Goal: Task Accomplishment & Management: Complete application form

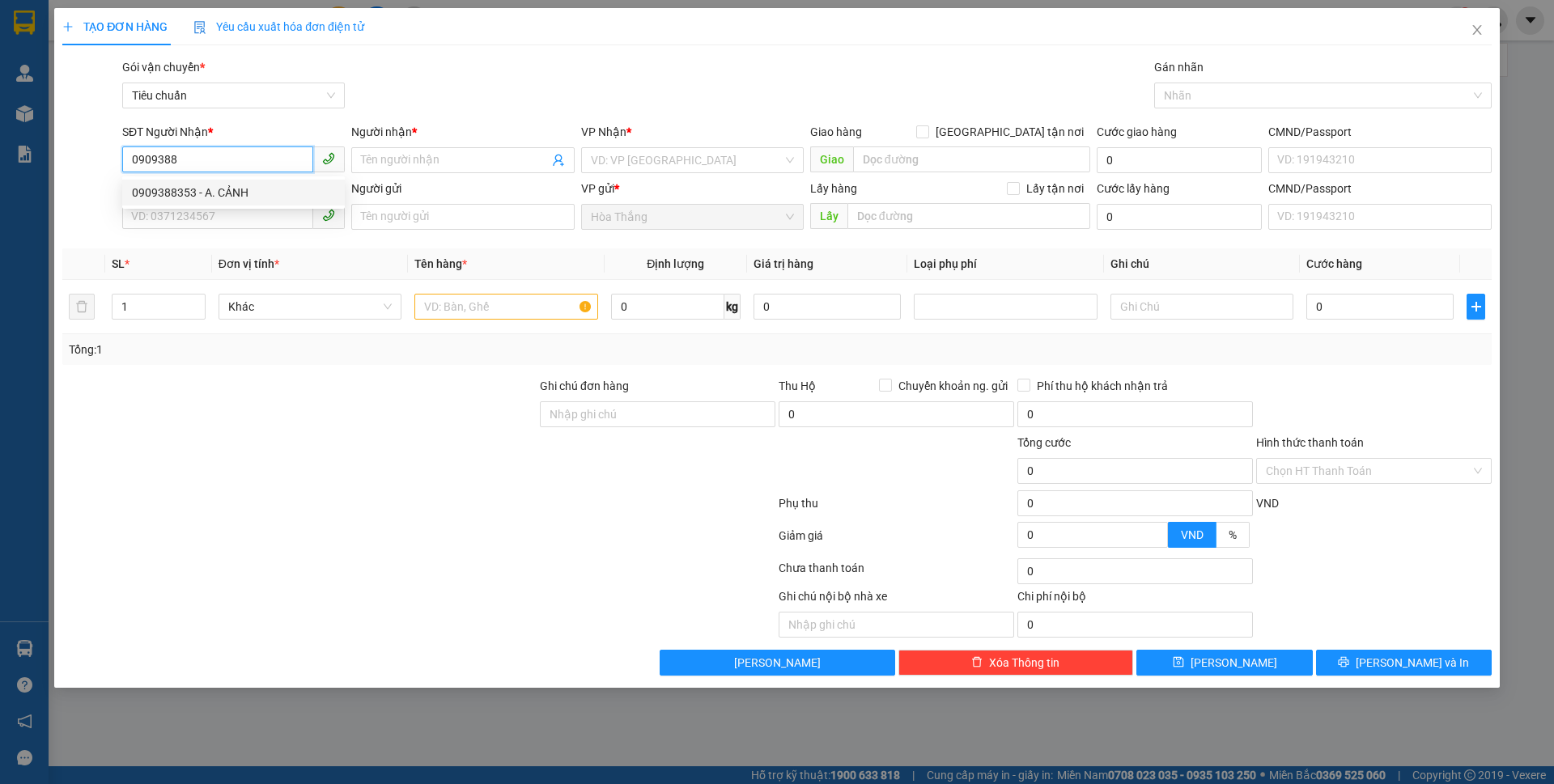
click at [252, 193] on div "0909388353 - A. CẢNH" at bounding box center [233, 193] width 203 height 18
type input "0909388353"
type input "A. CẢNH"
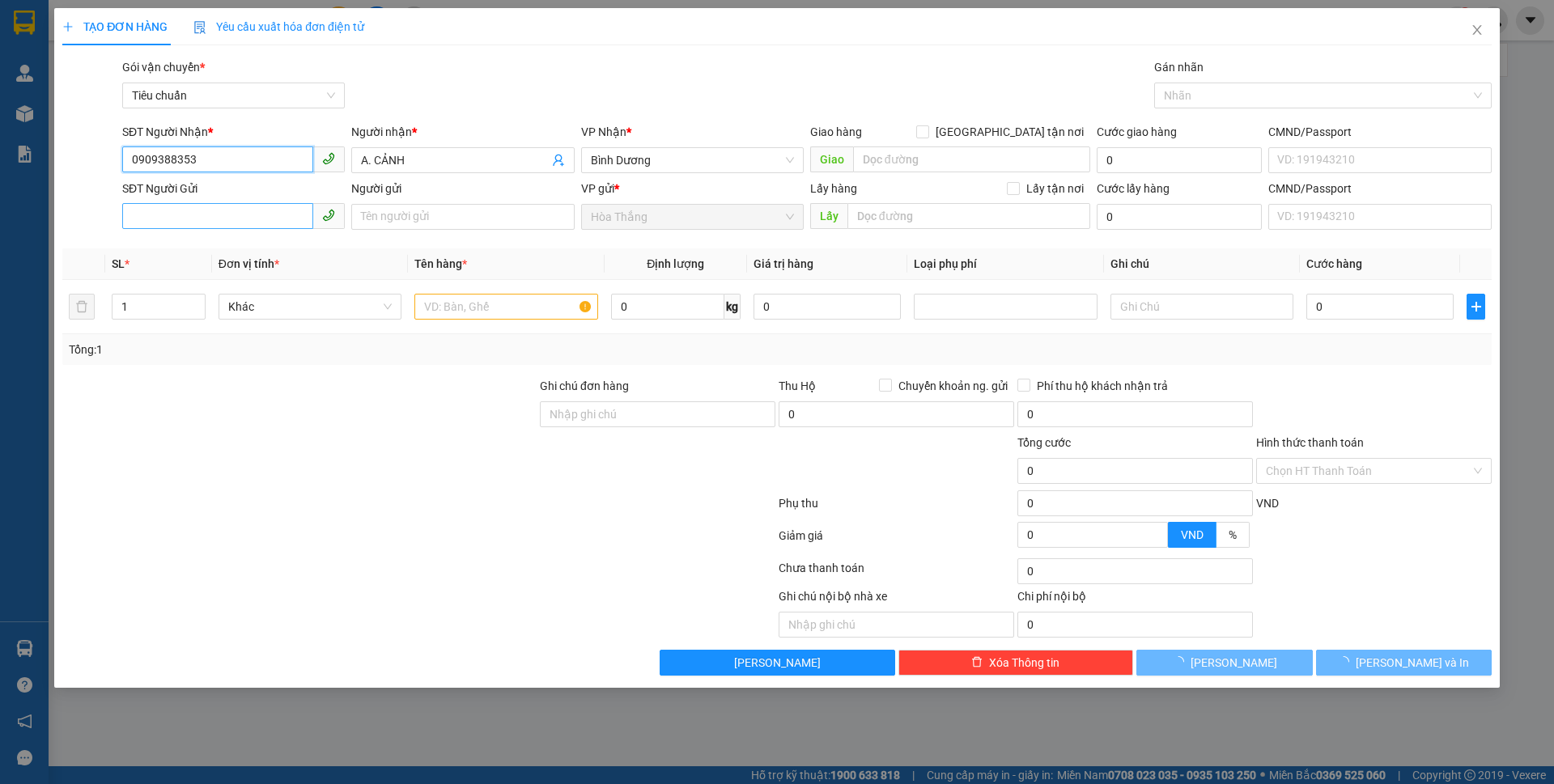
type input "0909388353"
click at [226, 219] on input "SĐT Người Gửi" at bounding box center [217, 217] width 191 height 26
type input "70.000"
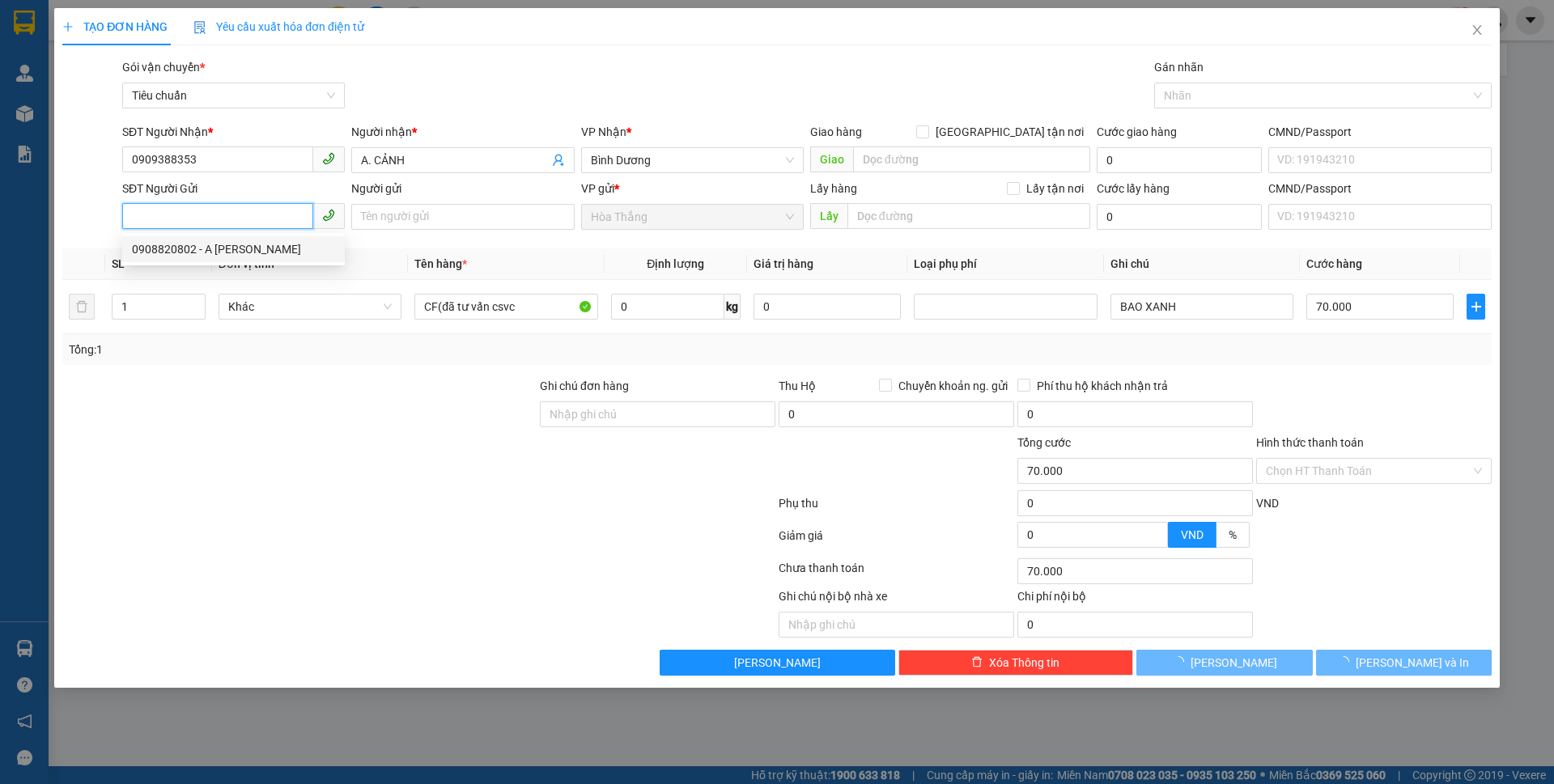
click at [254, 247] on div "0908820802 - A [PERSON_NAME]" at bounding box center [233, 249] width 203 height 18
type input "0908820802"
type input "A [PERSON_NAME]"
type input "240387054"
click at [281, 316] on span "Khác" at bounding box center [310, 307] width 163 height 25
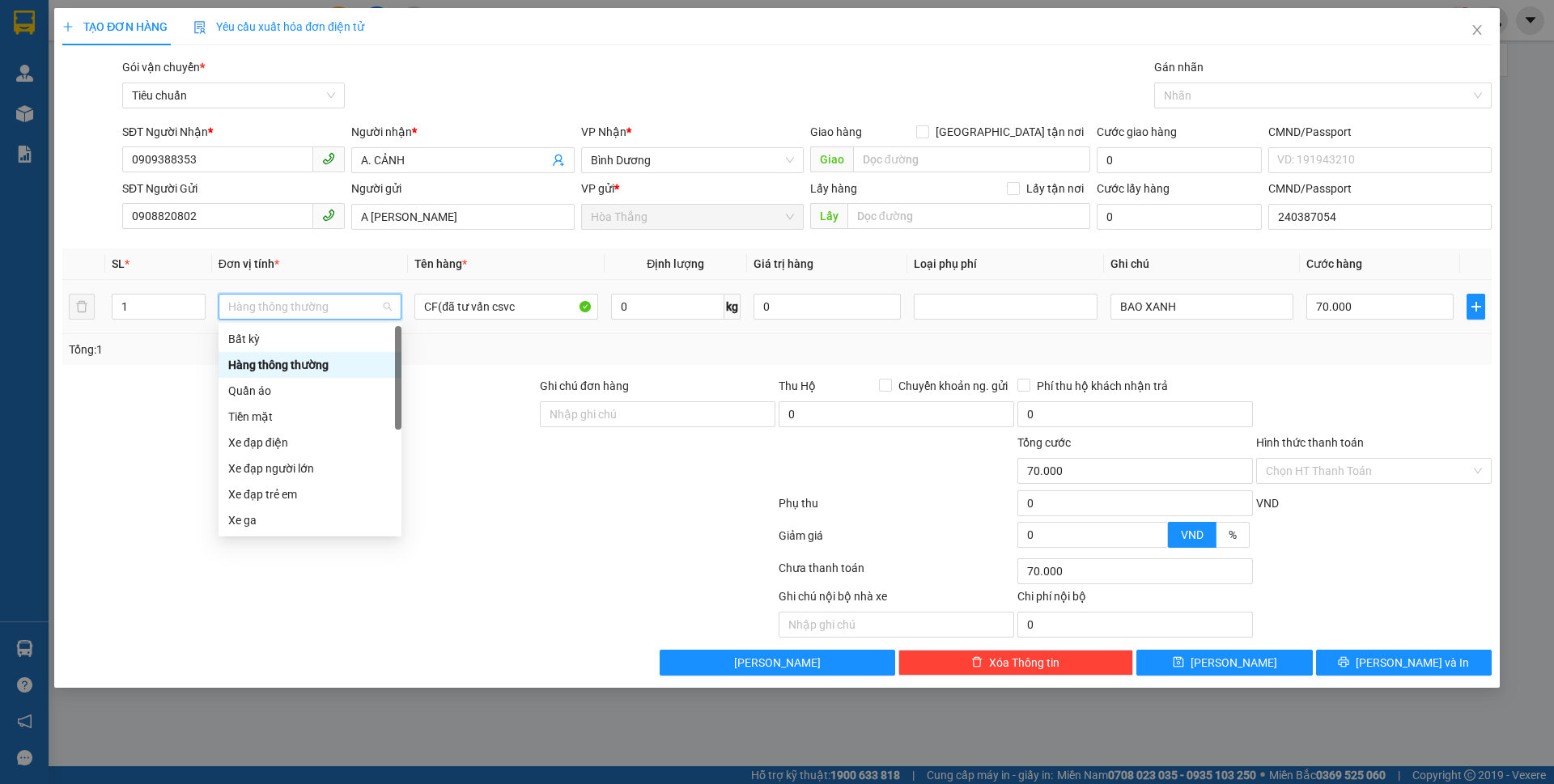
click at [301, 371] on div "Hàng thông thường" at bounding box center [310, 365] width 163 height 18
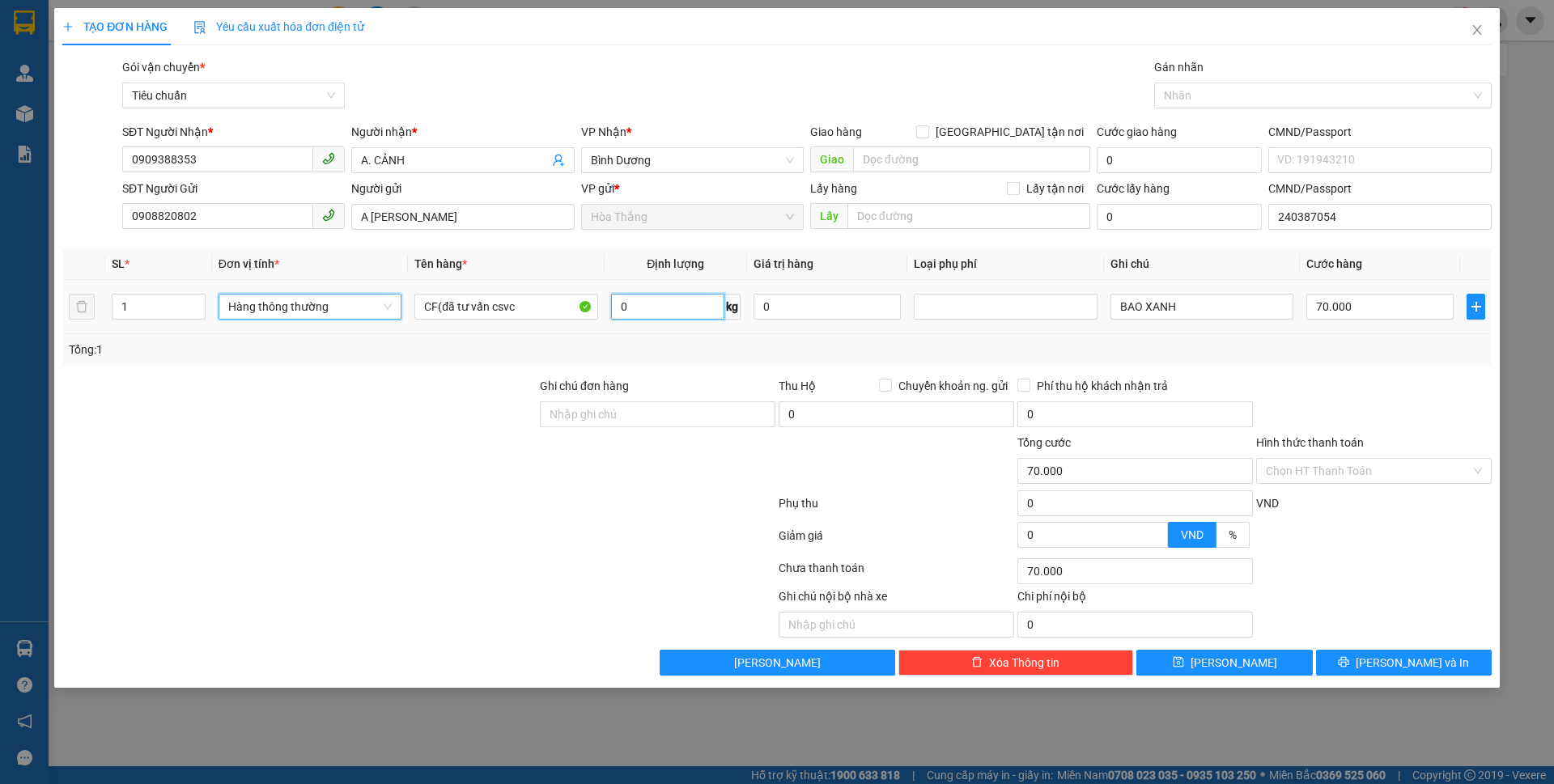
click at [683, 313] on input "0" at bounding box center [667, 307] width 113 height 26
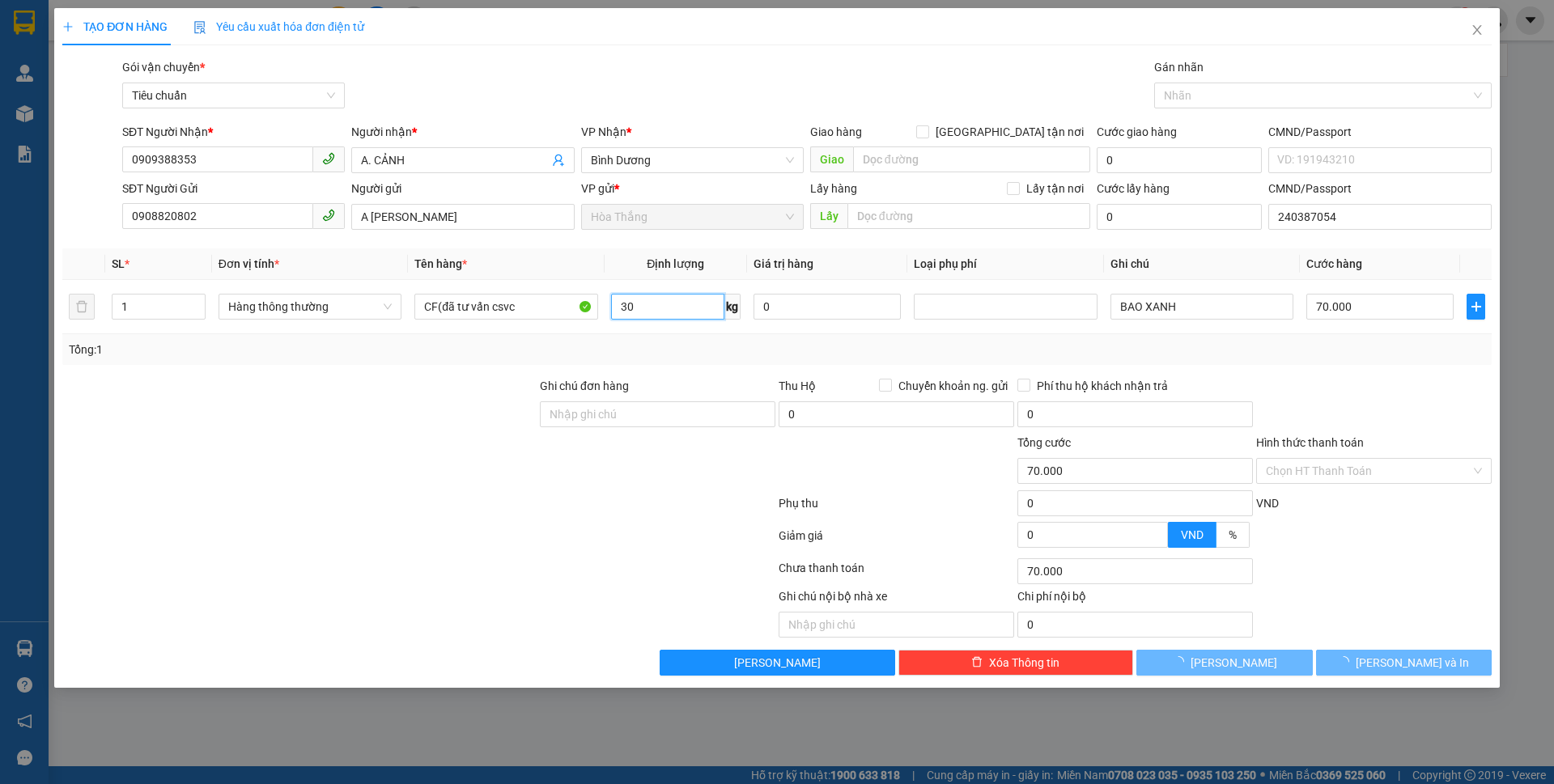
type input "30"
click at [1453, 374] on div "Transit Pickup Surcharge Ids Transit Deliver Surcharge Ids Transit Deliver Surc…" at bounding box center [777, 367] width 1429 height 617
type input "0"
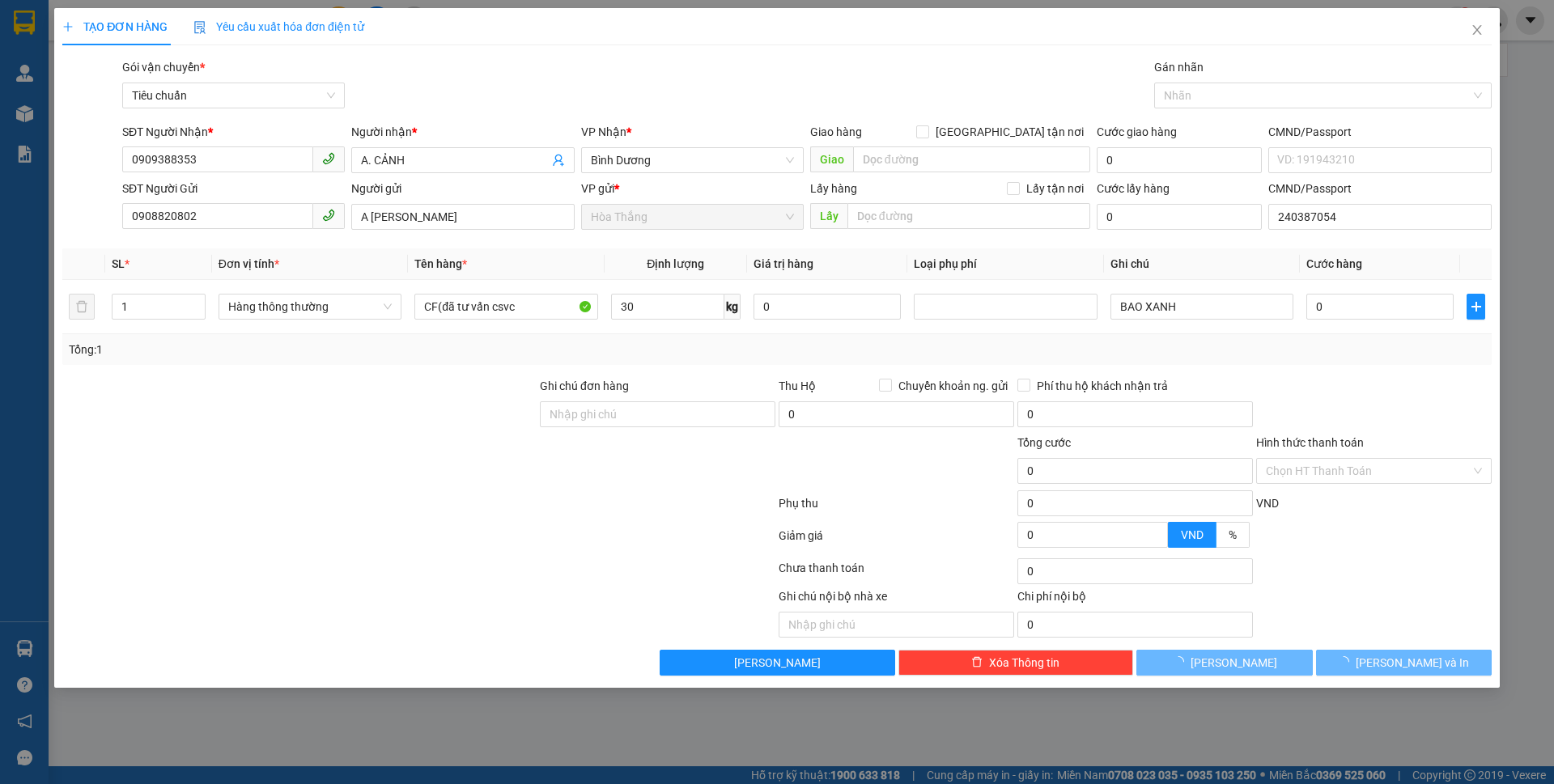
click at [1342, 377] on div at bounding box center [1374, 405] width 239 height 57
click at [1342, 374] on div "Transit Pickup Surcharge Ids Transit Deliver Surcharge Ids Transit Deliver Surc…" at bounding box center [777, 367] width 1429 height 617
click at [1342, 374] on div "Transit Pickup Surcharge Ids Transit Deliver Surcharge Ids Transit Deliver Surc…" at bounding box center [777, 367] width 1429 height 617
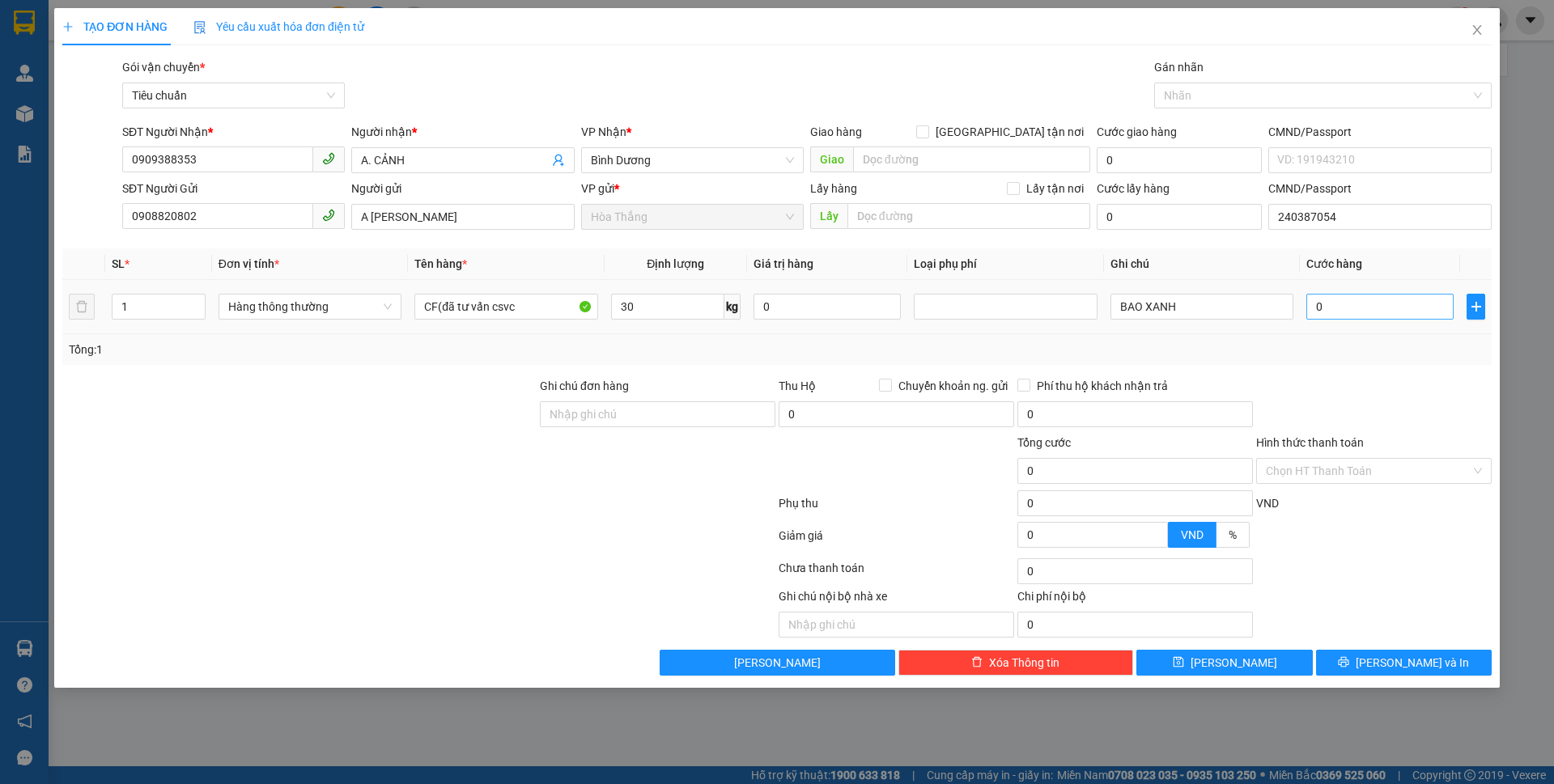
type input "65.000"
click at [1378, 310] on input "65.000" at bounding box center [1380, 307] width 147 height 26
type input "7"
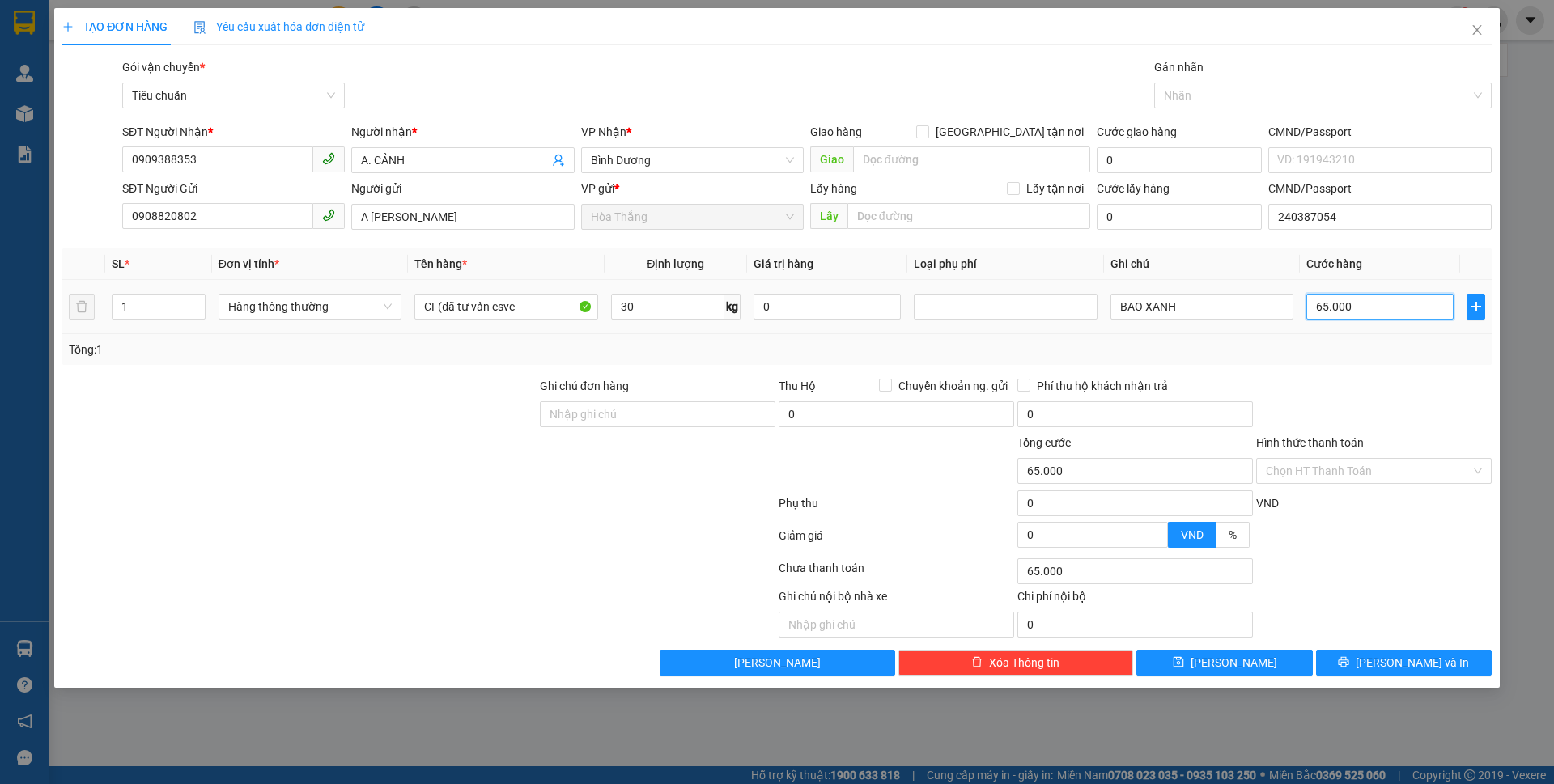
type input "7"
type input "70"
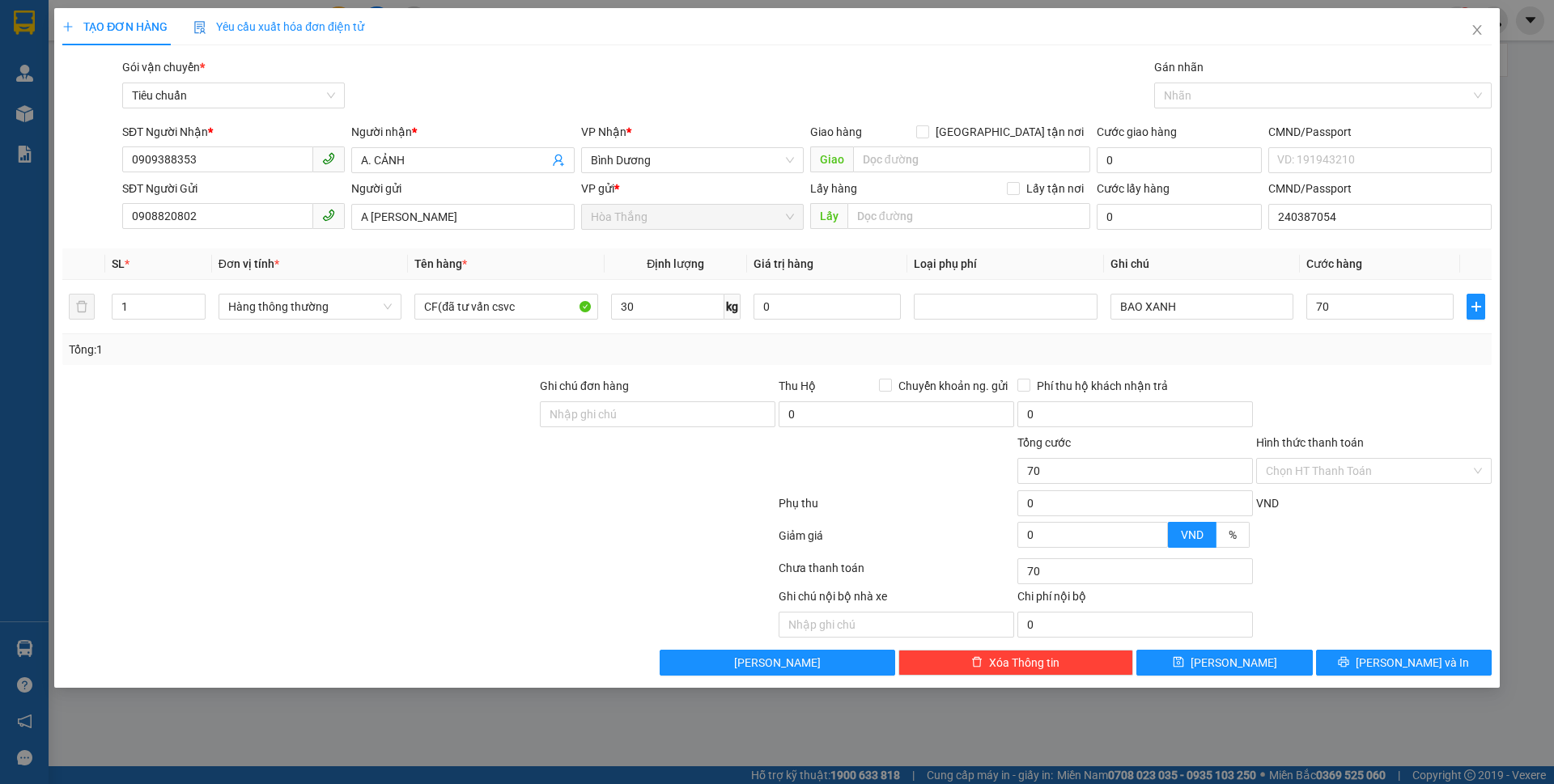
type input "70.000"
click at [1375, 369] on div "Transit Pickup Surcharge Ids Transit Deliver Surcharge Ids Transit Deliver Surc…" at bounding box center [777, 367] width 1429 height 617
drag, startPoint x: 1294, startPoint y: 471, endPoint x: 1299, endPoint y: 481, distance: 11.2
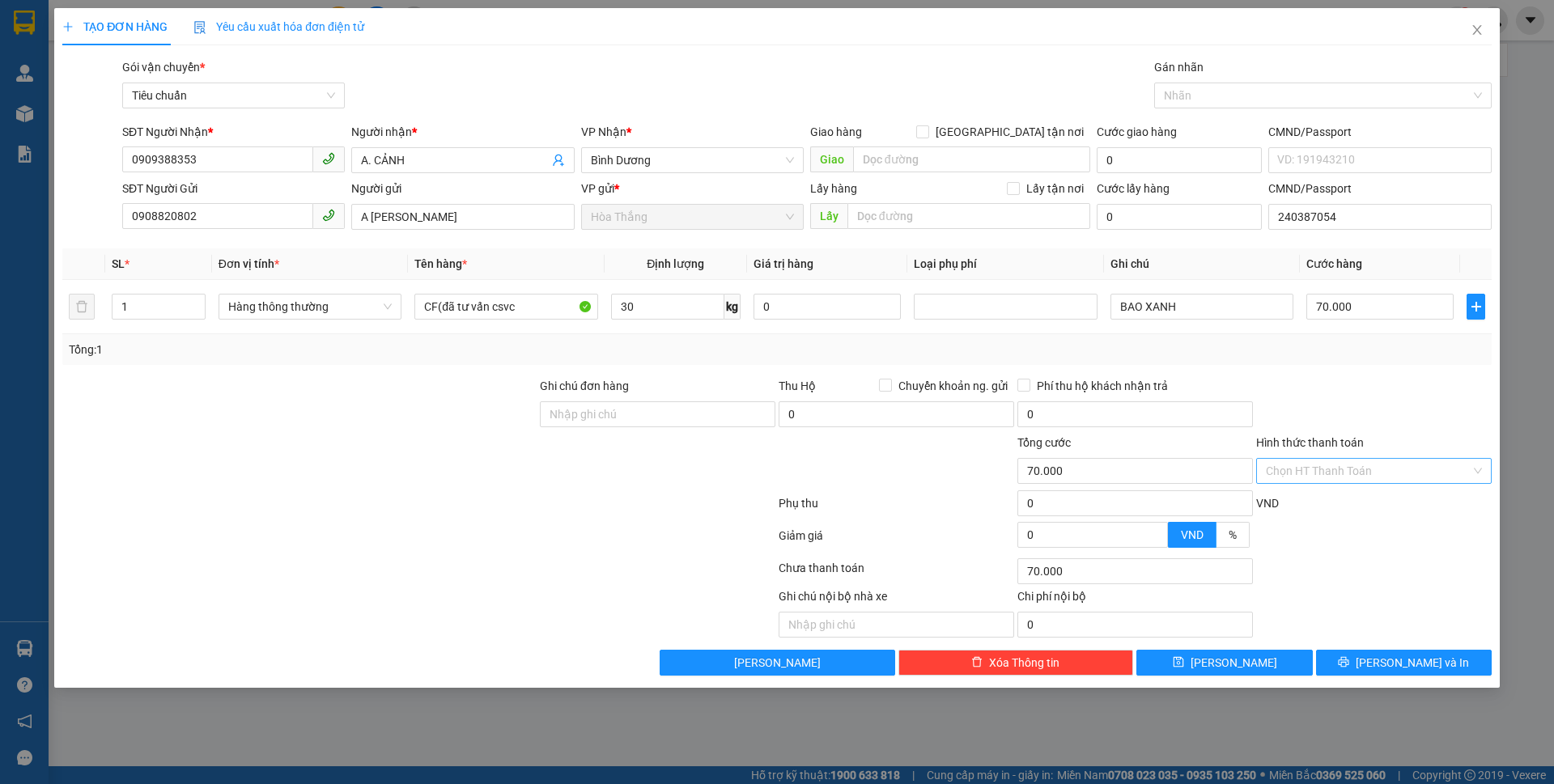
click at [1294, 472] on input "Hình thức thanh toán" at bounding box center [1369, 471] width 205 height 25
click at [1298, 508] on div "Tại văn phòng" at bounding box center [1374, 503] width 216 height 18
type input "0"
click at [1350, 667] on icon "printer" at bounding box center [1344, 663] width 11 height 11
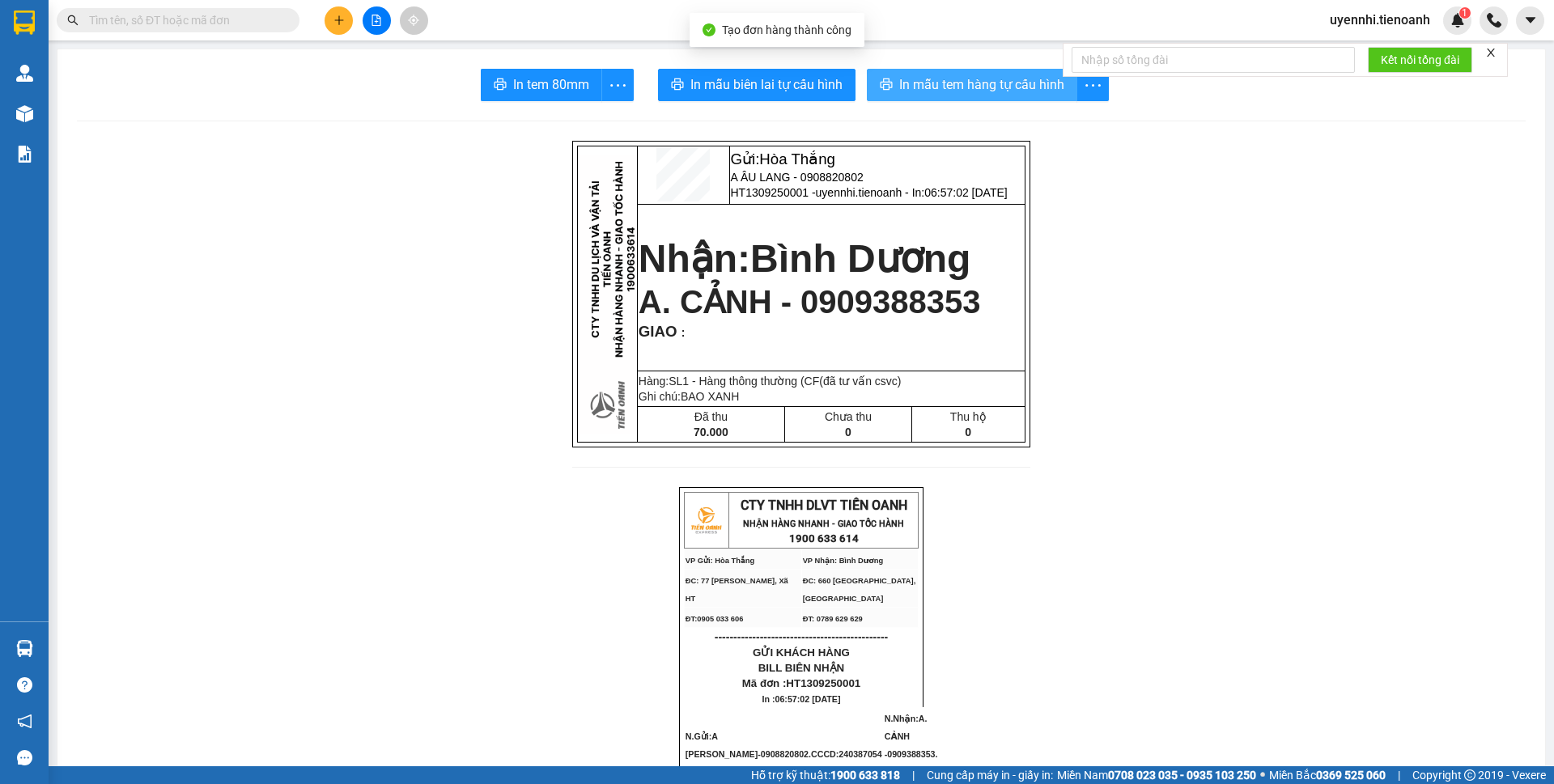
click at [909, 89] on span "In mẫu tem hàng tự cấu hình" at bounding box center [982, 84] width 165 height 20
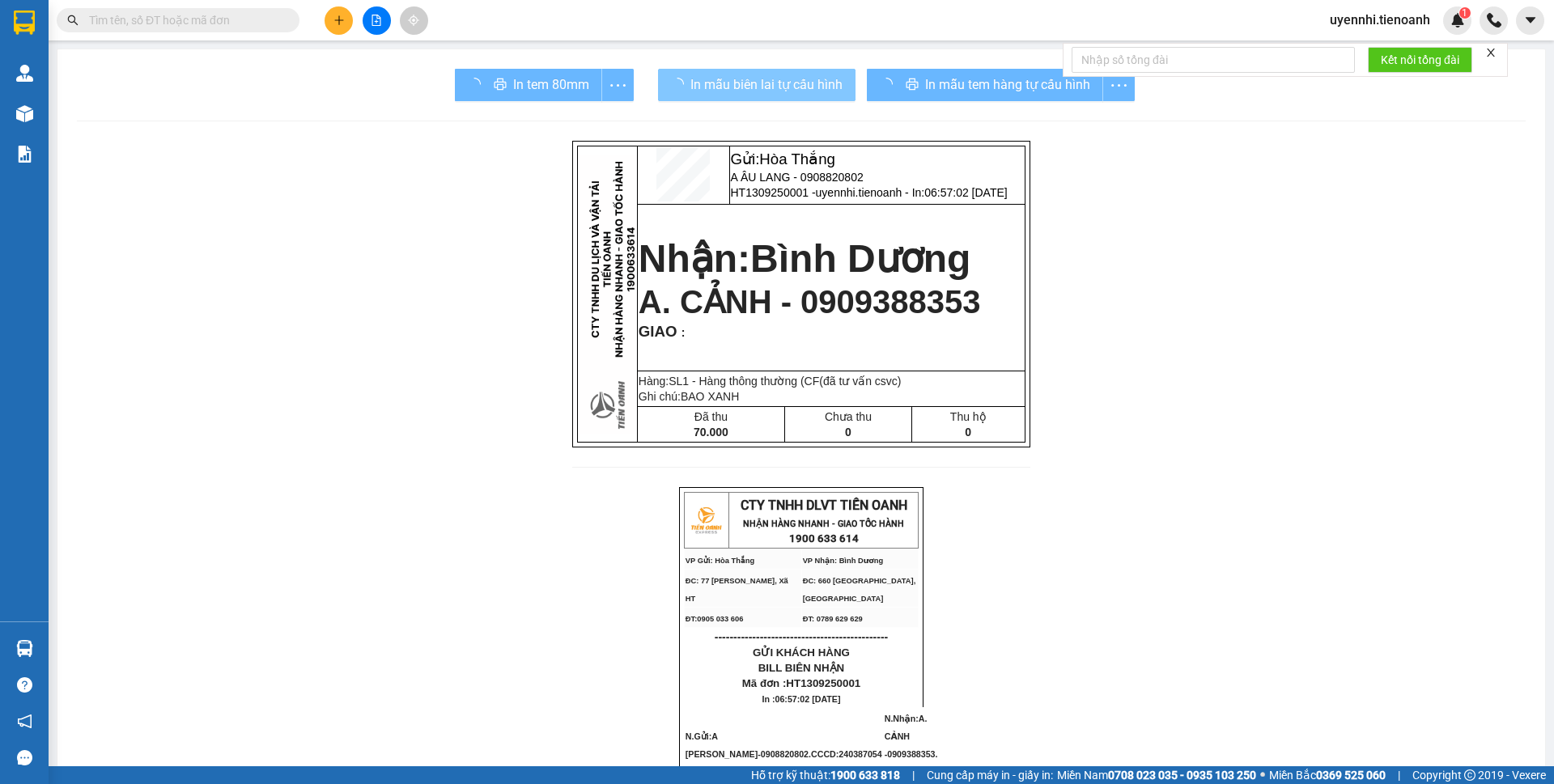
click at [805, 81] on span "In mẫu biên lai tự cấu hình" at bounding box center [766, 84] width 153 height 20
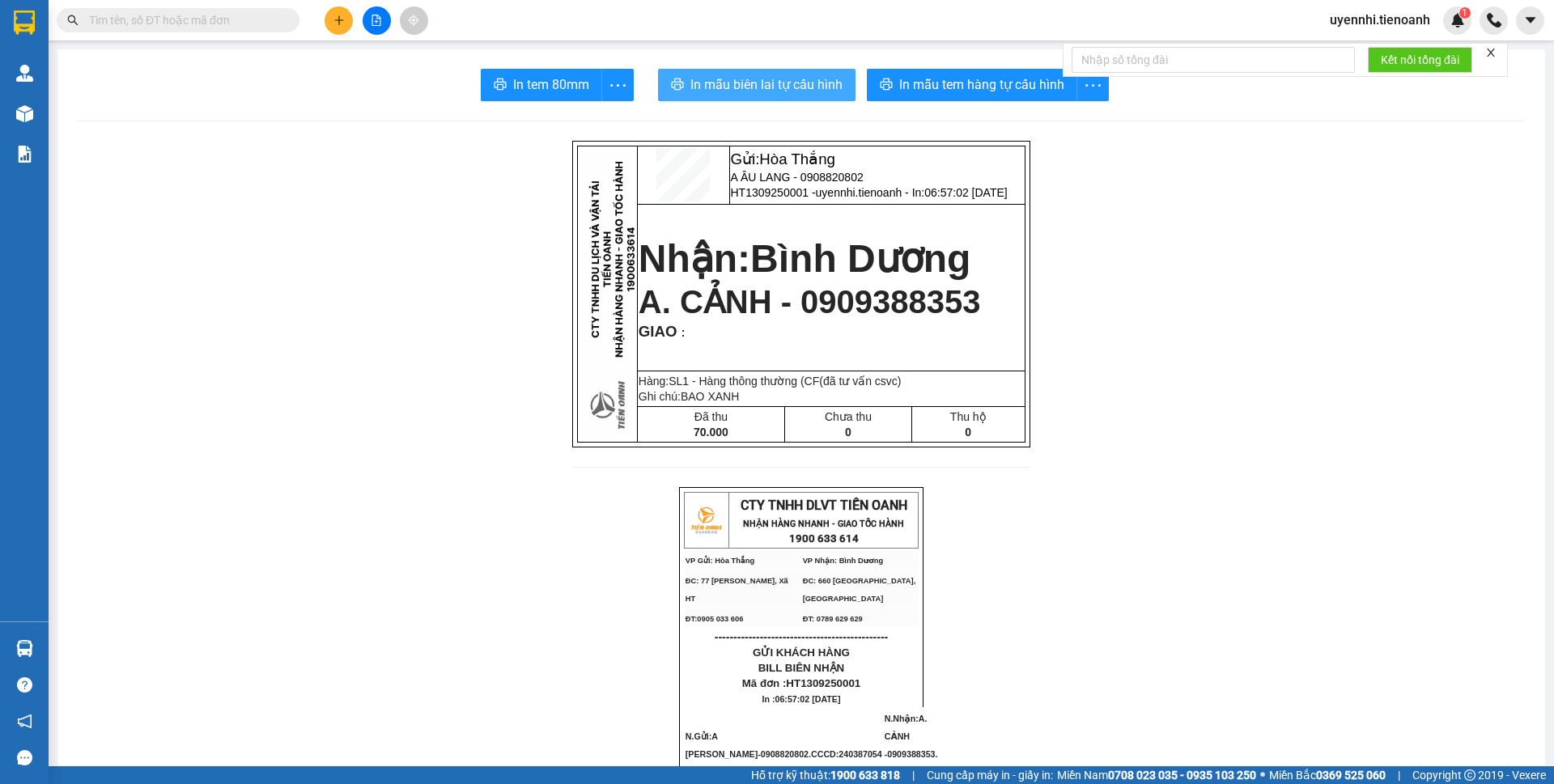
click at [738, 84] on span "In mẫu biên lai tự cấu hình" at bounding box center [766, 84] width 153 height 20
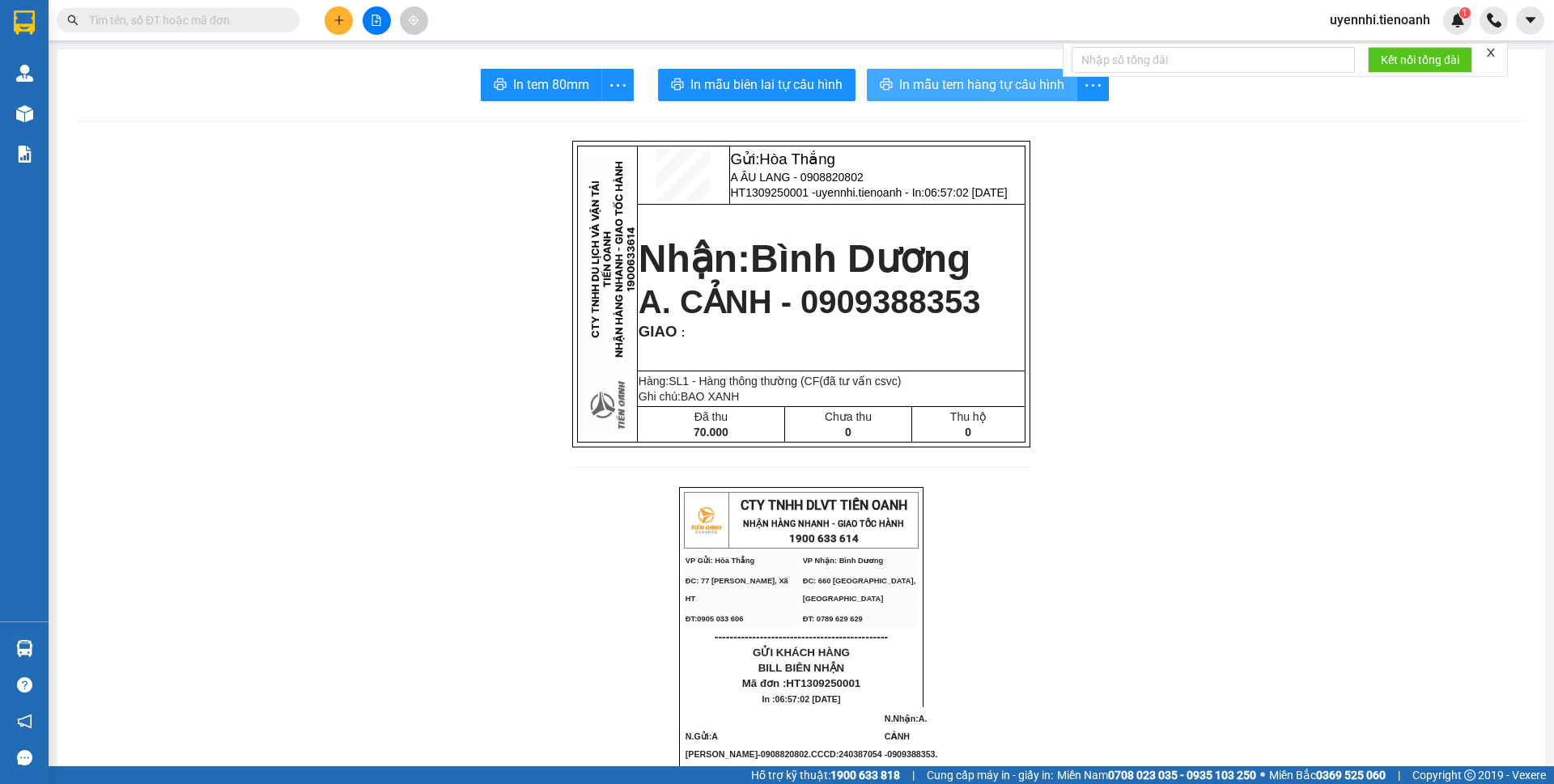
click at [937, 81] on span "In mẫu tem hàng tự cấu hình" at bounding box center [982, 84] width 165 height 20
click at [338, 26] on button at bounding box center [339, 20] width 28 height 28
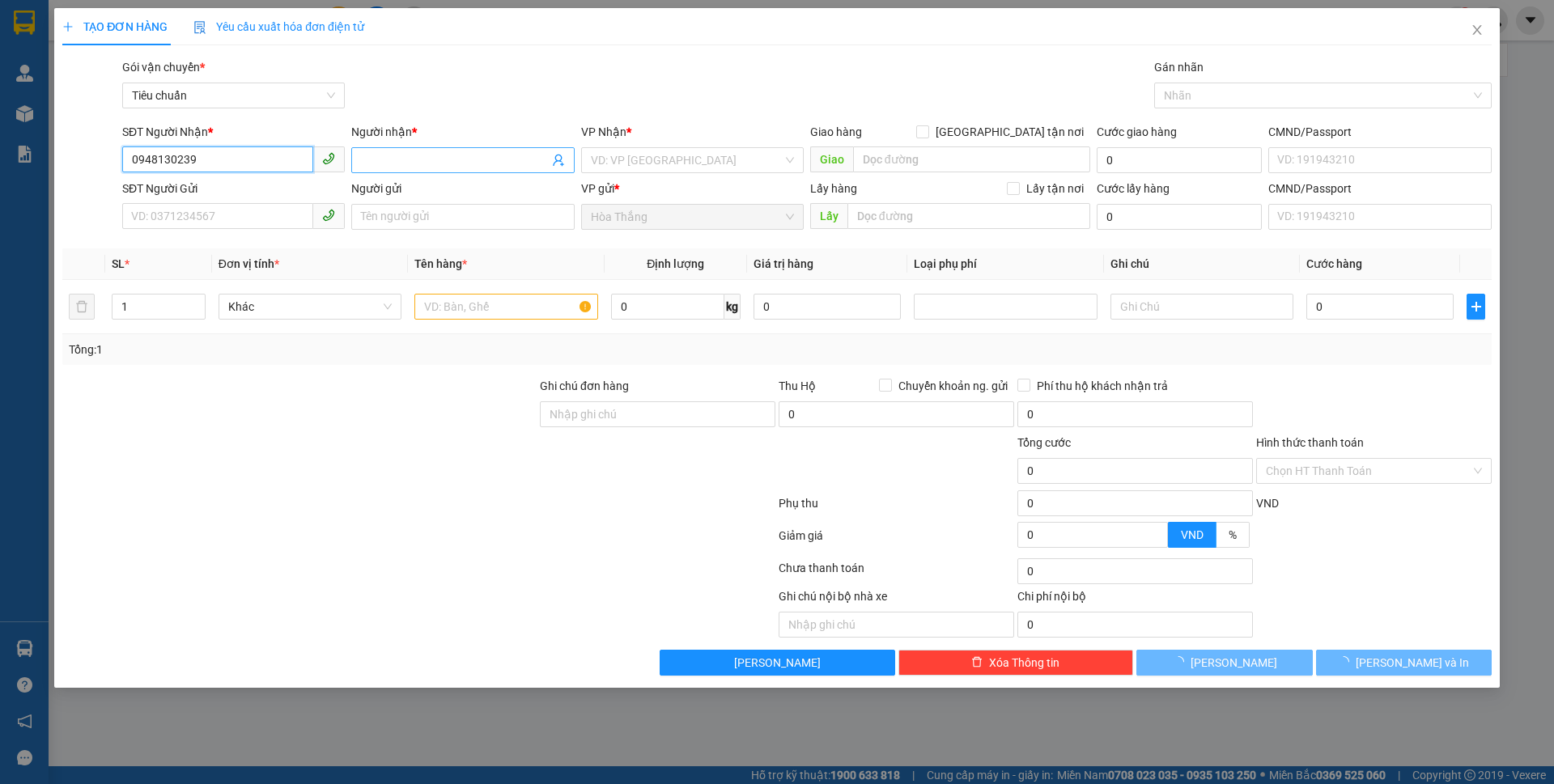
type input "0948130239"
click at [468, 163] on input "Người nhận *" at bounding box center [454, 160] width 187 height 18
drag, startPoint x: 468, startPoint y: 163, endPoint x: 289, endPoint y: 151, distance: 179.4
click at [289, 151] on div "SĐT Người Nhận * 0948130239 Người nhận * nam nam VP Nhận * VD: VP [GEOGRAPHIC_D…" at bounding box center [807, 151] width 1376 height 57
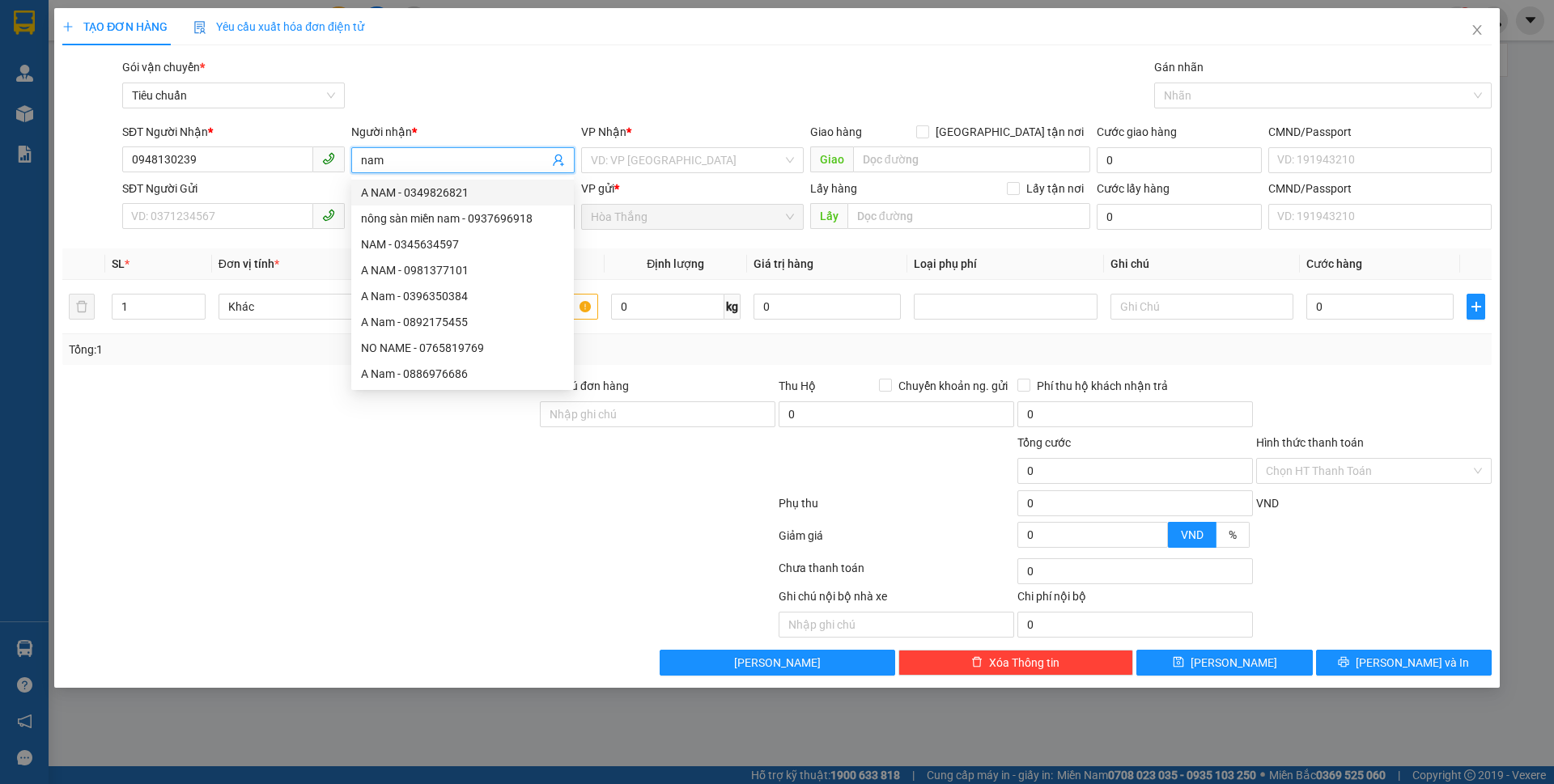
drag, startPoint x: 408, startPoint y: 155, endPoint x: 339, endPoint y: 153, distance: 69.0
click at [339, 153] on div "SĐT Người Nhận * 0948130239 Người nhận * nam VP Nhận * VD: VP [GEOGRAPHIC_DATA]…" at bounding box center [807, 151] width 1376 height 57
type input "NAM"
click at [624, 152] on input "search" at bounding box center [687, 160] width 192 height 25
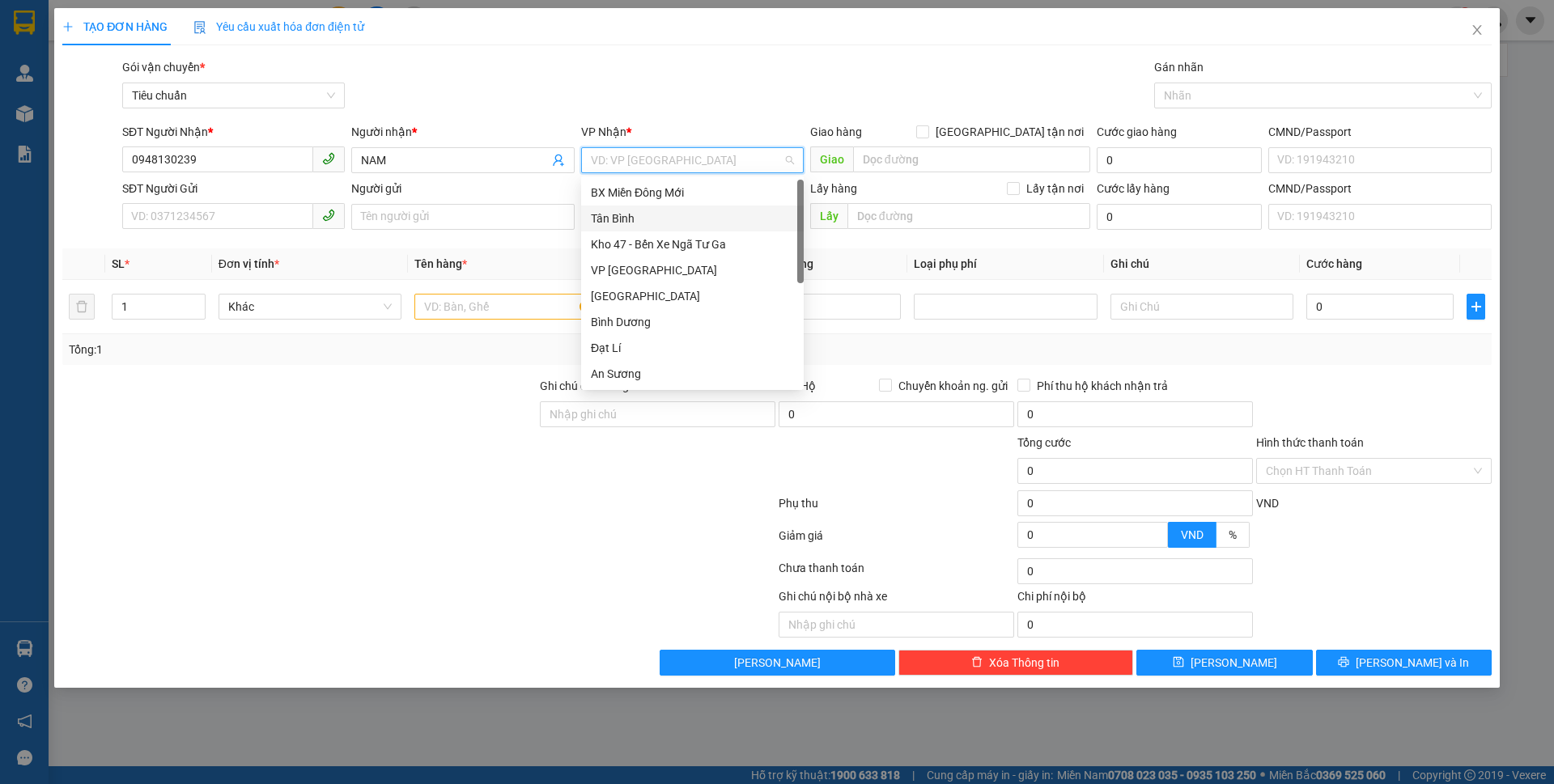
drag, startPoint x: 620, startPoint y: 217, endPoint x: 1011, endPoint y: 175, distance: 393.2
click at [620, 217] on div "Tân Bình" at bounding box center [693, 218] width 203 height 18
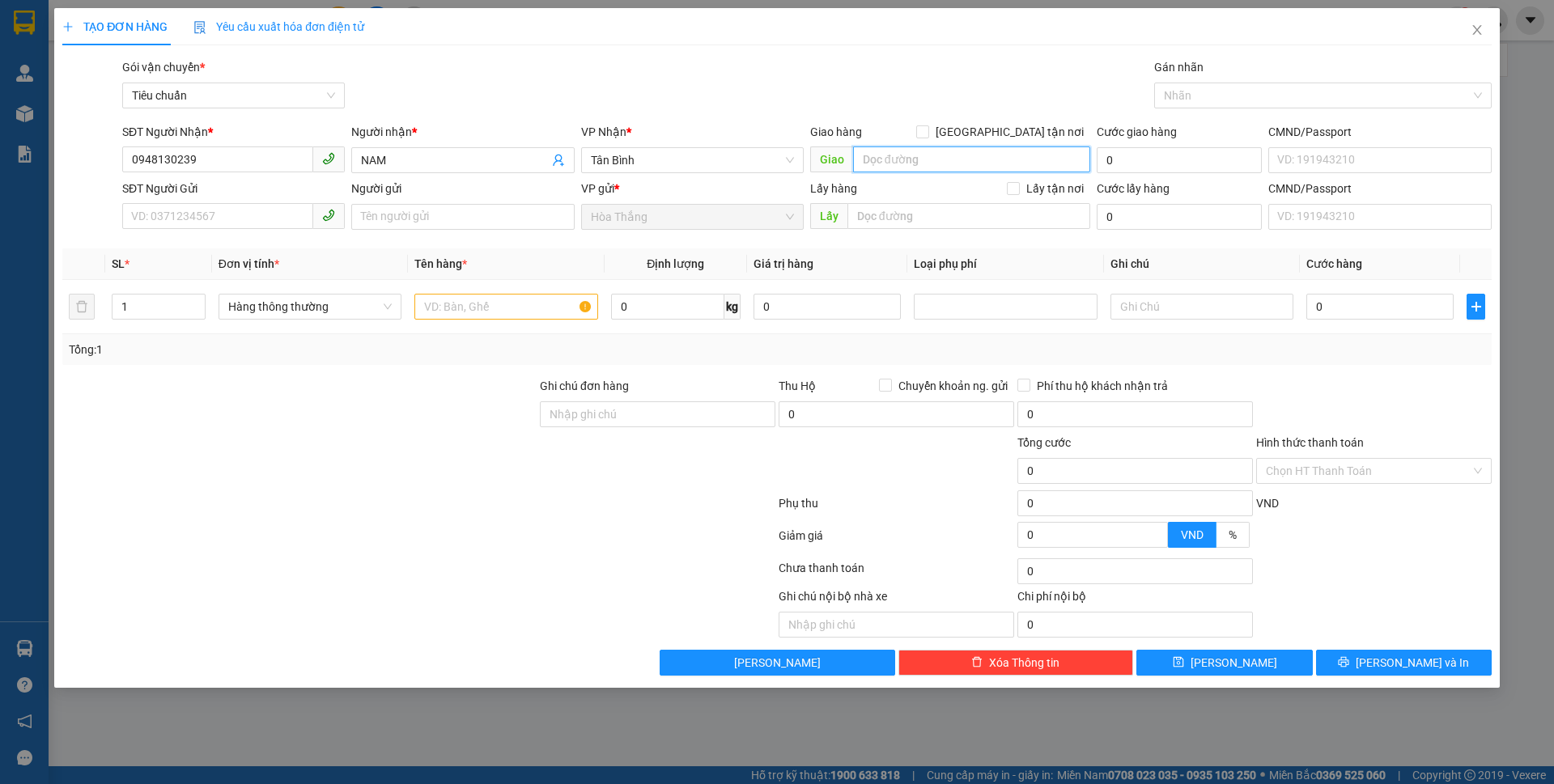
click at [879, 157] on input "search" at bounding box center [972, 160] width 237 height 26
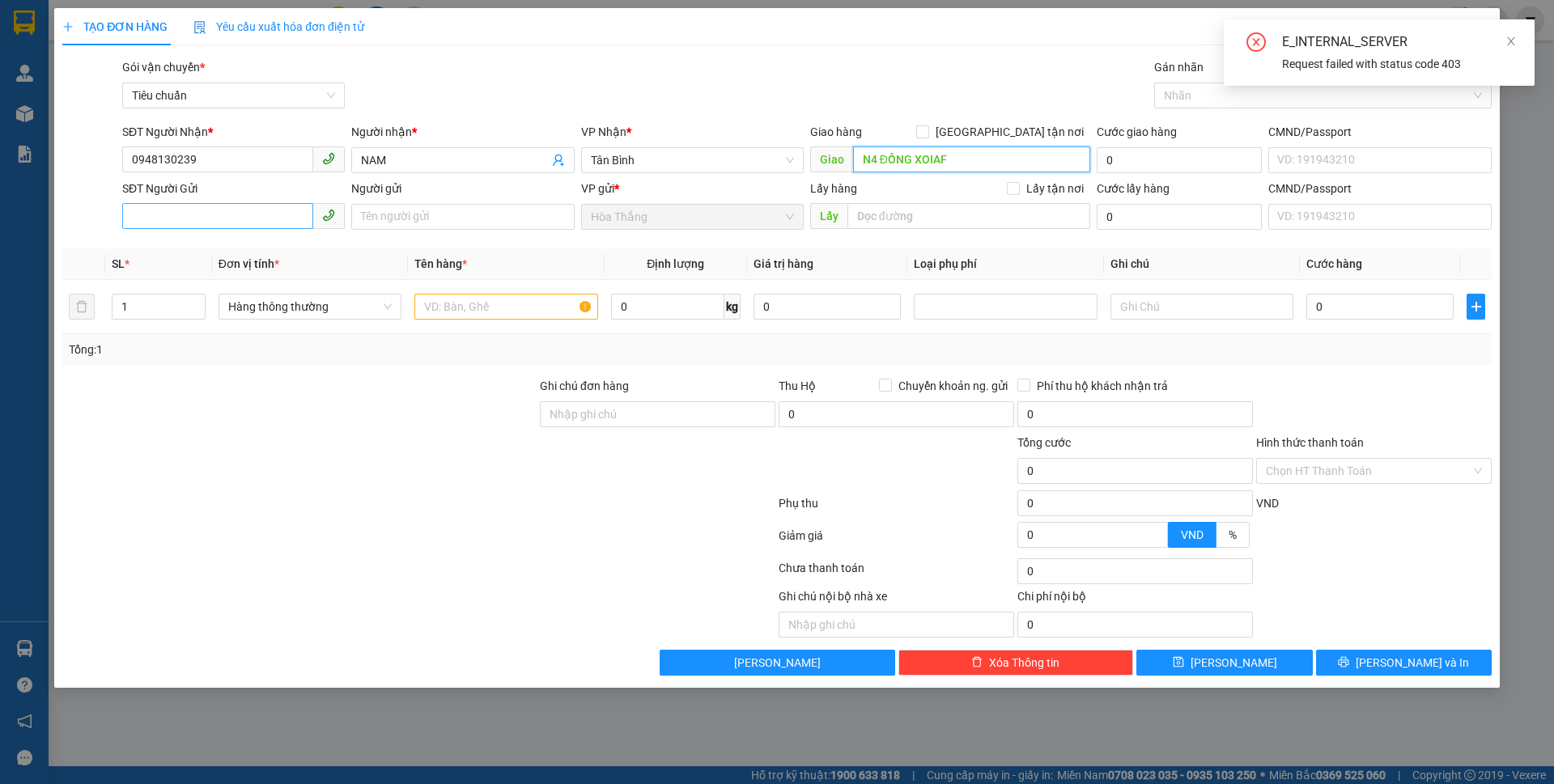
type input "N4 ĐỒNG XOIAF"
click at [236, 206] on input "SĐT Người Gửi" at bounding box center [217, 217] width 191 height 26
click at [1506, 42] on icon "close" at bounding box center [1511, 41] width 11 height 11
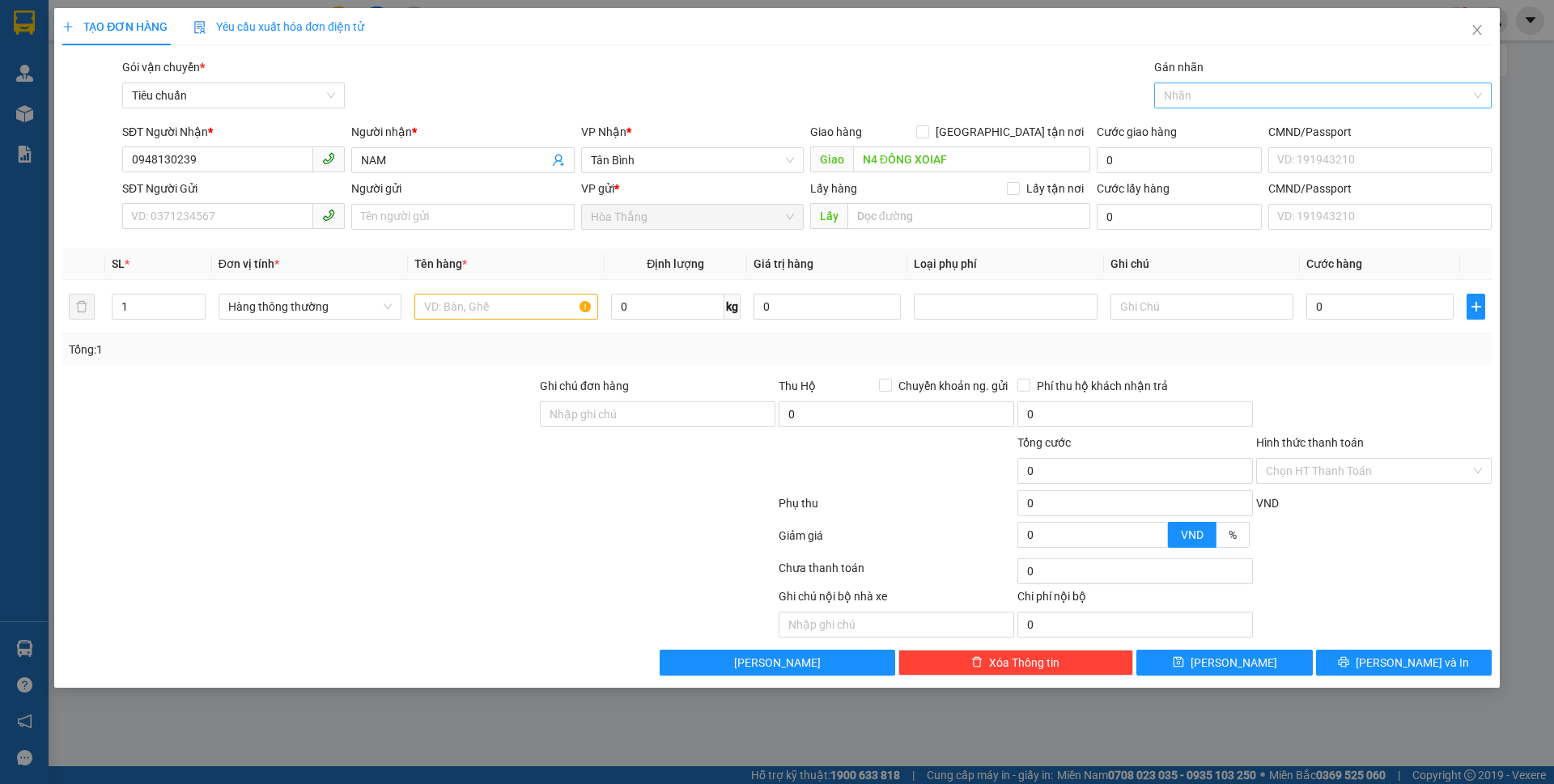
click at [1206, 92] on div at bounding box center [1315, 96] width 313 height 19
click at [1193, 174] on div "Giao Dọc Đường" at bounding box center [1322, 180] width 318 height 18
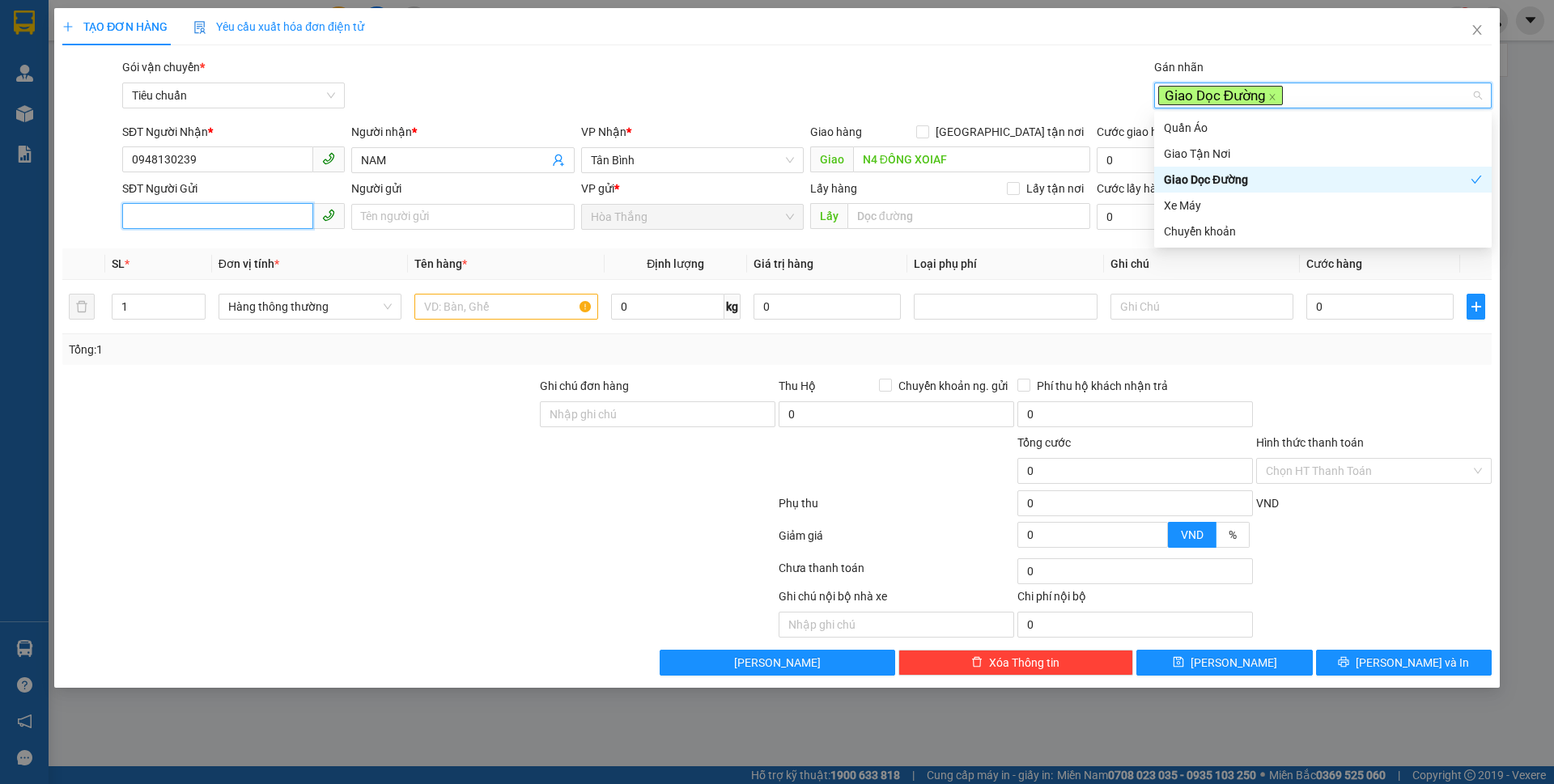
click at [207, 215] on input "SĐT Người Gửi" at bounding box center [217, 217] width 191 height 26
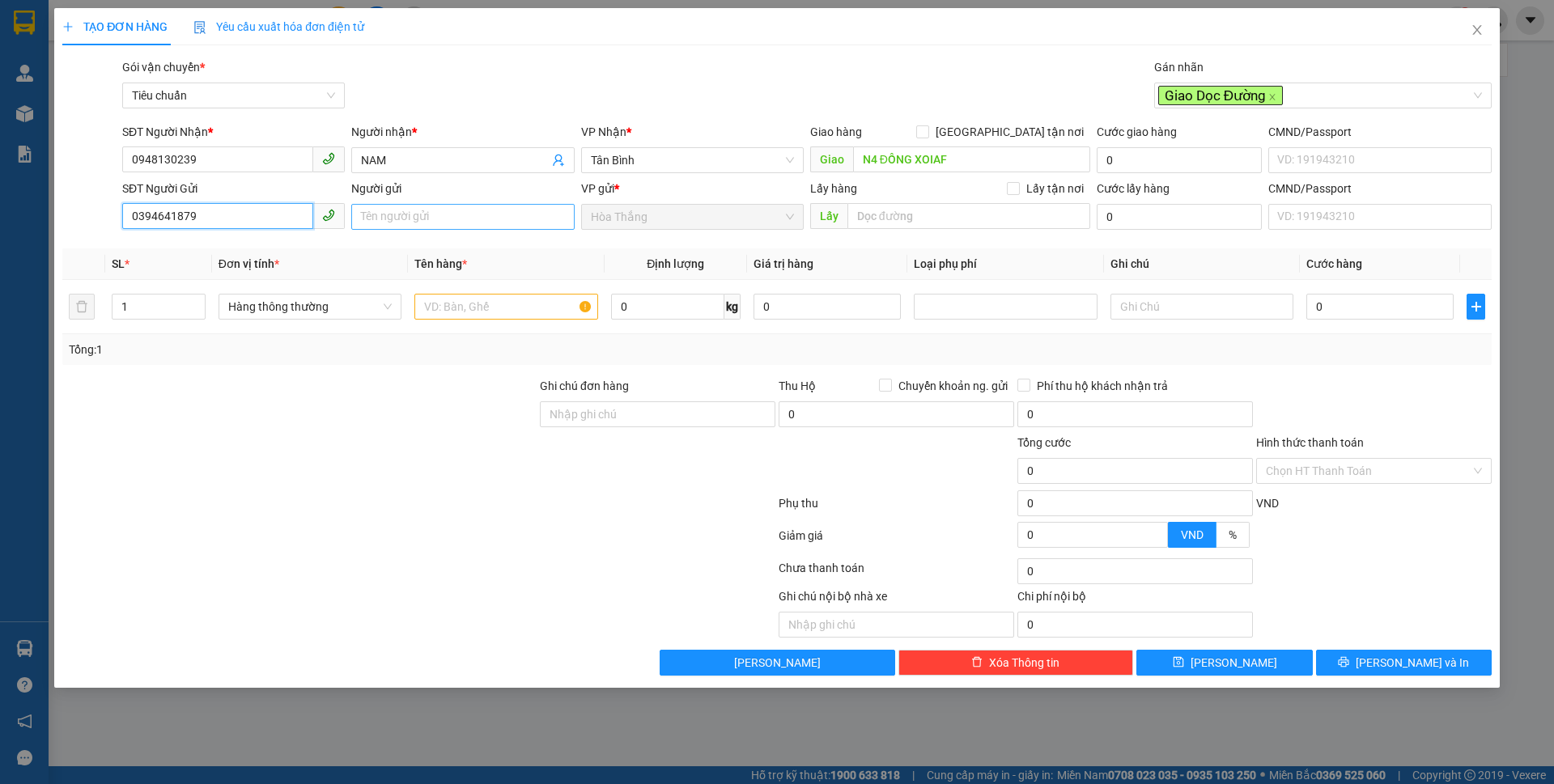
type input "0394641879"
click at [468, 221] on input "Người gửi" at bounding box center [463, 217] width 223 height 26
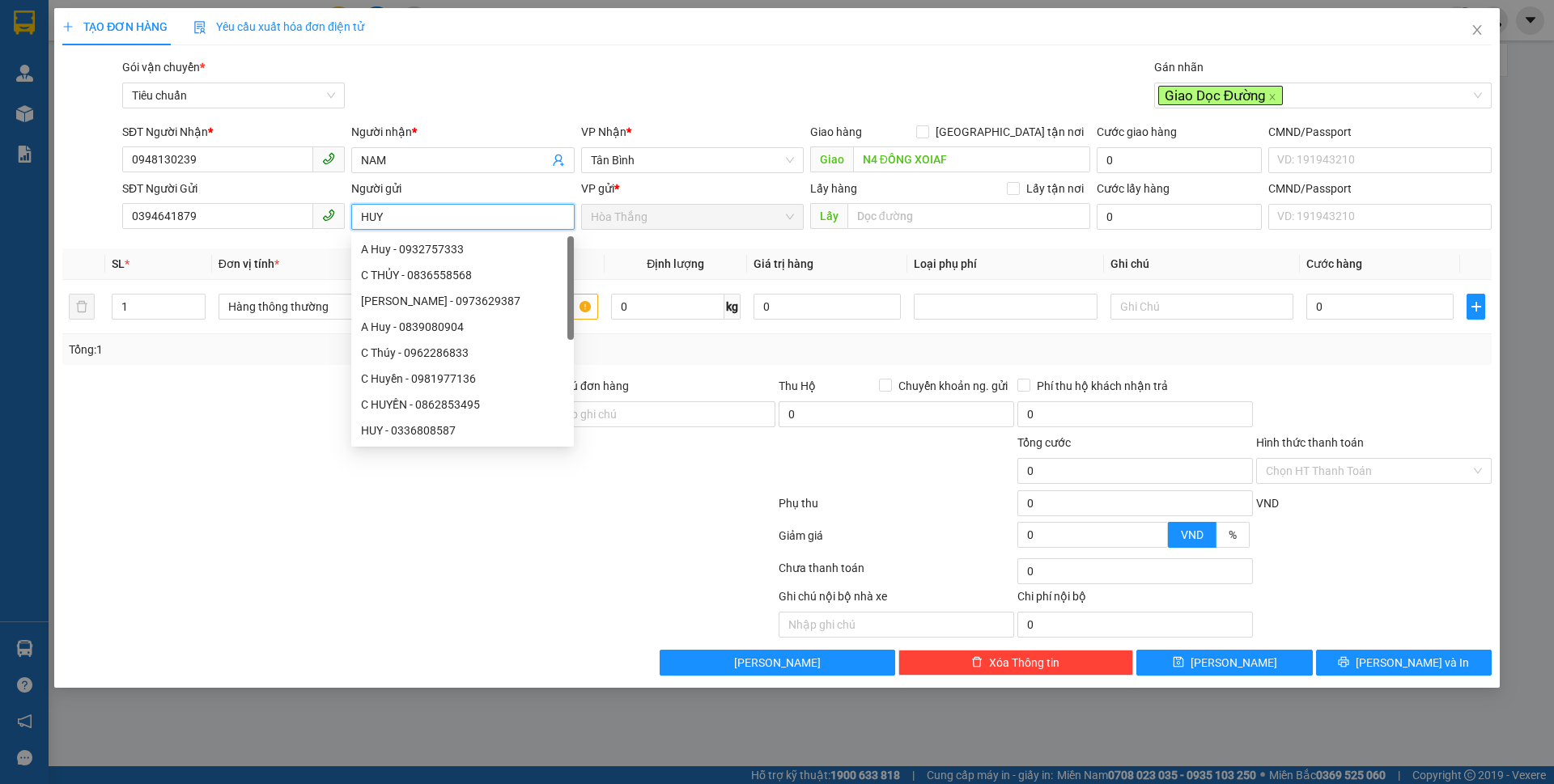
type input "HUY"
click at [232, 418] on div at bounding box center [299, 405] width 478 height 57
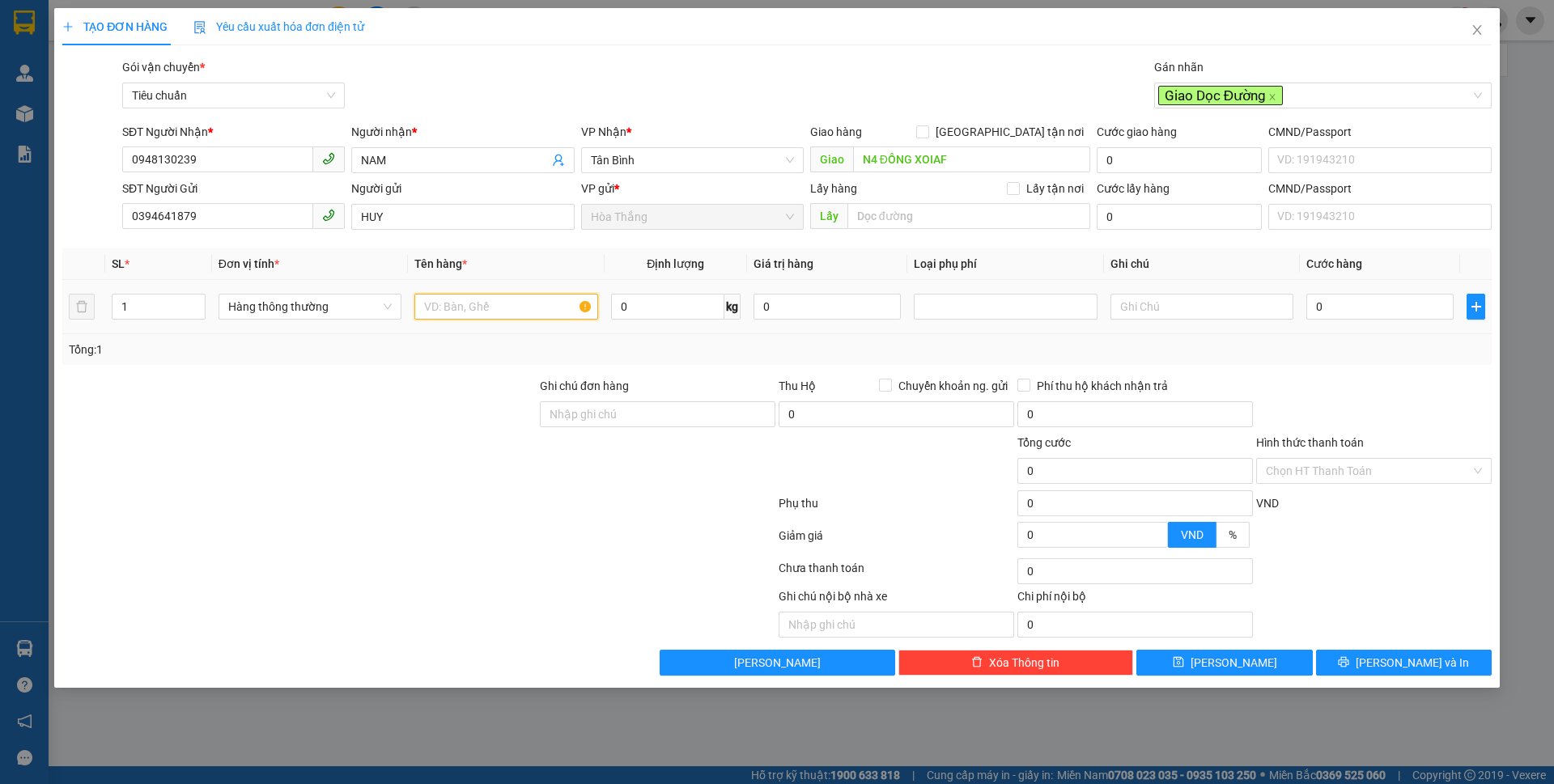
click at [498, 299] on input "text" at bounding box center [506, 307] width 183 height 26
type input "SR ĐÃ TƯ VẤN CSVC"
click at [673, 301] on input "0" at bounding box center [667, 307] width 113 height 26
type input "25"
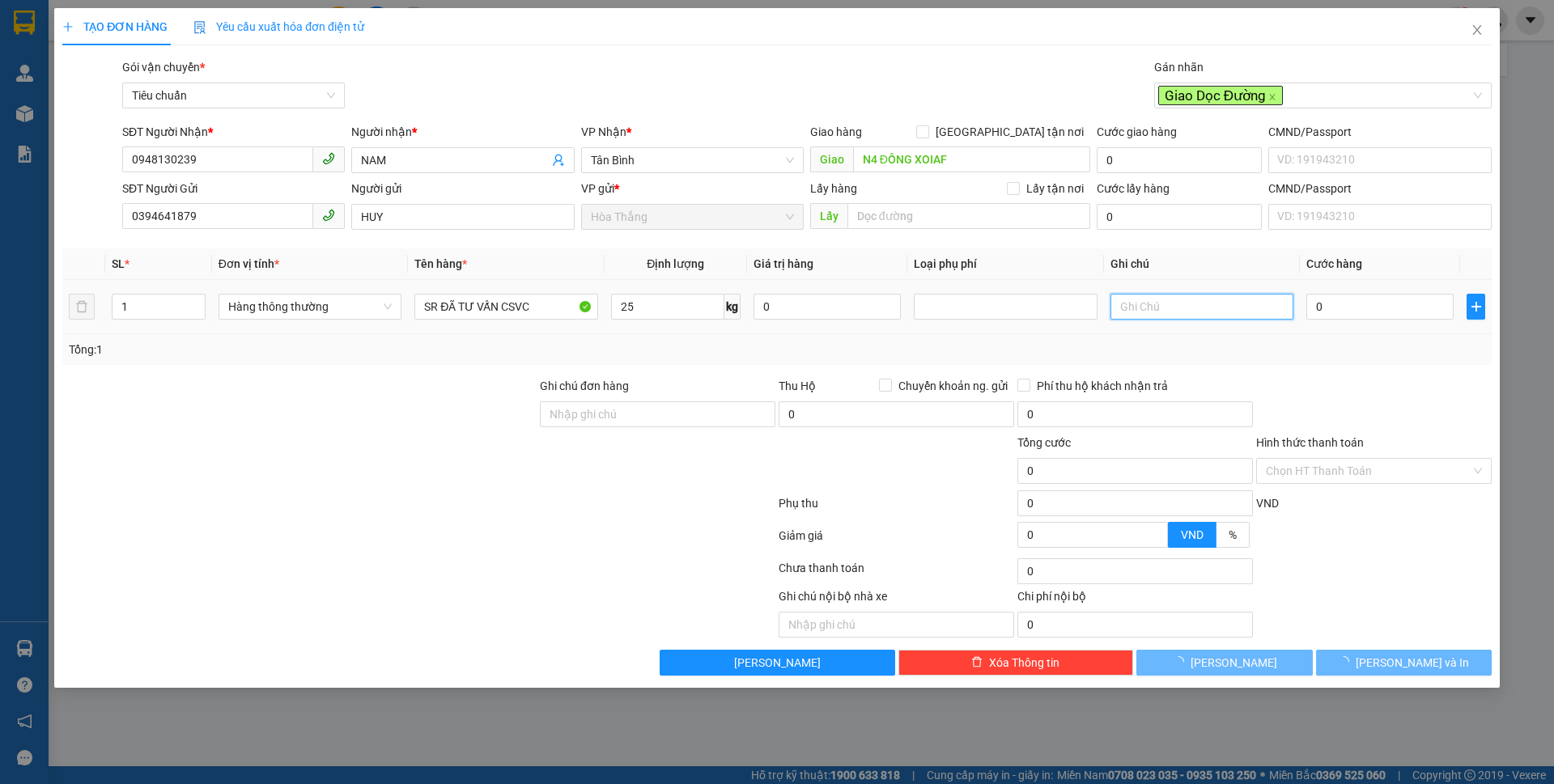
click at [1197, 296] on input "text" at bounding box center [1201, 307] width 183 height 26
type input "60.000"
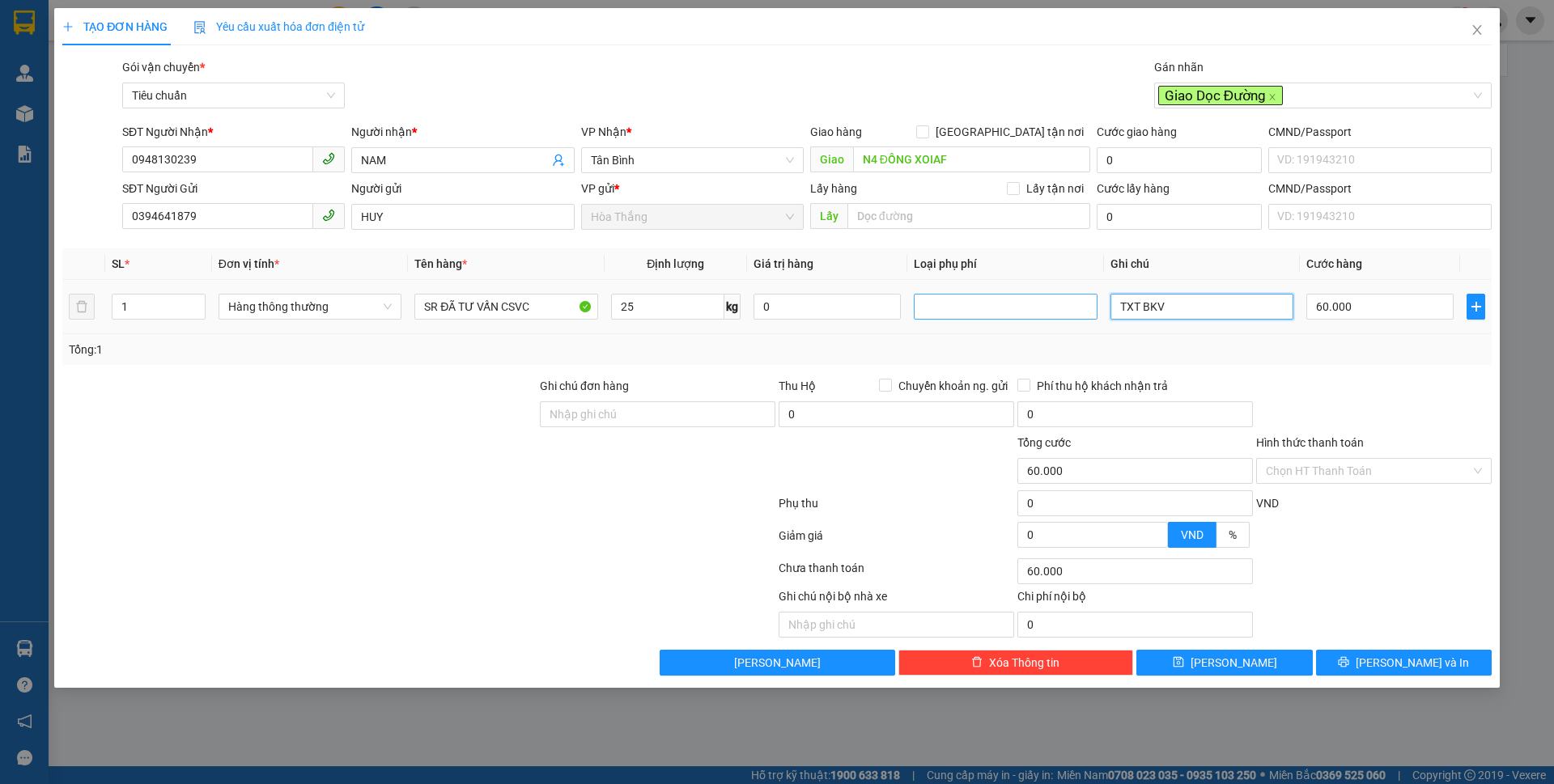
click at [1026, 314] on div at bounding box center [1005, 307] width 175 height 19
type input "TXT BKV"
click at [1014, 393] on div "Giao dọc đường" at bounding box center [1005, 391] width 163 height 18
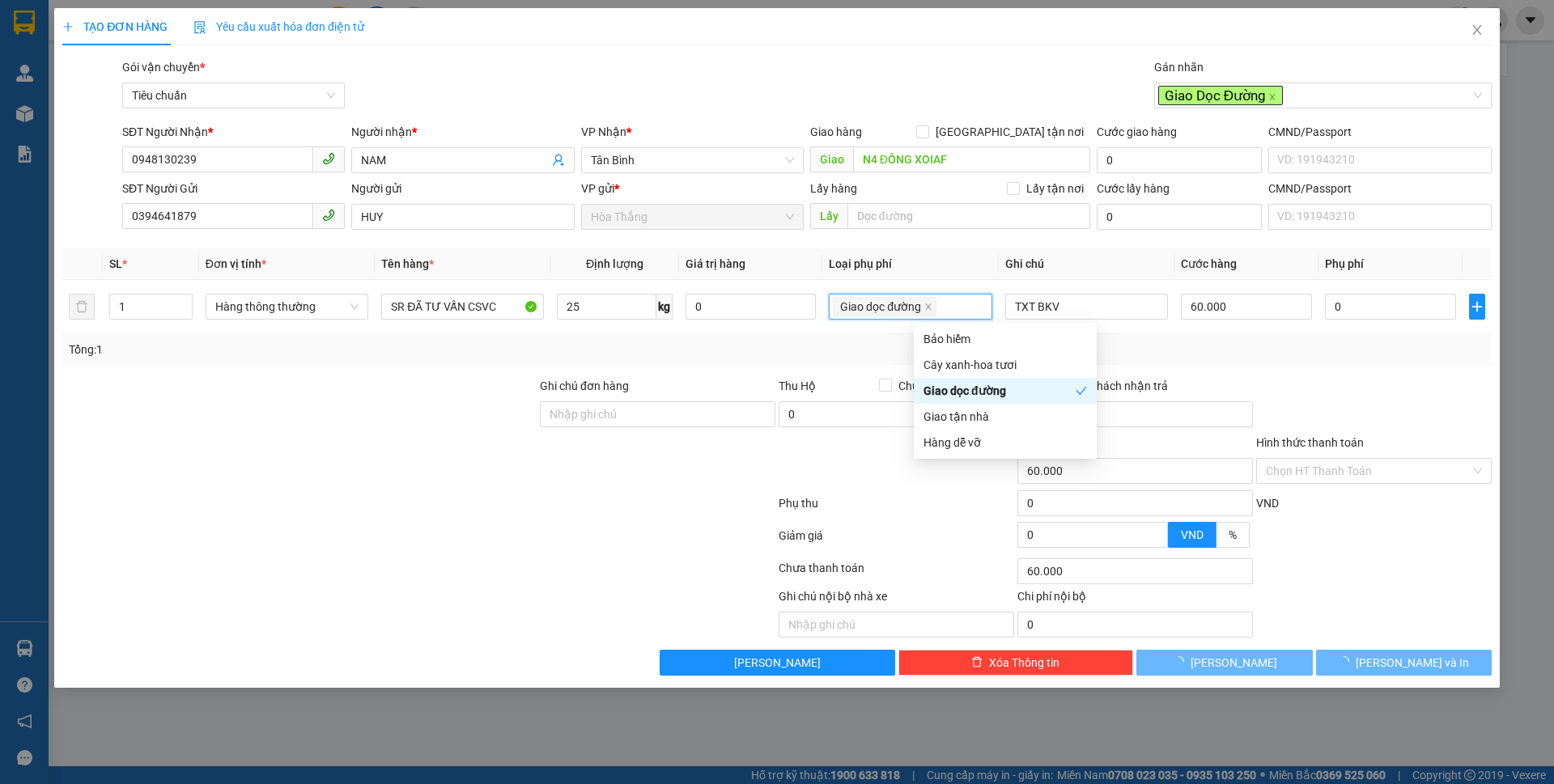
click at [1357, 474] on input "Hình thức thanh toán" at bounding box center [1369, 471] width 205 height 25
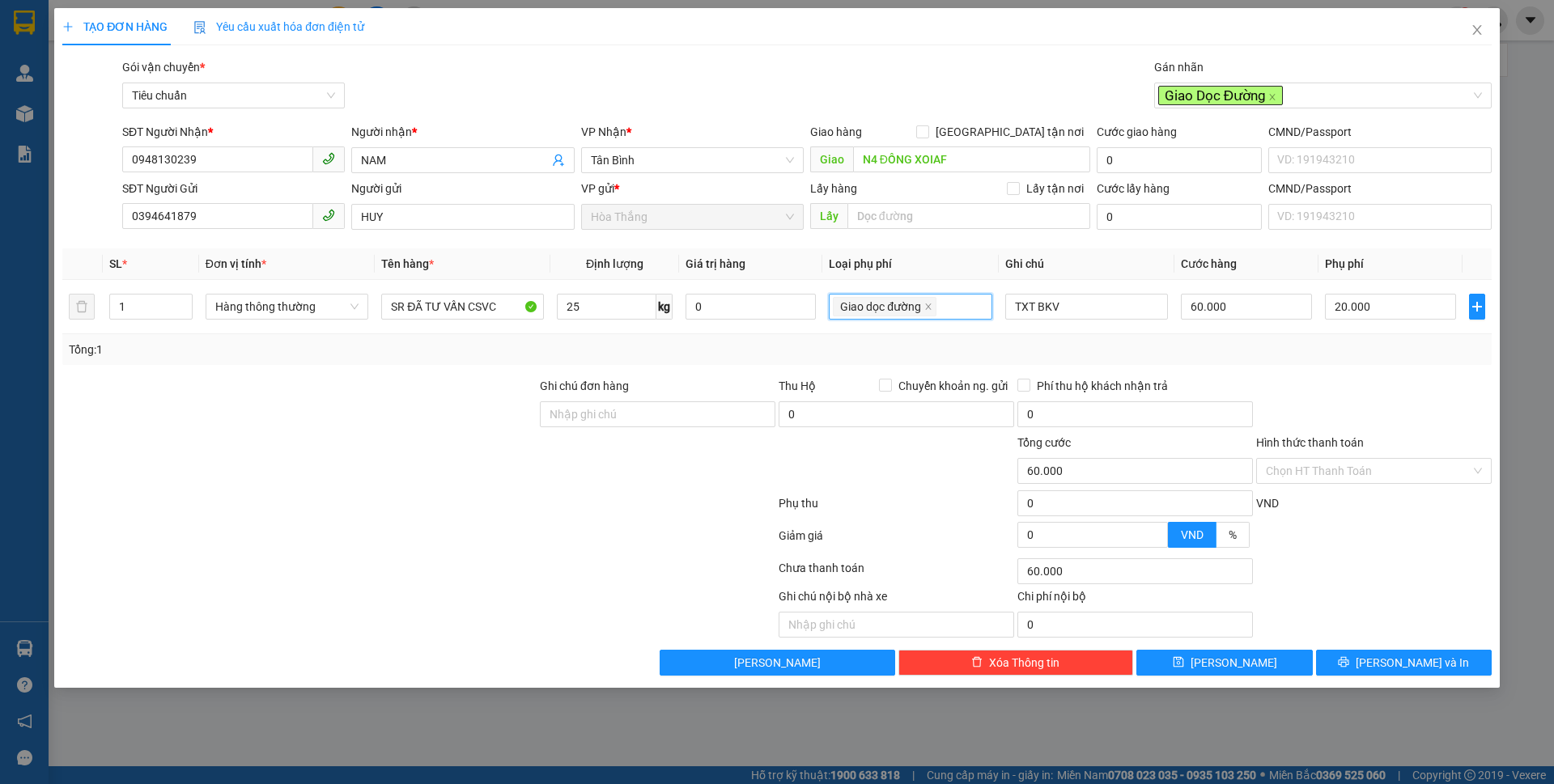
type input "80.000"
type input "20.000"
click at [1319, 502] on div "Tại văn phòng" at bounding box center [1374, 503] width 216 height 18
type input "0"
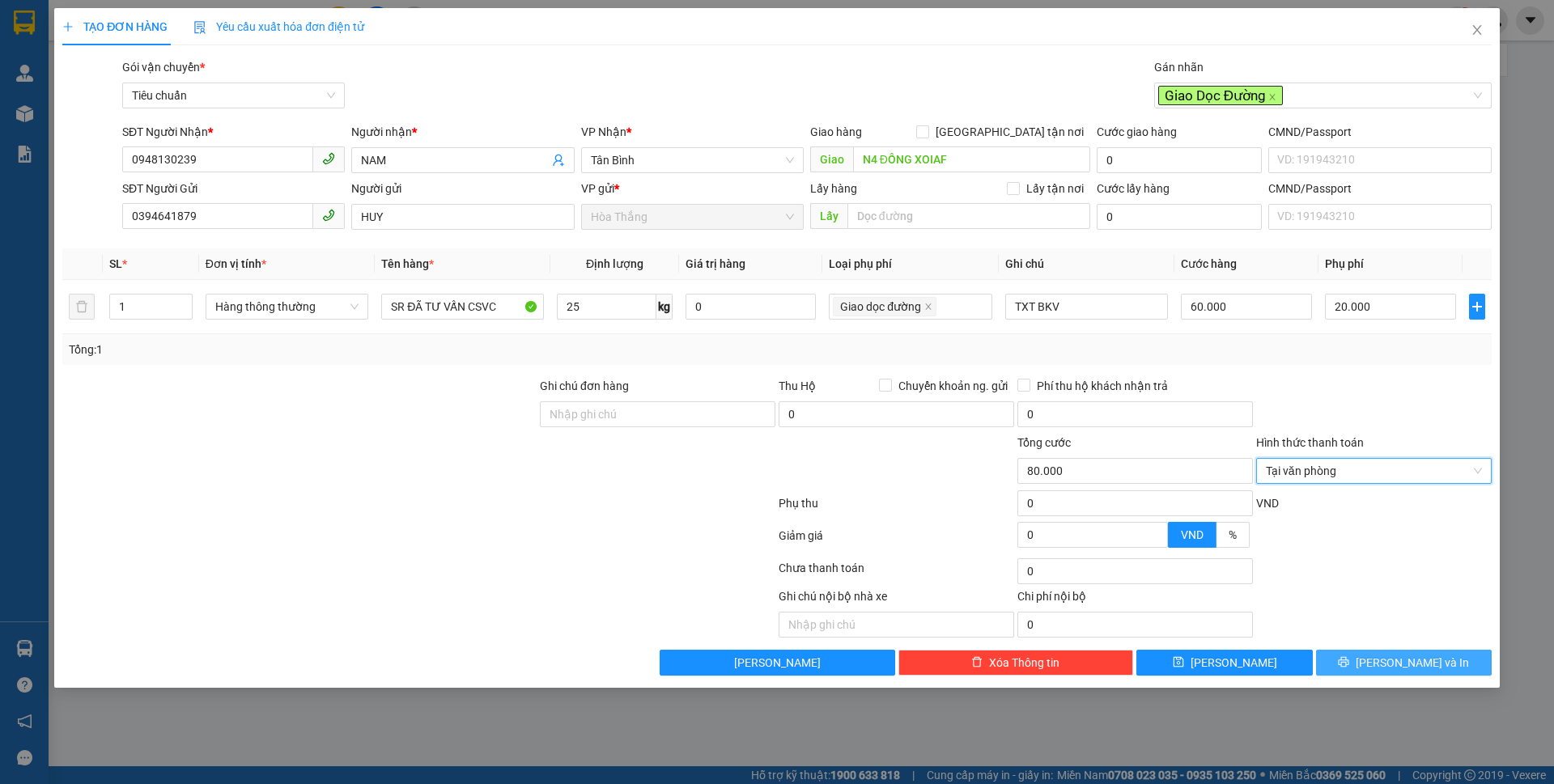
click at [1386, 659] on button "[PERSON_NAME] và In" at bounding box center [1404, 663] width 175 height 26
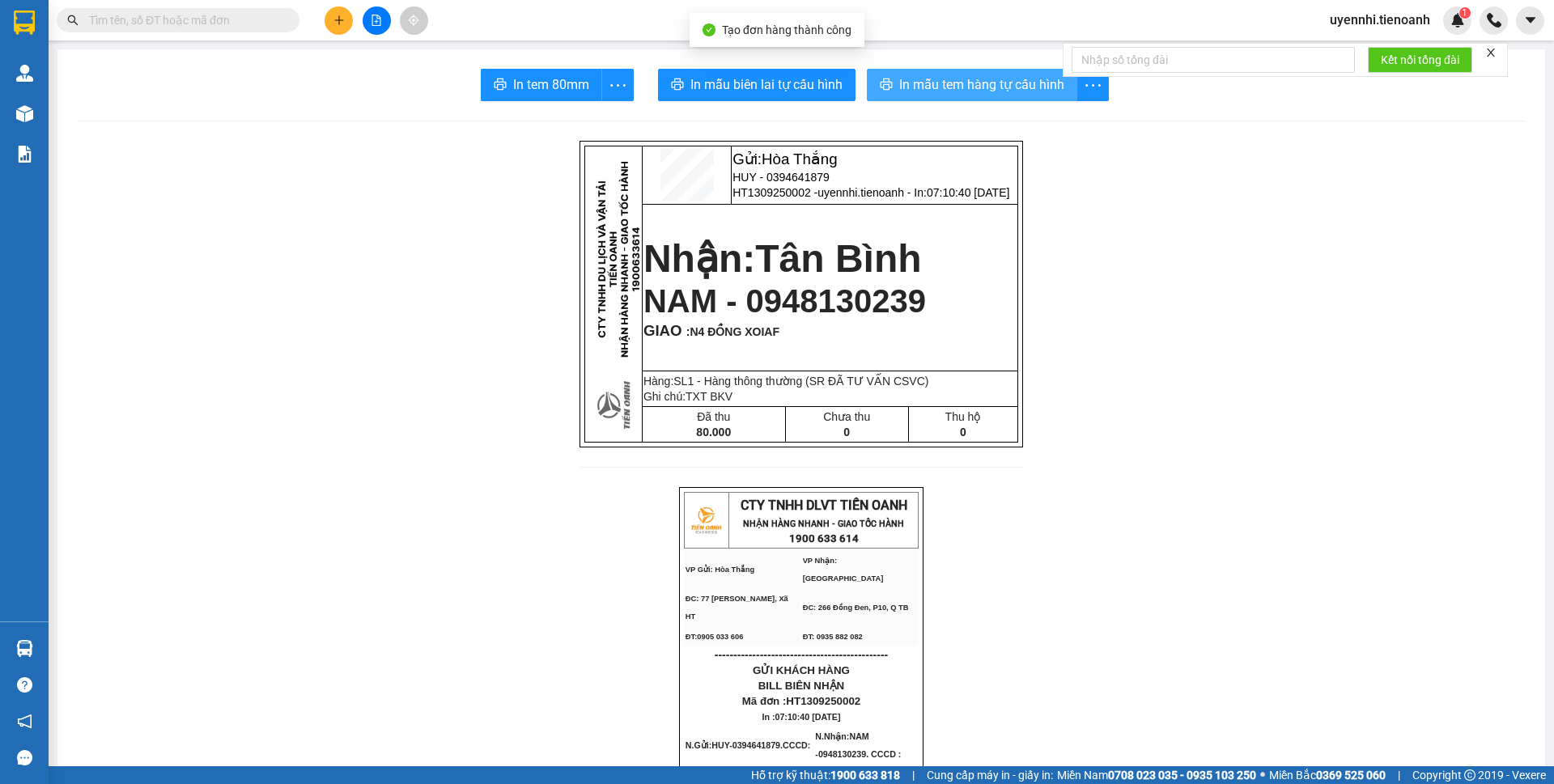
click at [909, 87] on span "In mẫu tem hàng tự cấu hình" at bounding box center [982, 84] width 165 height 20
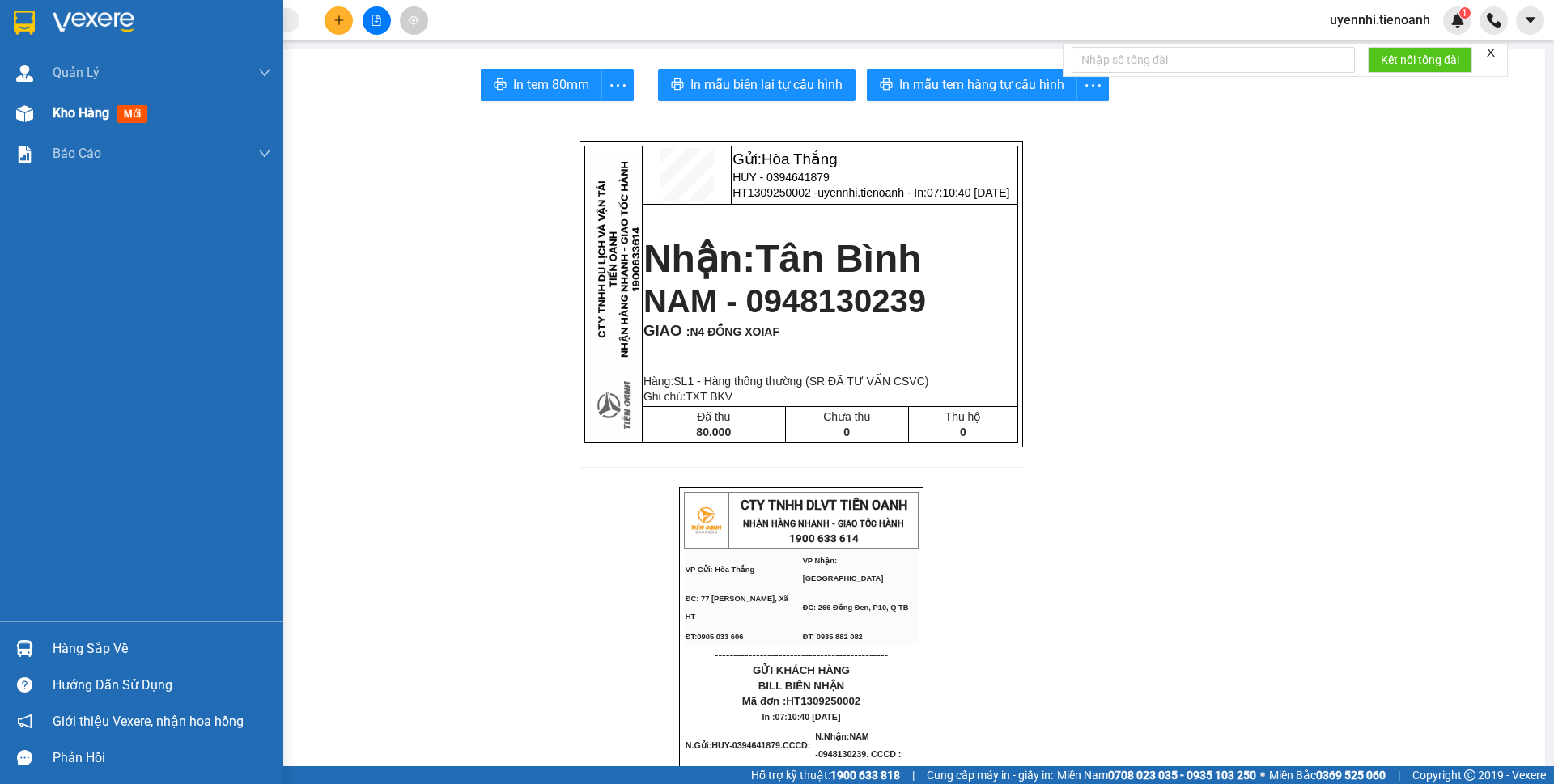
click at [110, 114] on span "Kho hàng" at bounding box center [81, 113] width 57 height 16
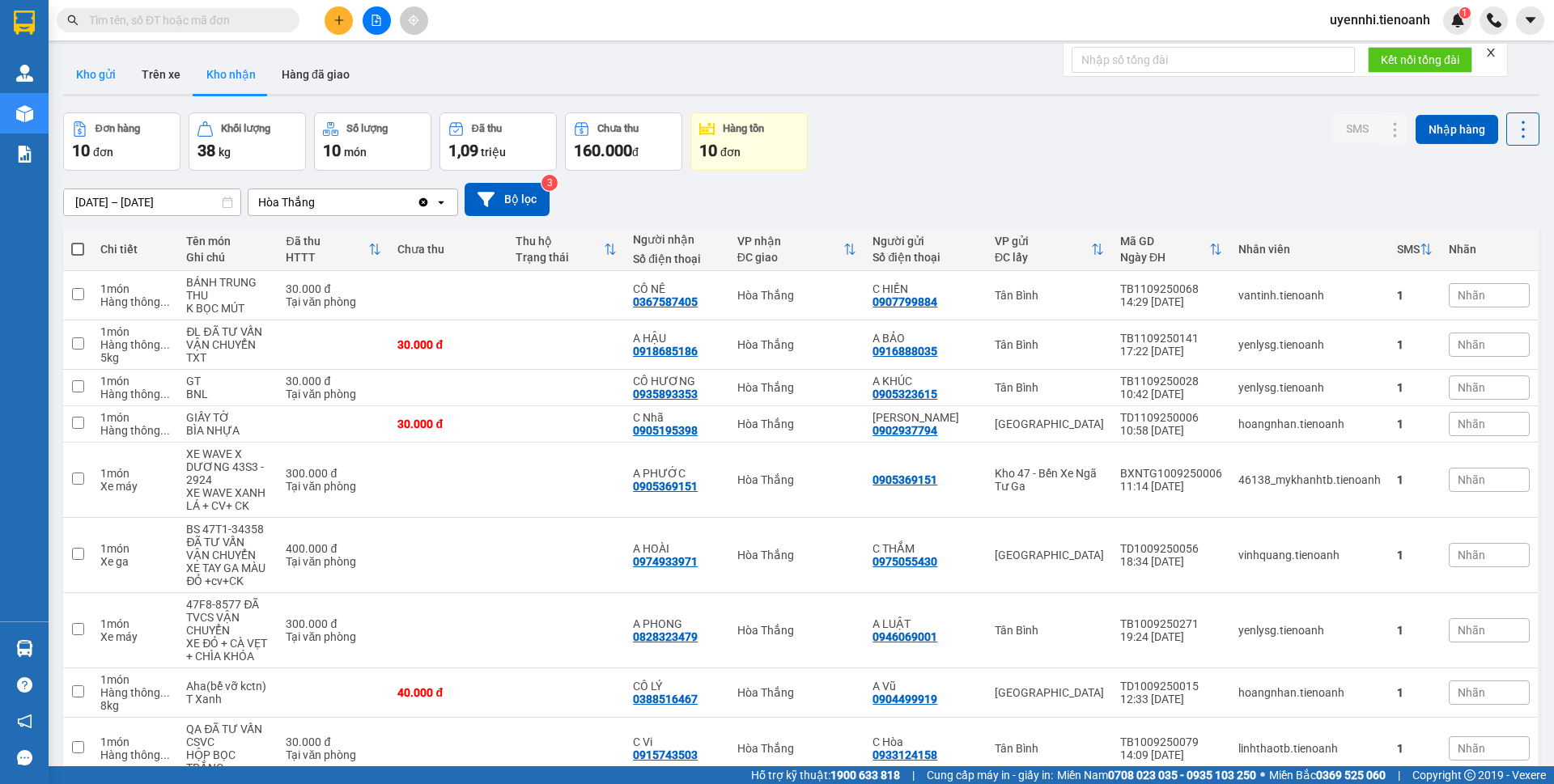
click at [89, 68] on button "Kho gửi" at bounding box center [96, 75] width 66 height 39
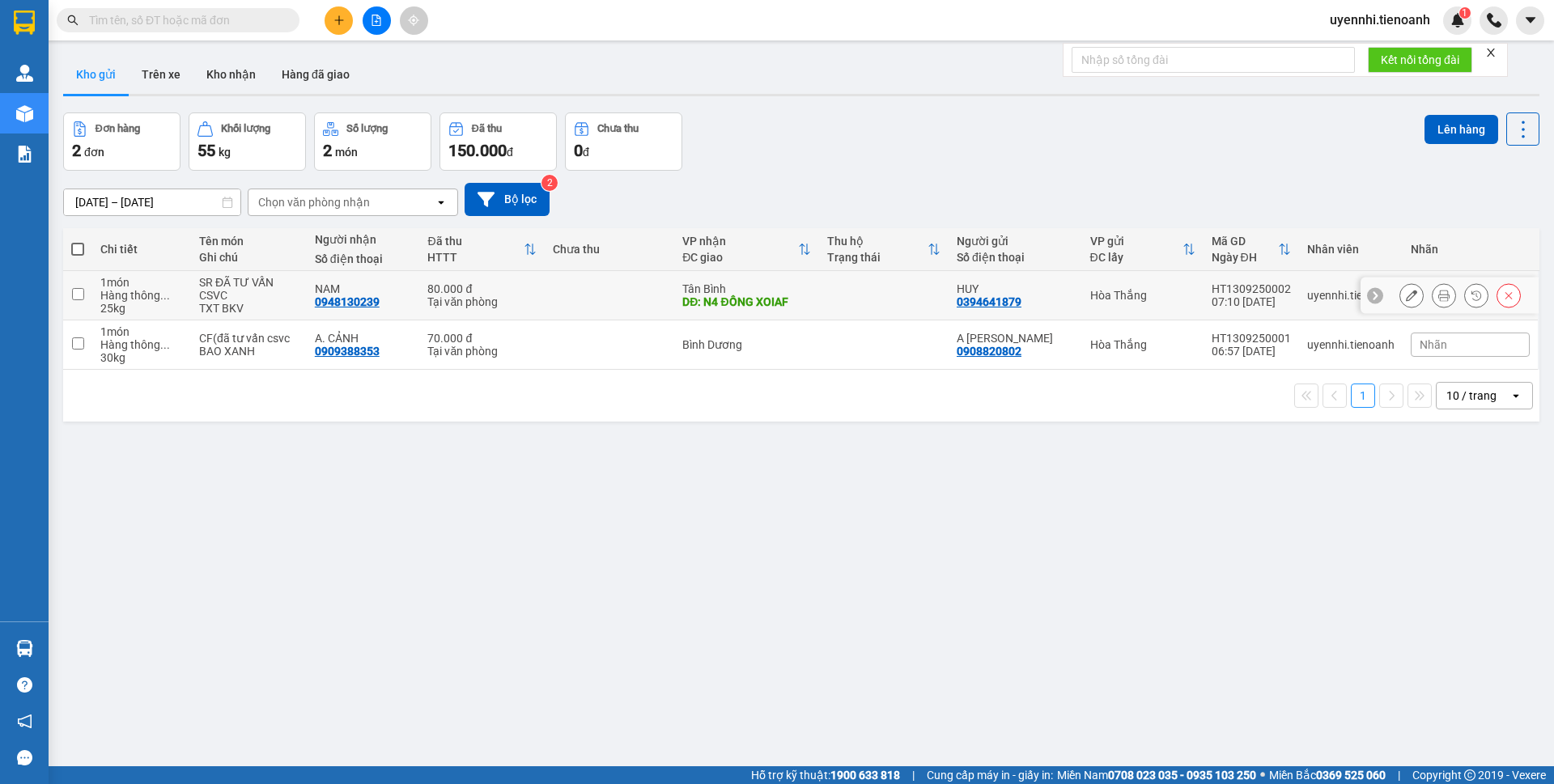
click at [1406, 298] on icon at bounding box center [1411, 295] width 11 height 11
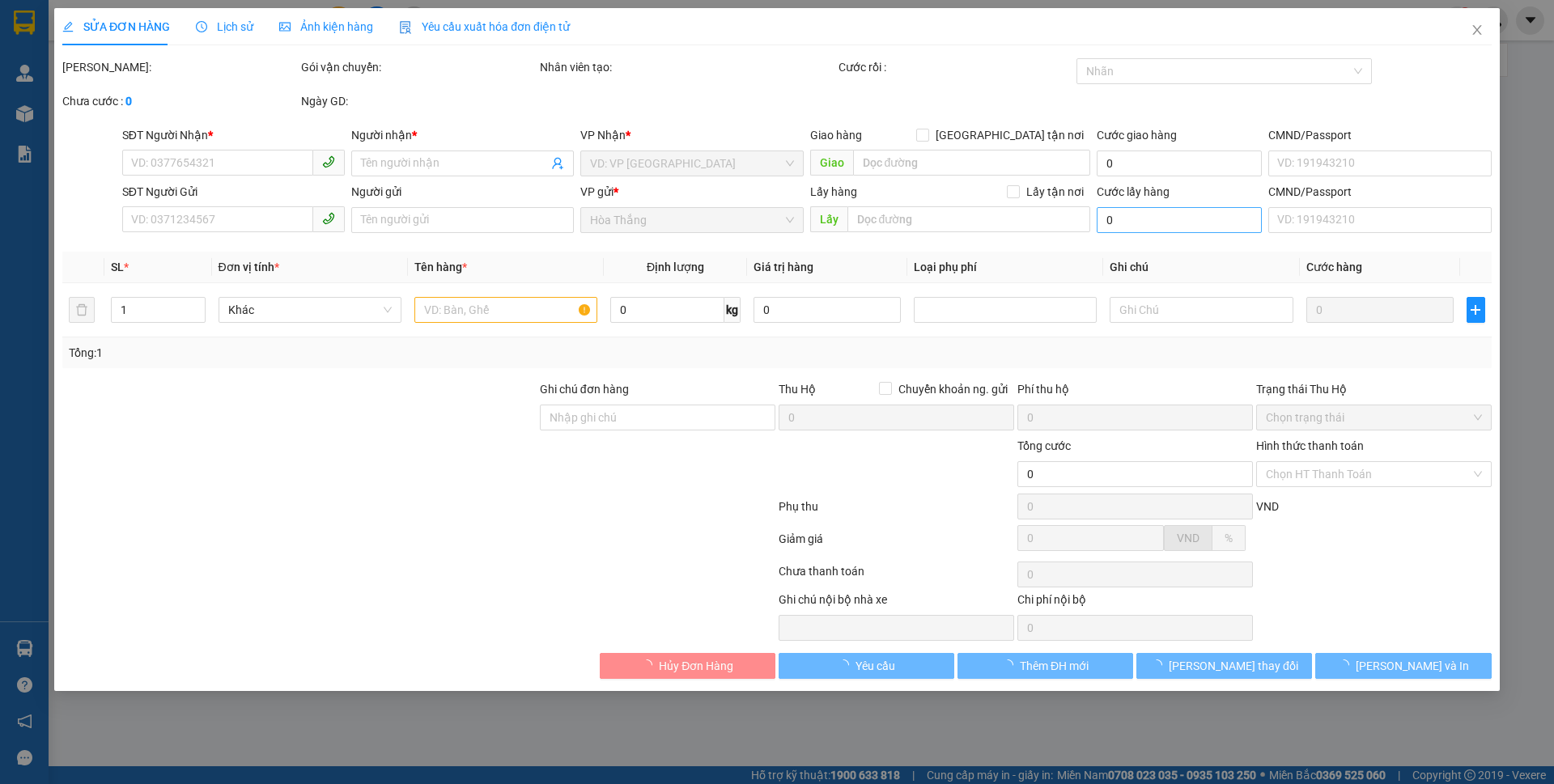
type input "0948130239"
type input "NAM"
type input "N4 ĐỒNG XOIAF"
type input "0394641879"
type input "HUY"
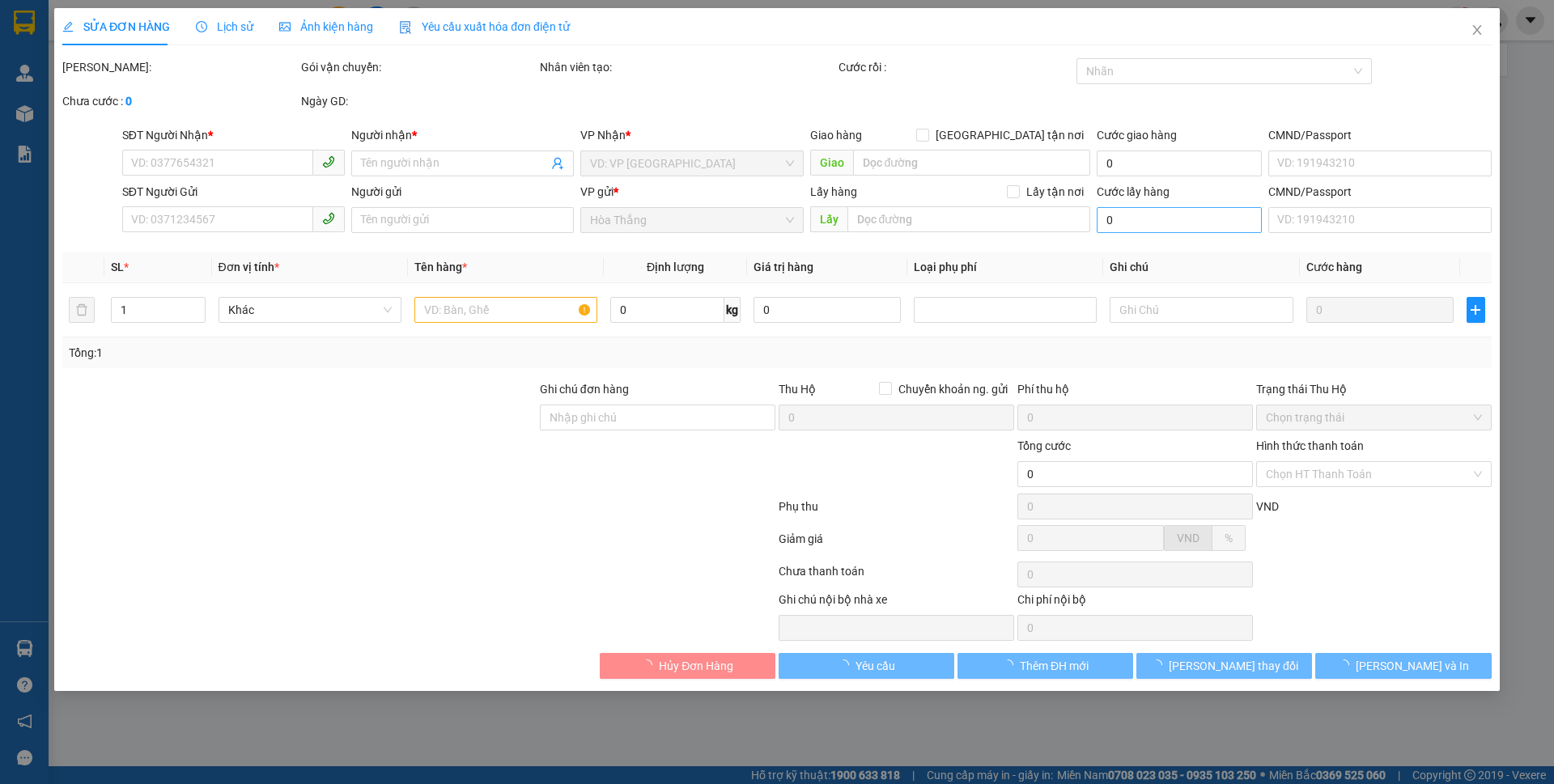
type input "80.000"
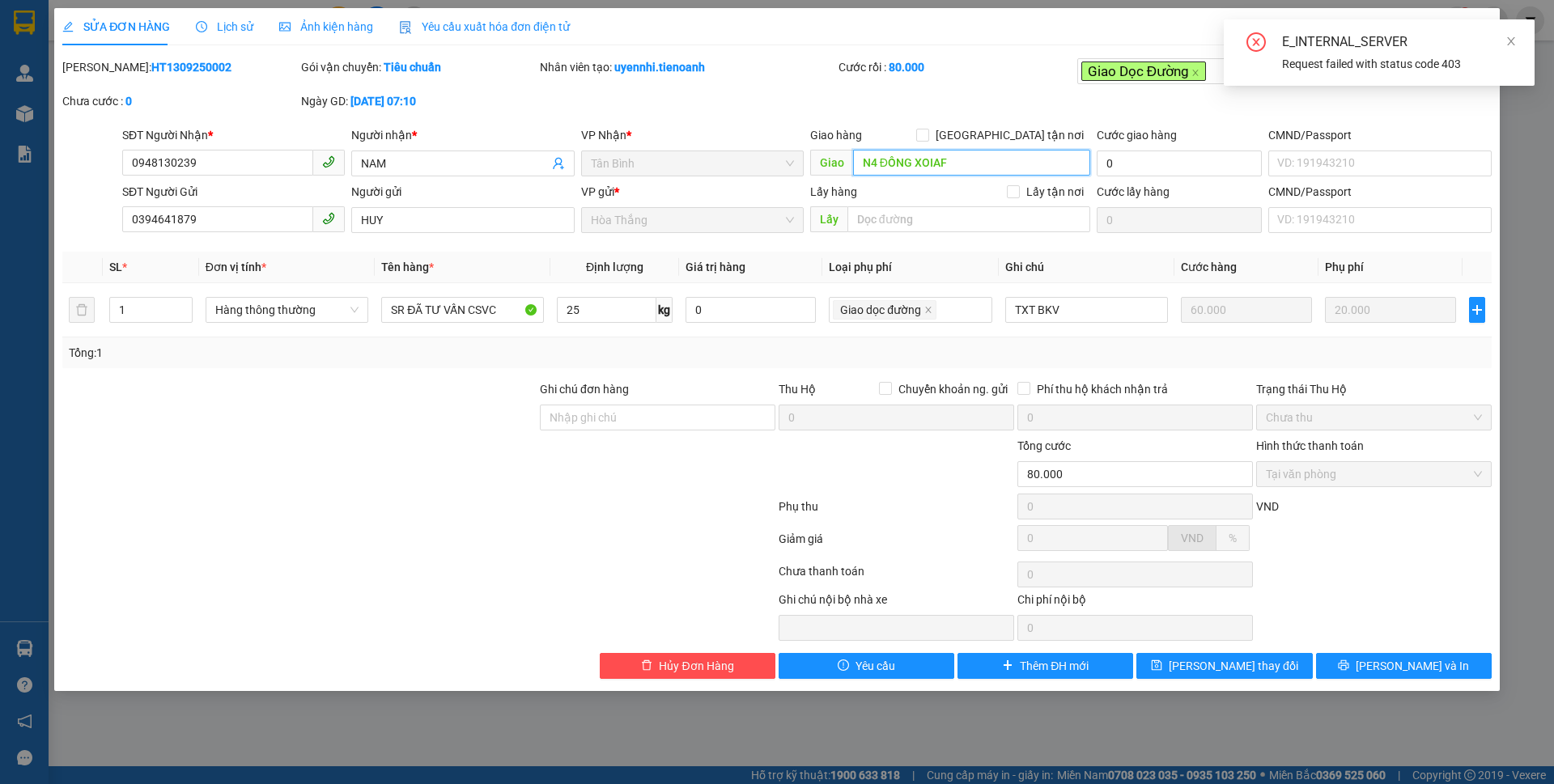
drag, startPoint x: 918, startPoint y: 154, endPoint x: 960, endPoint y: 158, distance: 42.2
click at [960, 158] on input "N4 ĐỒNG XOIAF" at bounding box center [972, 163] width 237 height 26
drag, startPoint x: 925, startPoint y: 160, endPoint x: 1057, endPoint y: 182, distance: 133.8
click at [1057, 182] on div "Giao hàng [GEOGRAPHIC_DATA] tận nơi N4 [GEOGRAPHIC_DATA]" at bounding box center [950, 154] width 280 height 57
type input "N4 ĐỒNG XOÀI"
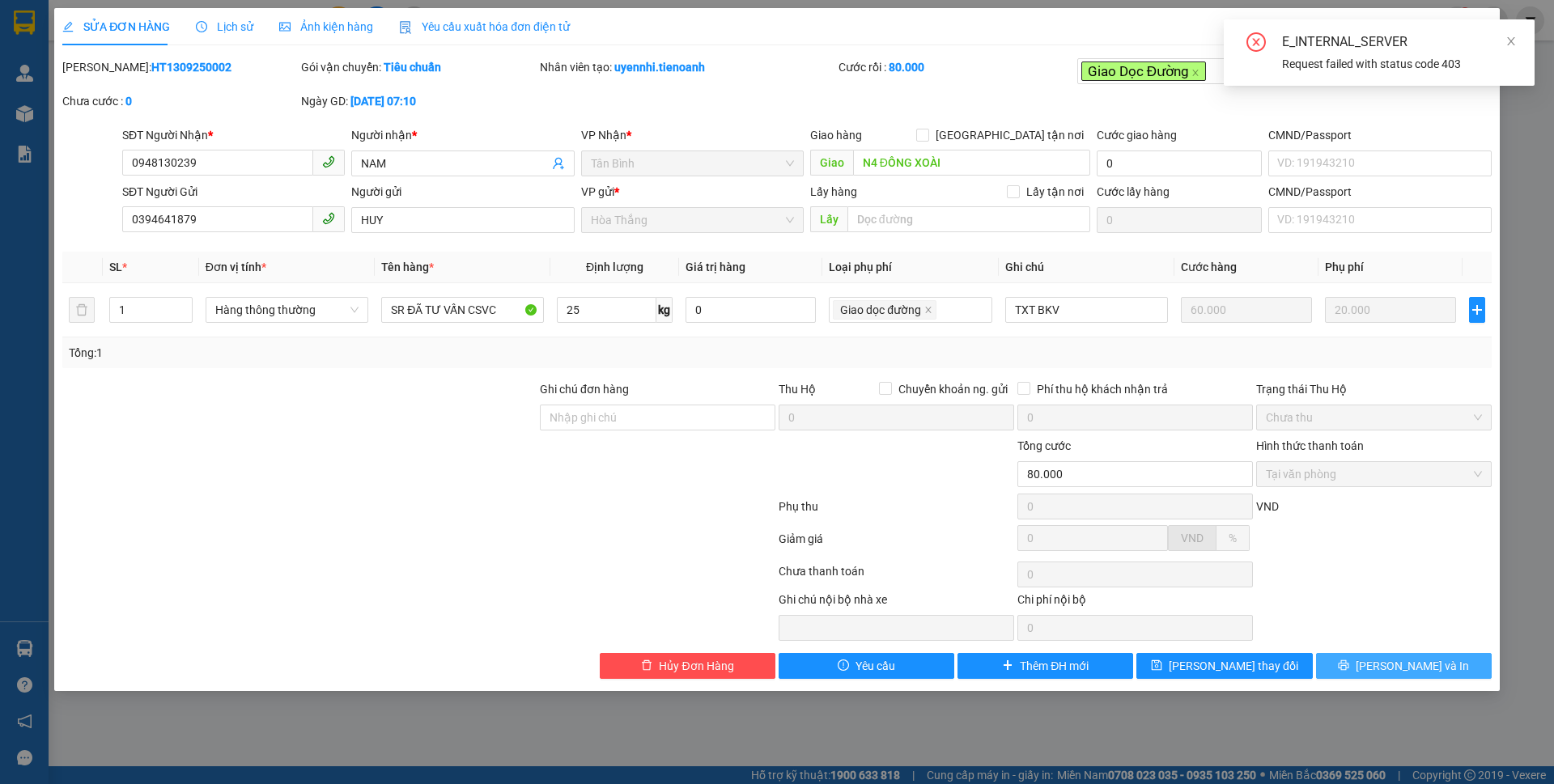
click at [1369, 669] on button "[PERSON_NAME] và In" at bounding box center [1404, 666] width 175 height 26
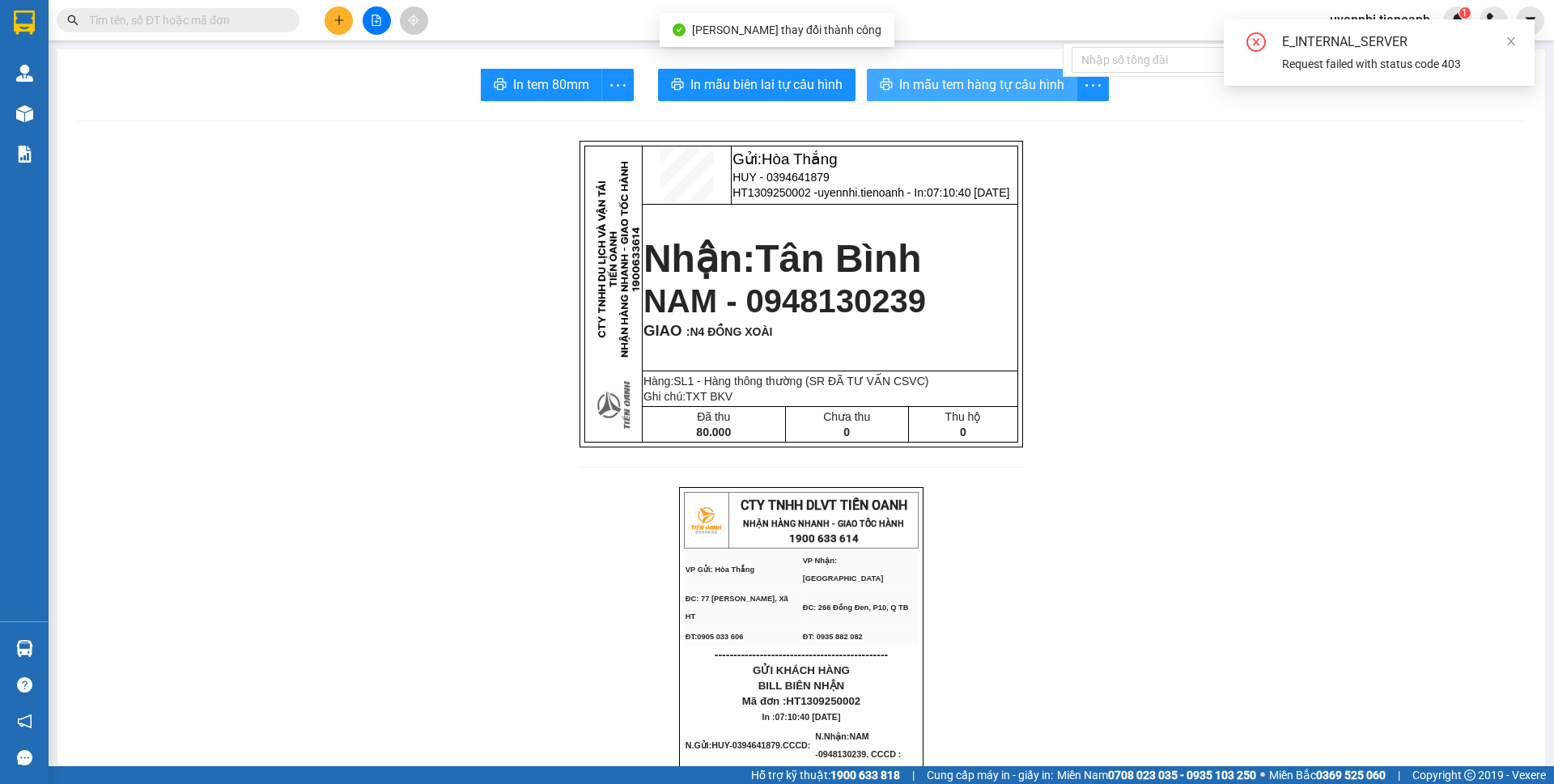
click at [922, 79] on span "In mẫu tem hàng tự cấu hình" at bounding box center [982, 84] width 165 height 20
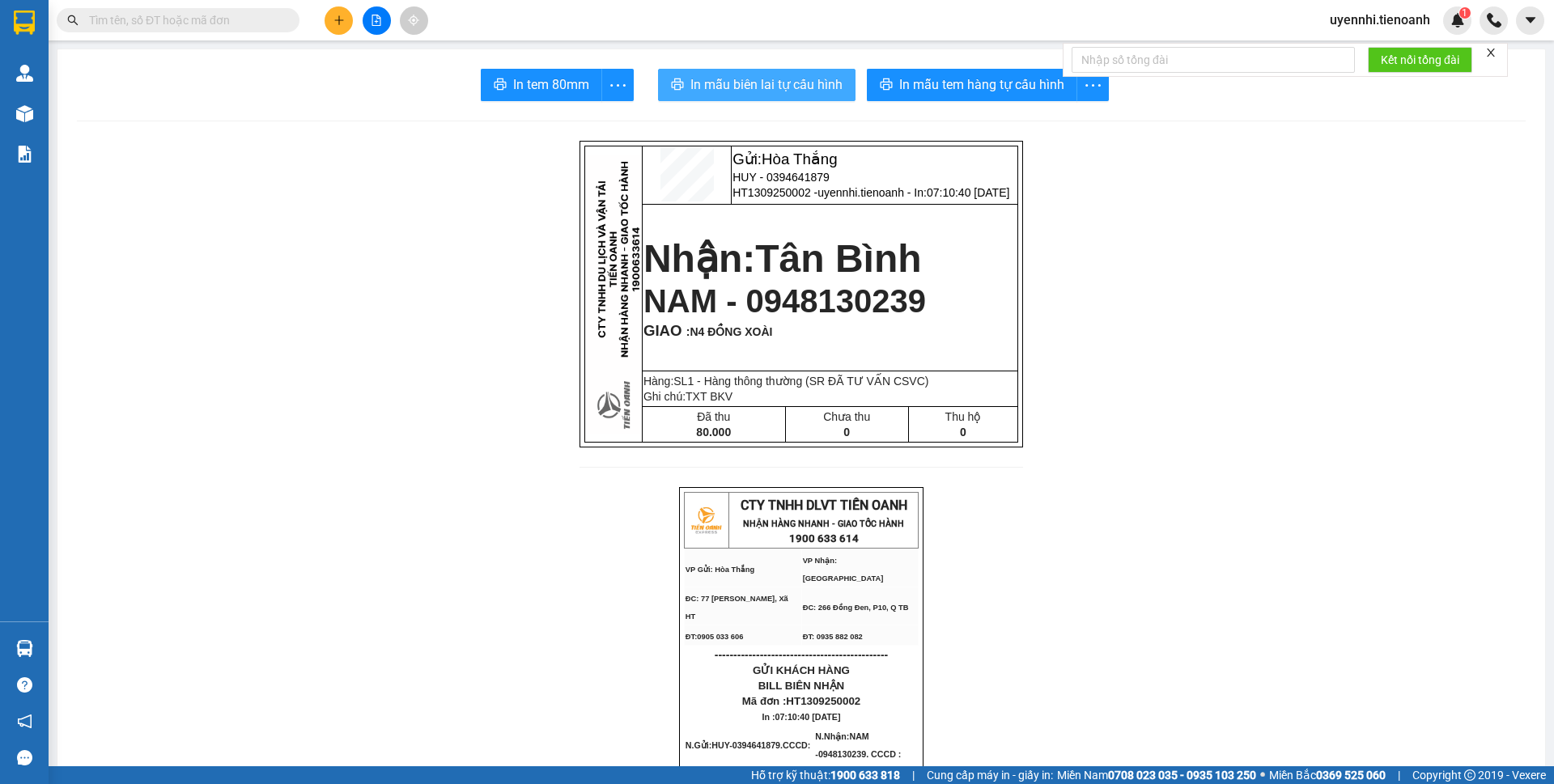
click at [705, 86] on span "In mẫu biên lai tự cấu hình" at bounding box center [766, 84] width 153 height 20
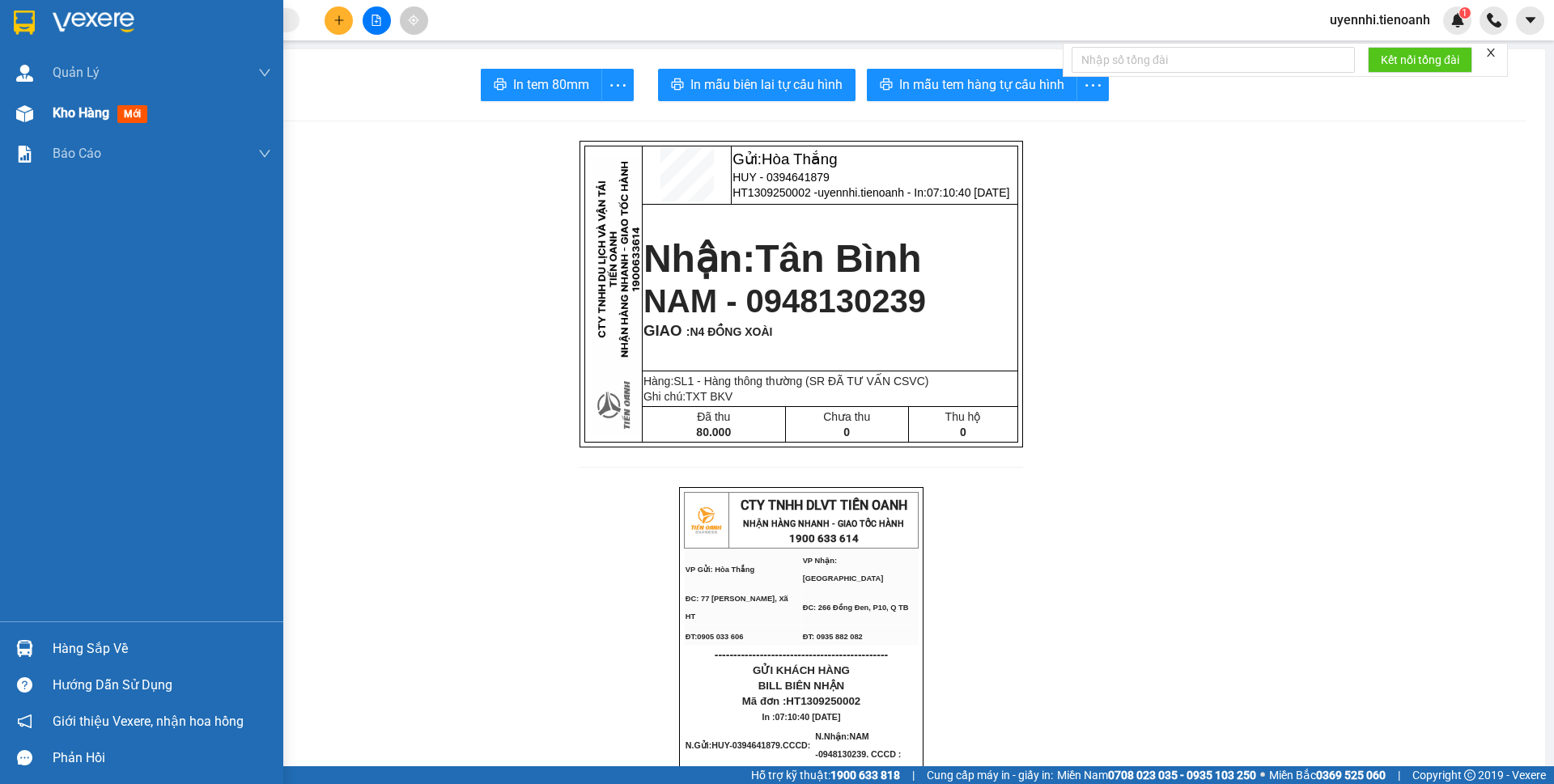
click at [17, 111] on img at bounding box center [24, 113] width 17 height 17
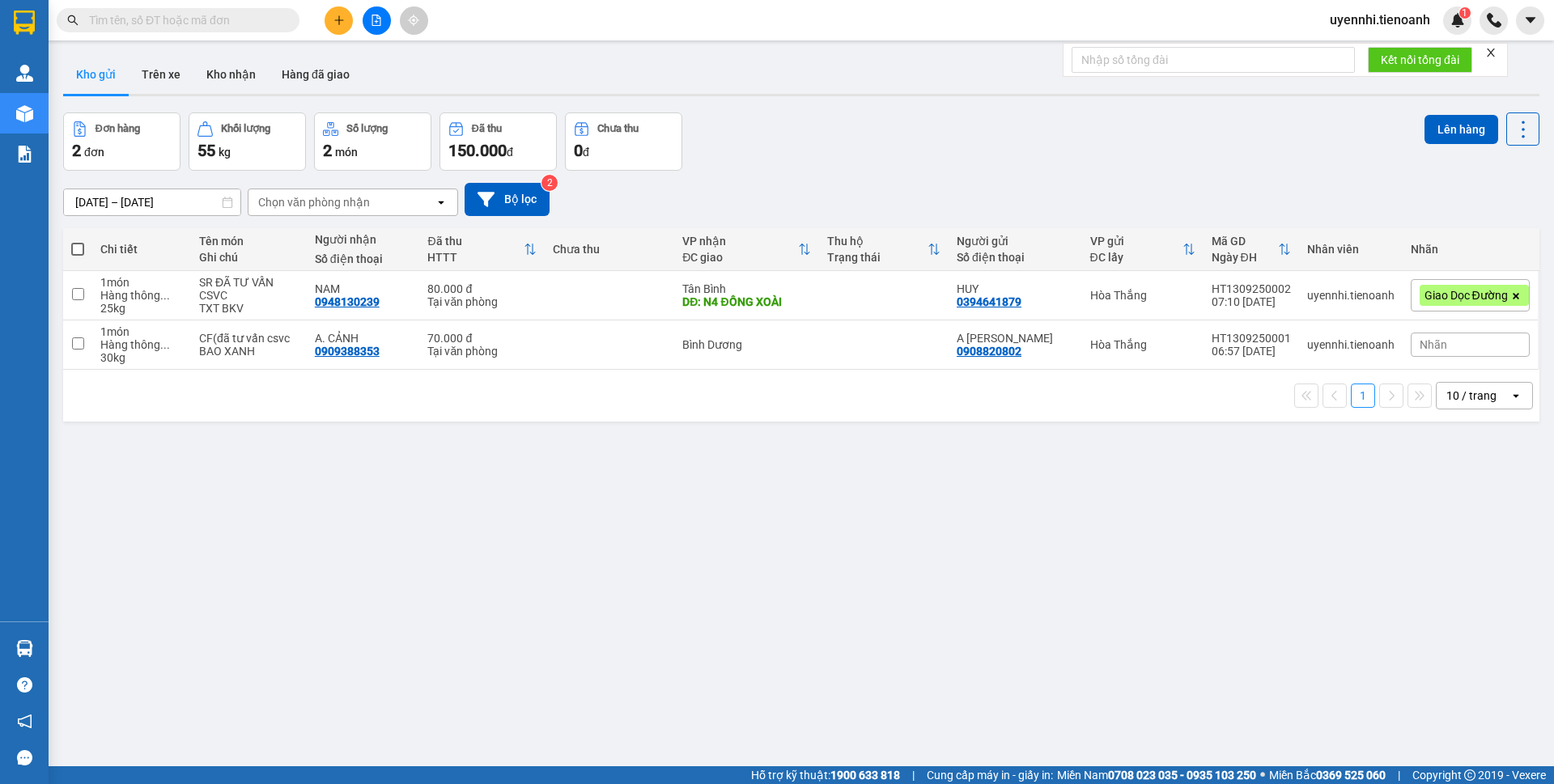
drag, startPoint x: 232, startPoint y: 79, endPoint x: 433, endPoint y: 163, distance: 217.8
click at [232, 78] on button "Kho nhận" at bounding box center [232, 75] width 75 height 39
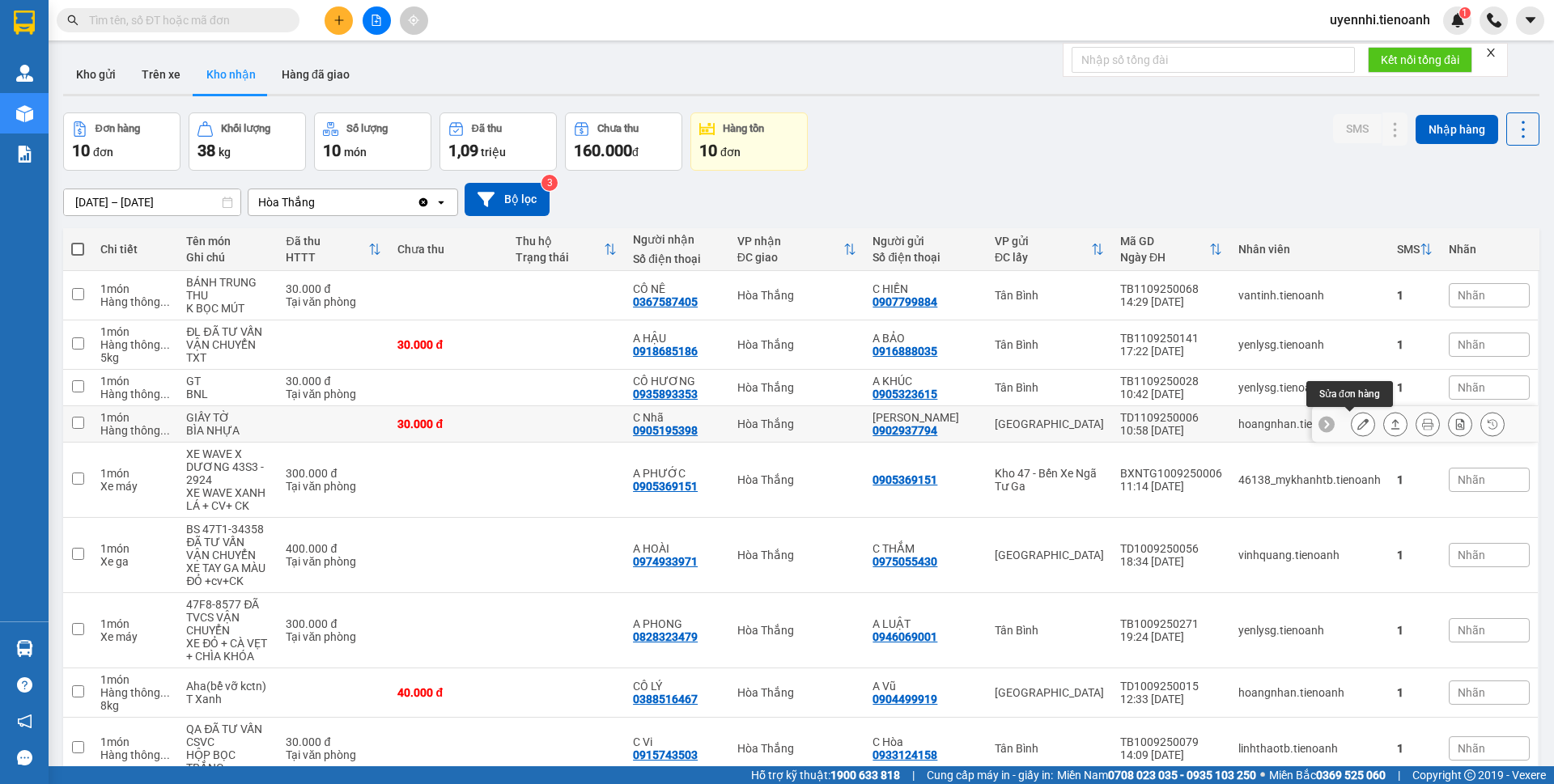
click at [1358, 424] on icon at bounding box center [1363, 424] width 11 height 11
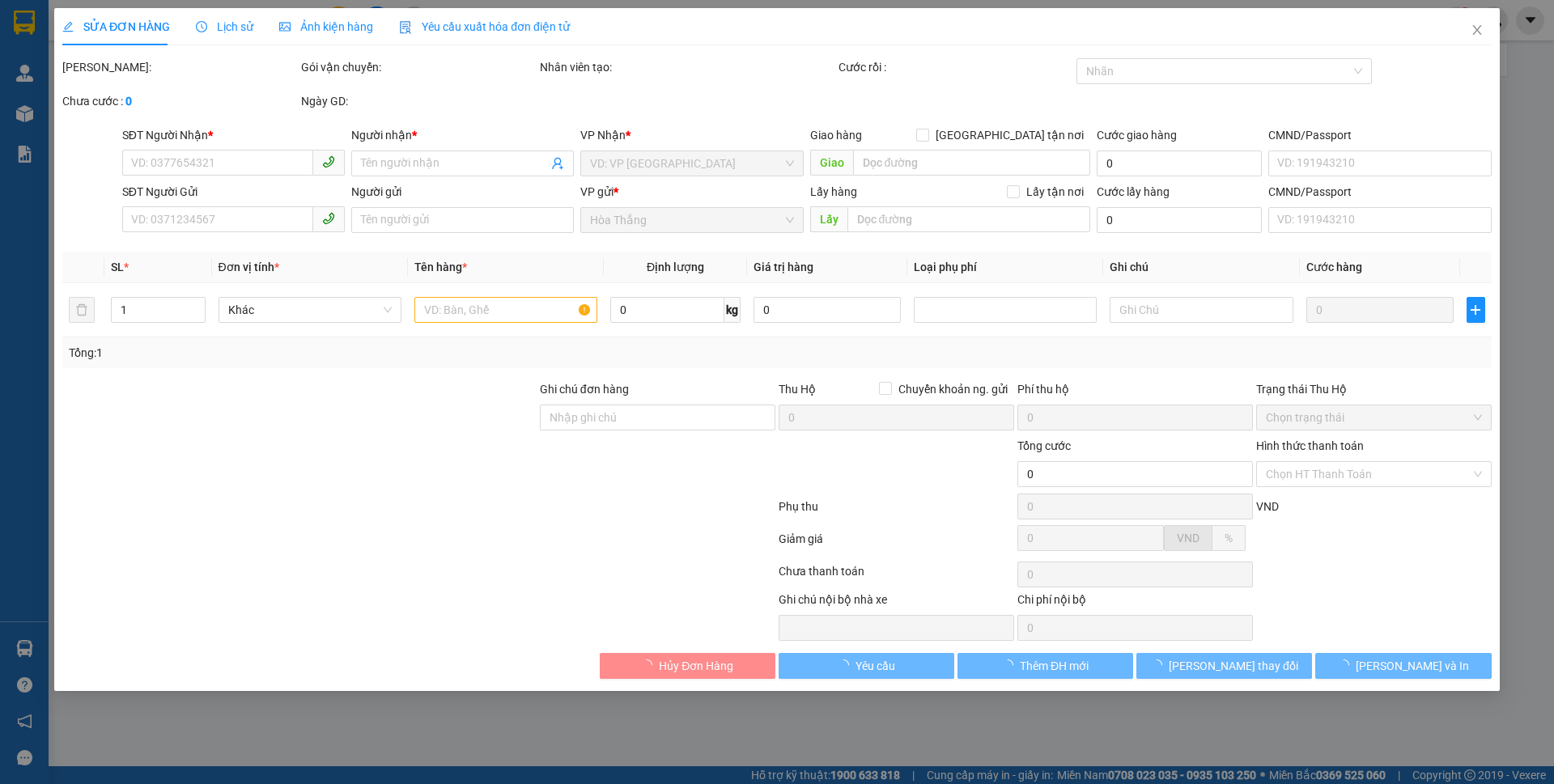
type input "0905195398"
type input "C Nhã"
type input "0902937794"
type input "[PERSON_NAME]"
type input "079202005482"
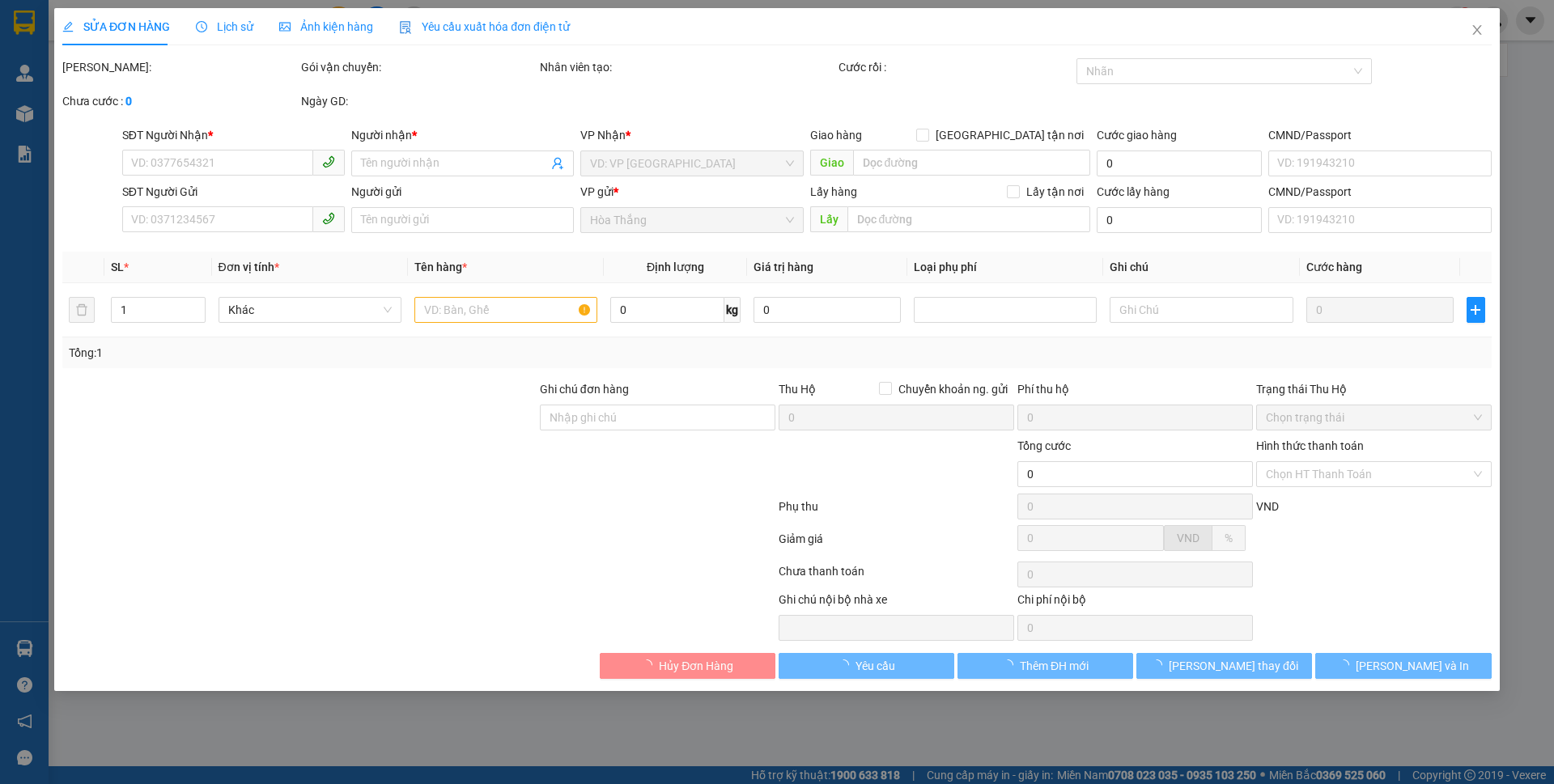
type input "30.000"
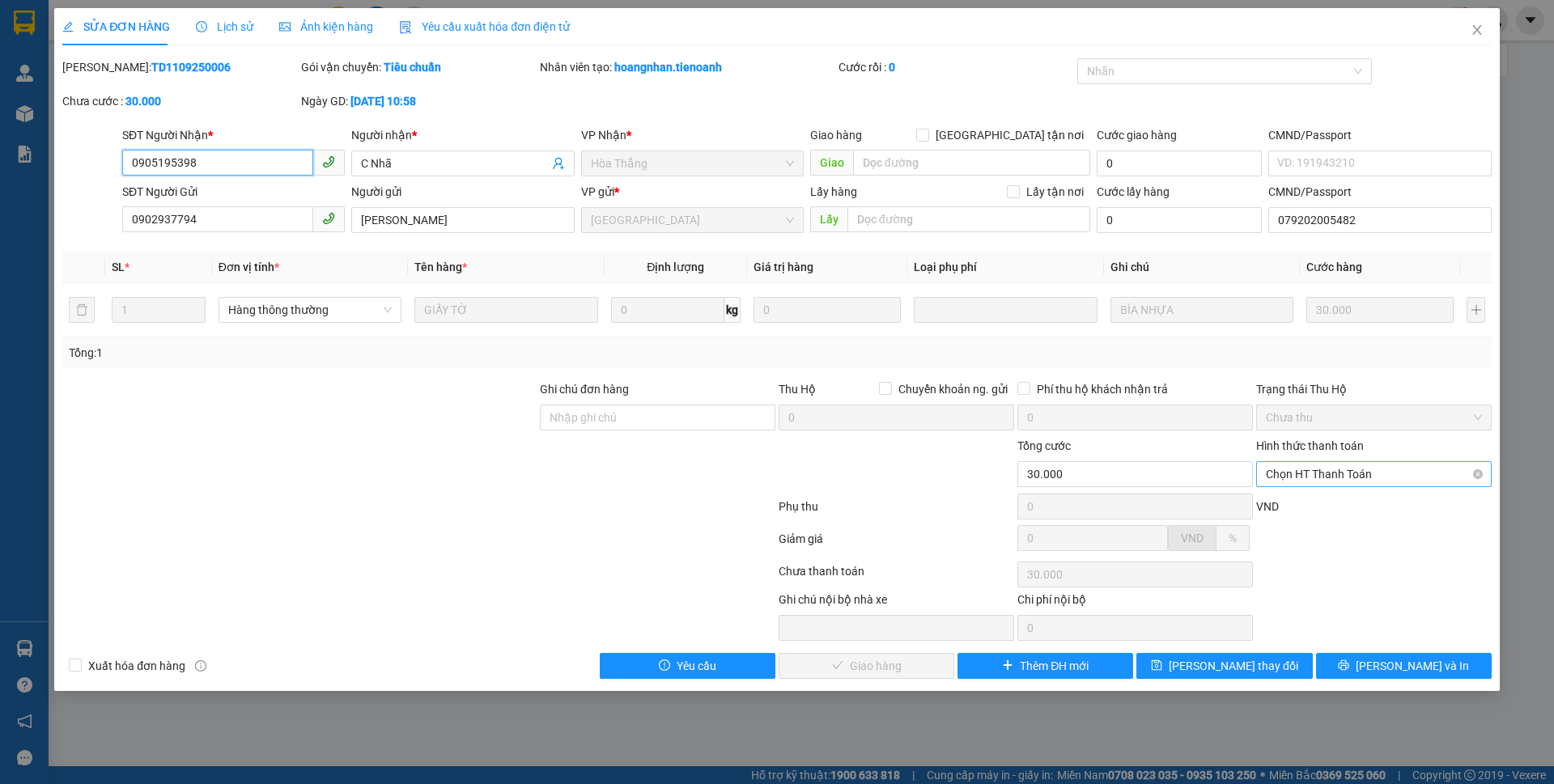
click at [1330, 477] on span "Chọn HT Thanh Toán" at bounding box center [1374, 474] width 216 height 25
drag, startPoint x: 1312, startPoint y: 504, endPoint x: 1154, endPoint y: 555, distance: 166.0
click at [1310, 504] on div "Tại văn phòng" at bounding box center [1374, 507] width 216 height 18
type input "0"
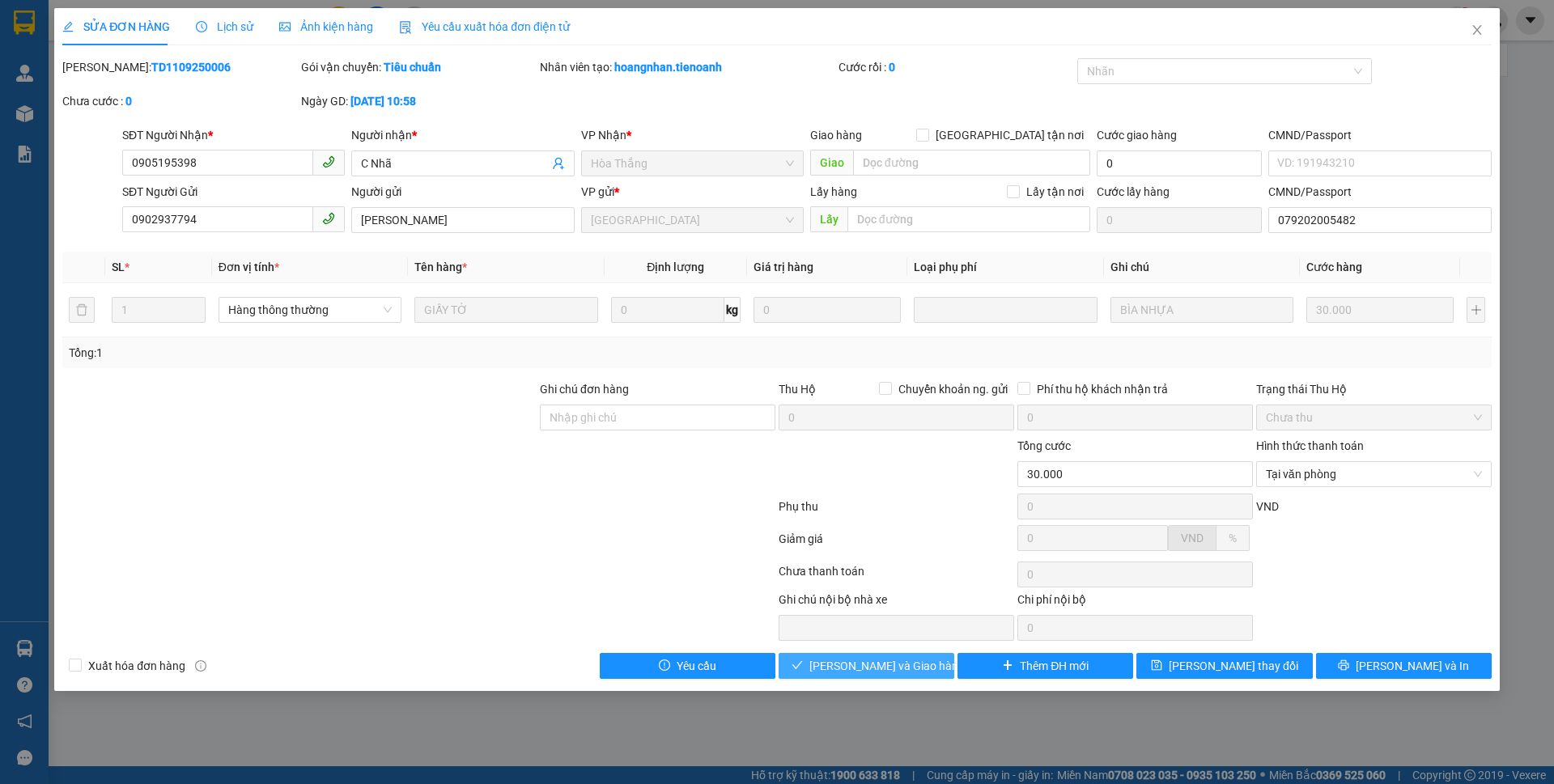
click at [880, 666] on span "[PERSON_NAME] và Giao hàng" at bounding box center [887, 666] width 155 height 18
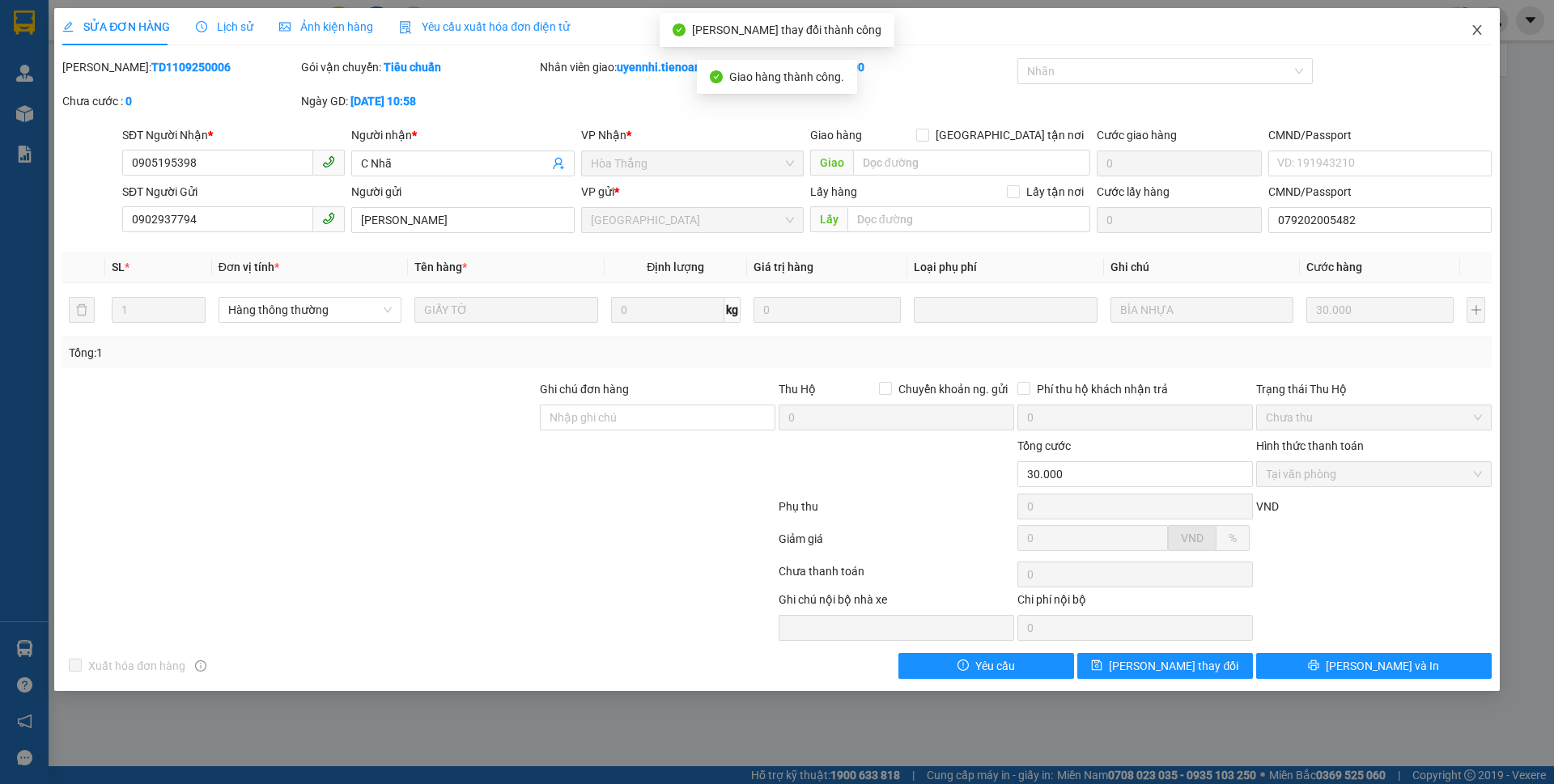
click at [1474, 27] on icon "close" at bounding box center [1477, 30] width 13 height 13
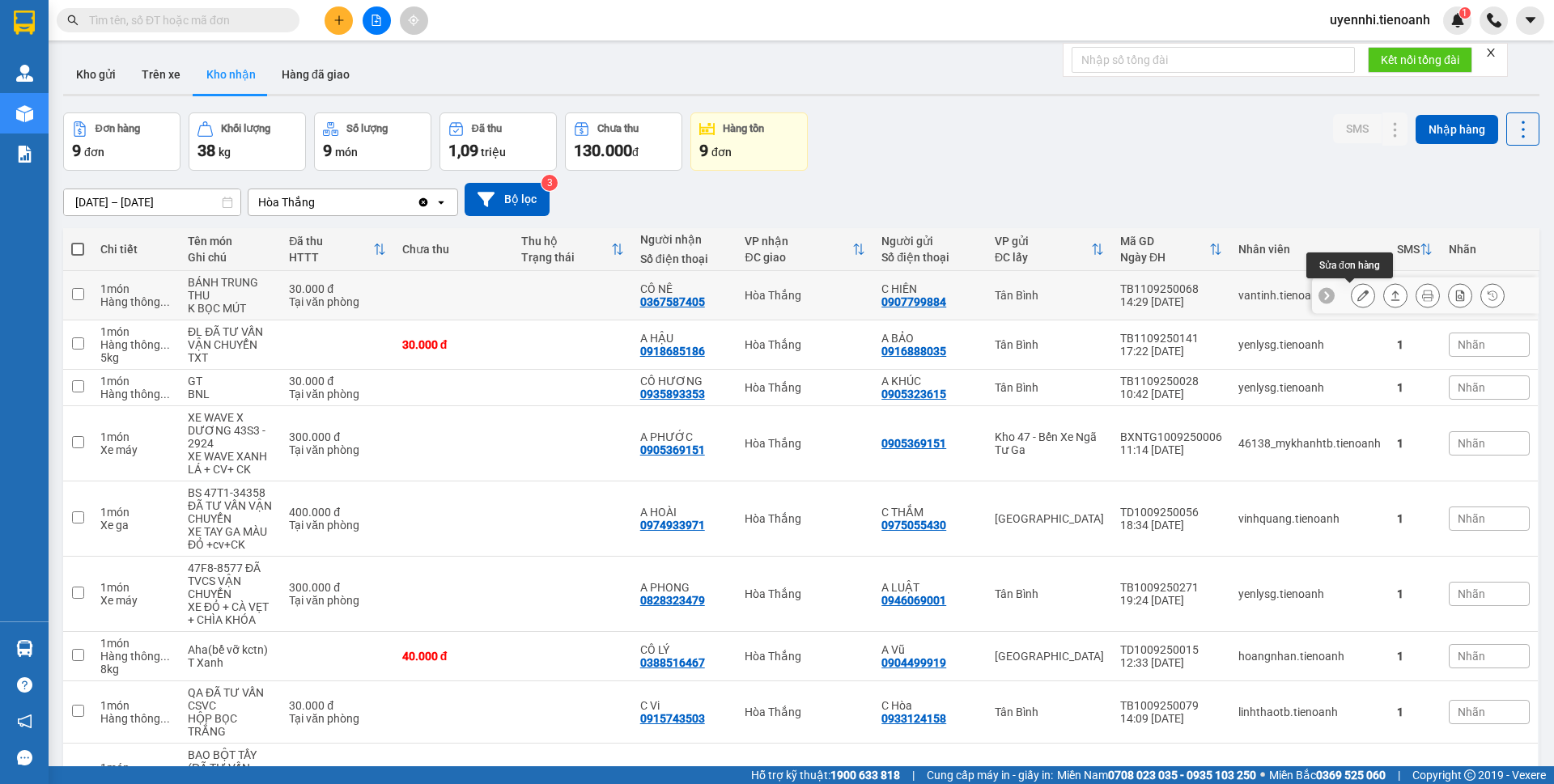
click at [1352, 293] on button at bounding box center [1364, 296] width 23 height 28
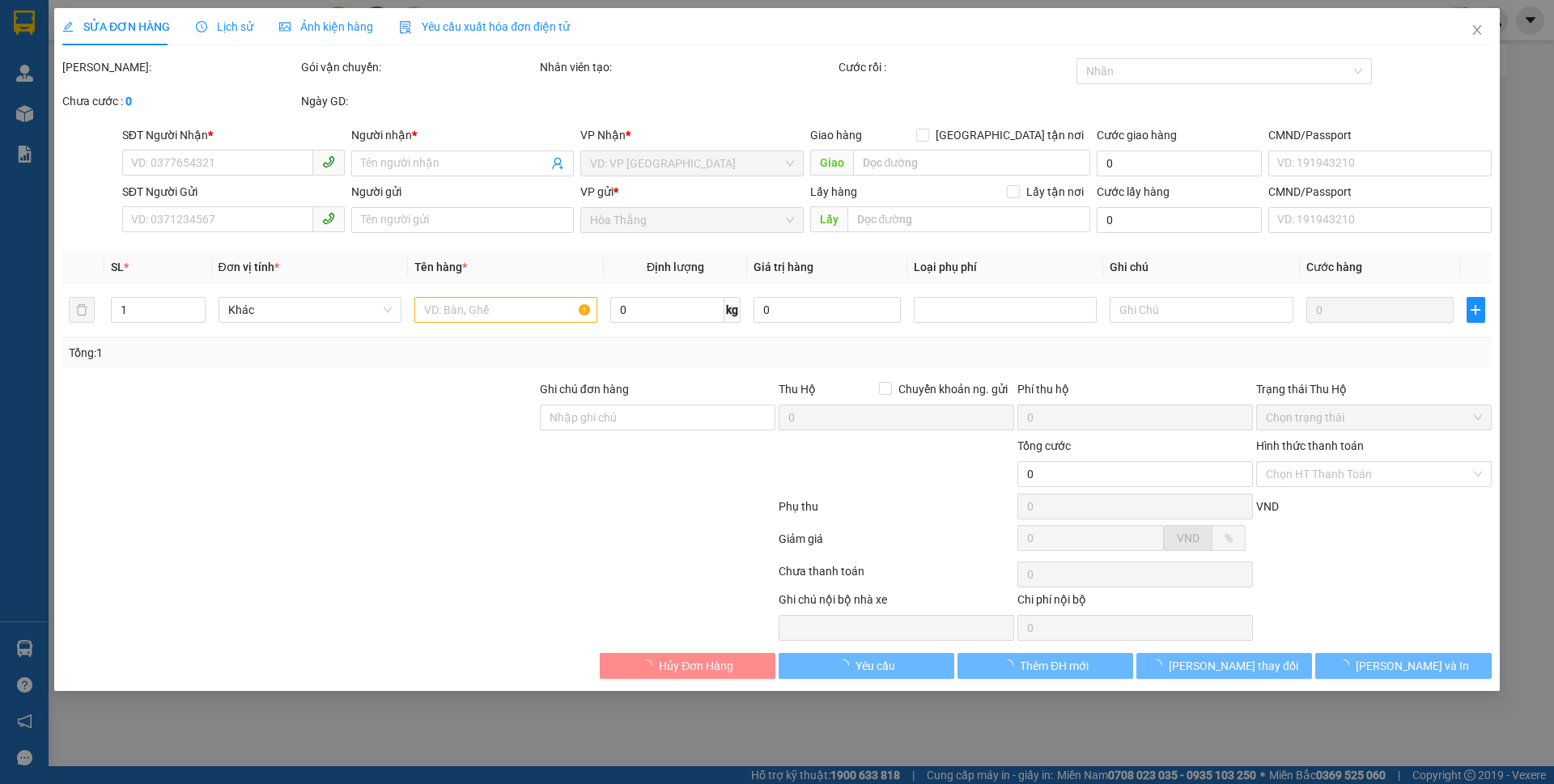
type input "0367587405"
type input "CÔ NÊ"
type input "0907799884"
type input "C HIỀN"
type input "037189007820"
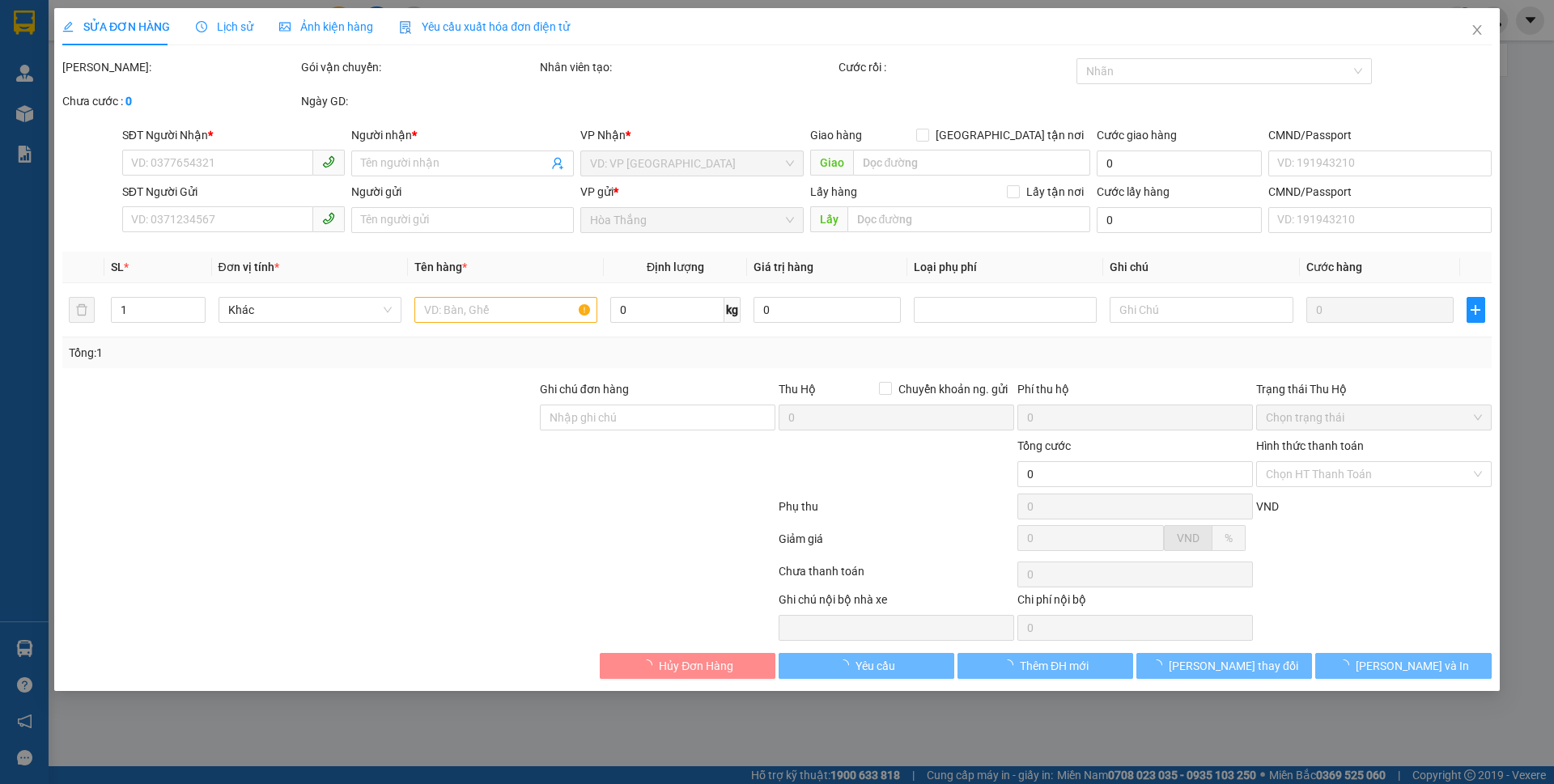
type input "30.000"
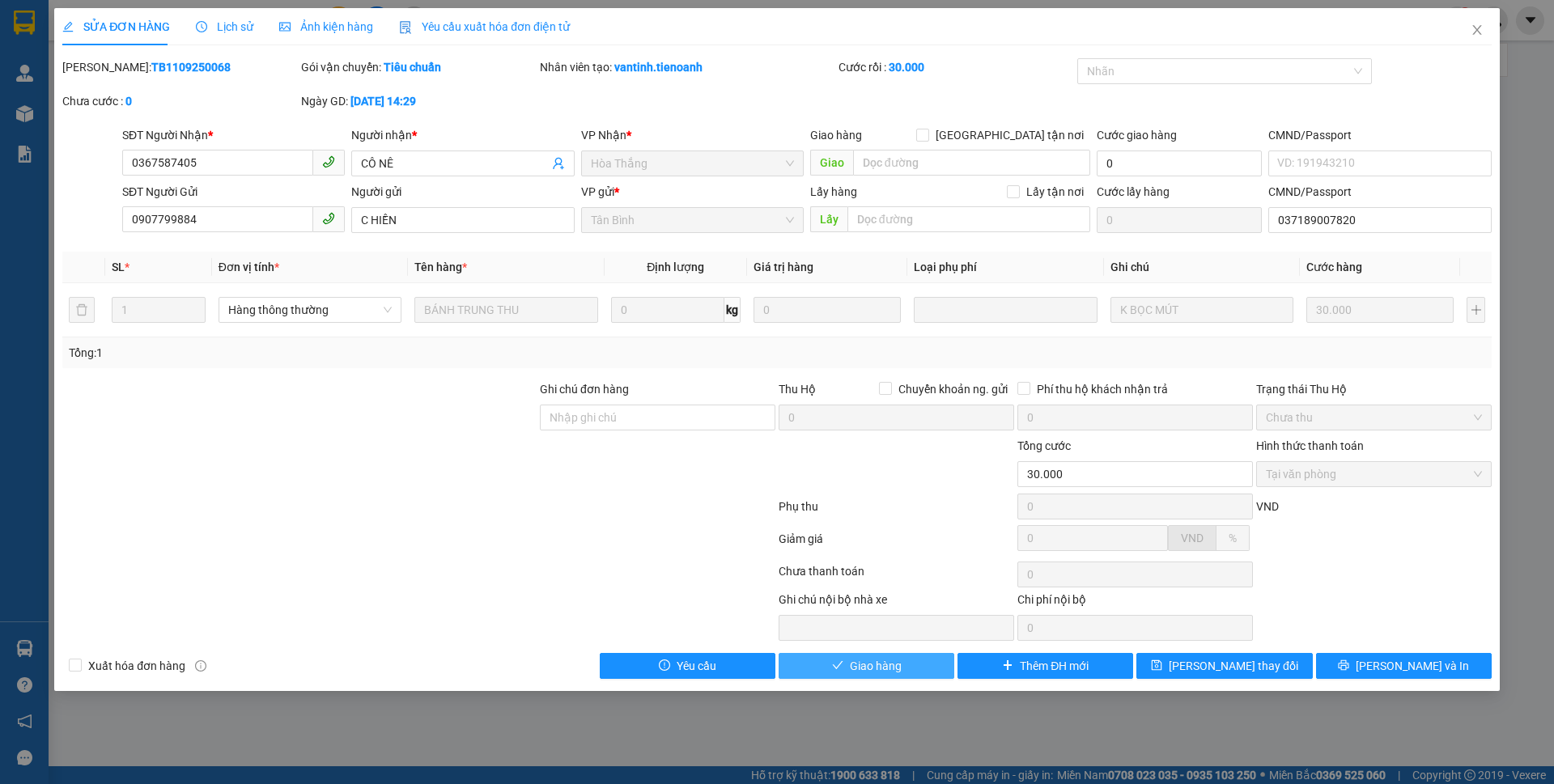
click at [896, 660] on span "Giao hàng" at bounding box center [875, 666] width 52 height 18
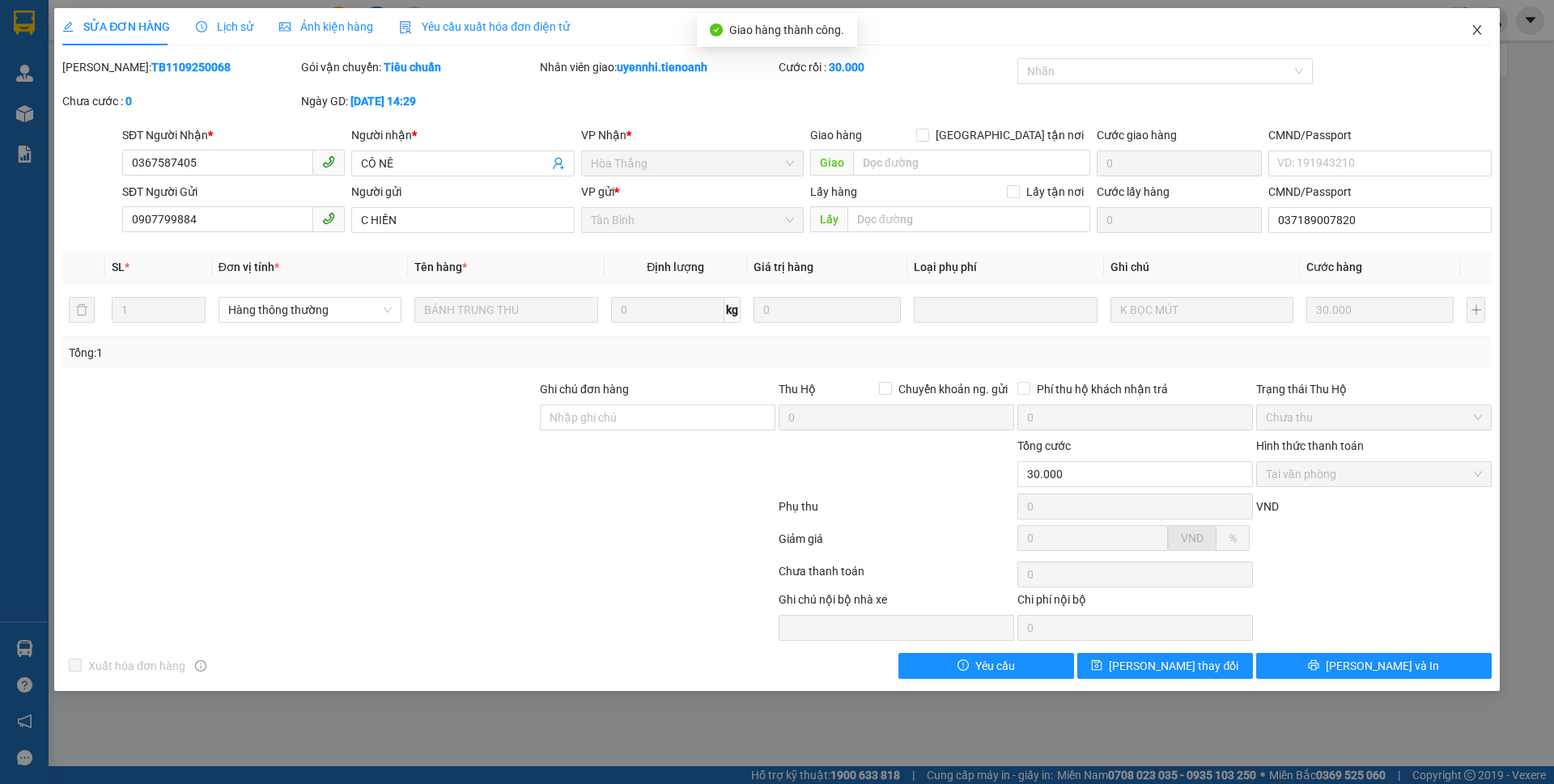
click at [1473, 29] on icon "close" at bounding box center [1477, 30] width 13 height 13
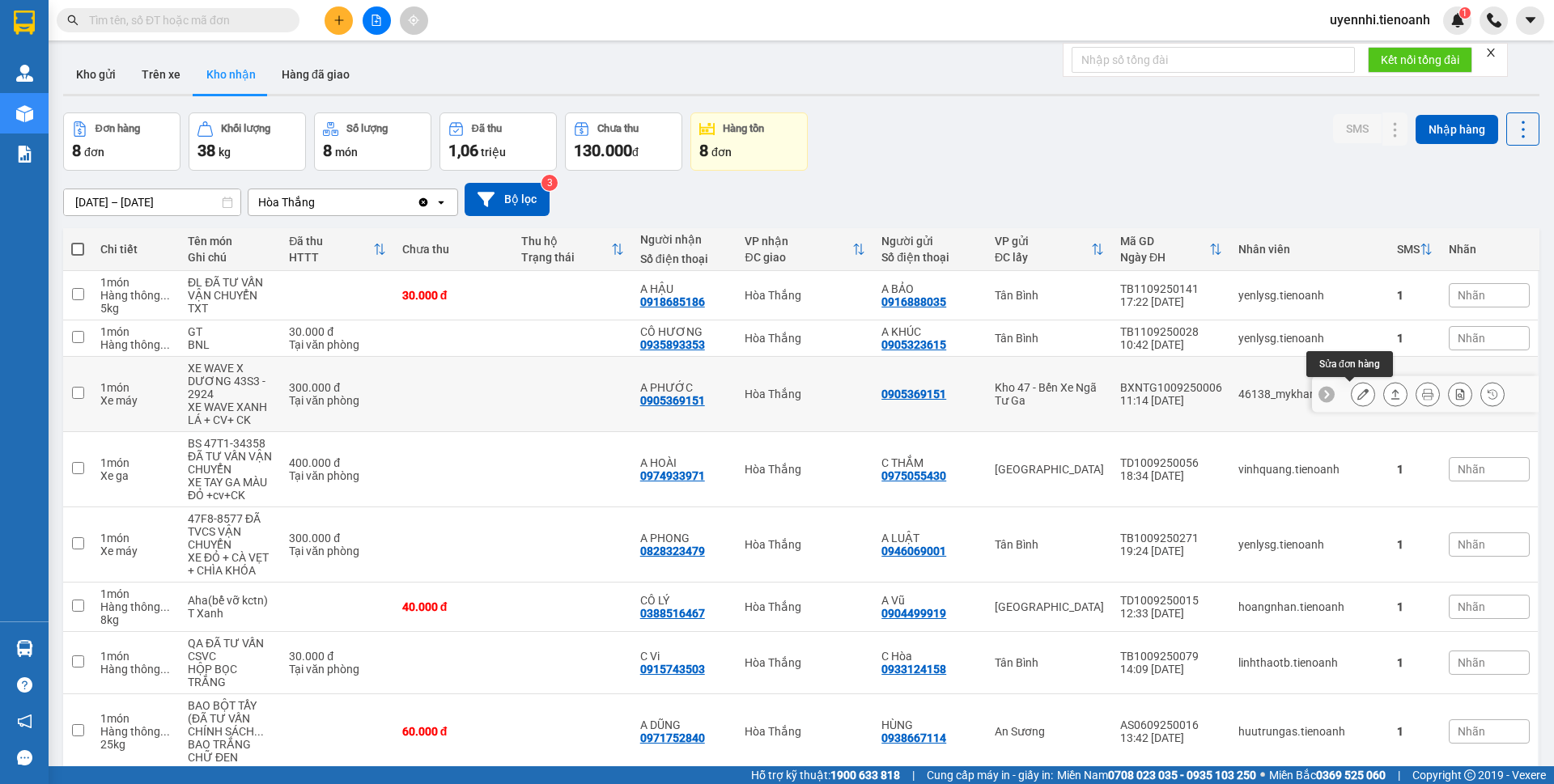
click at [1352, 392] on button at bounding box center [1364, 395] width 23 height 28
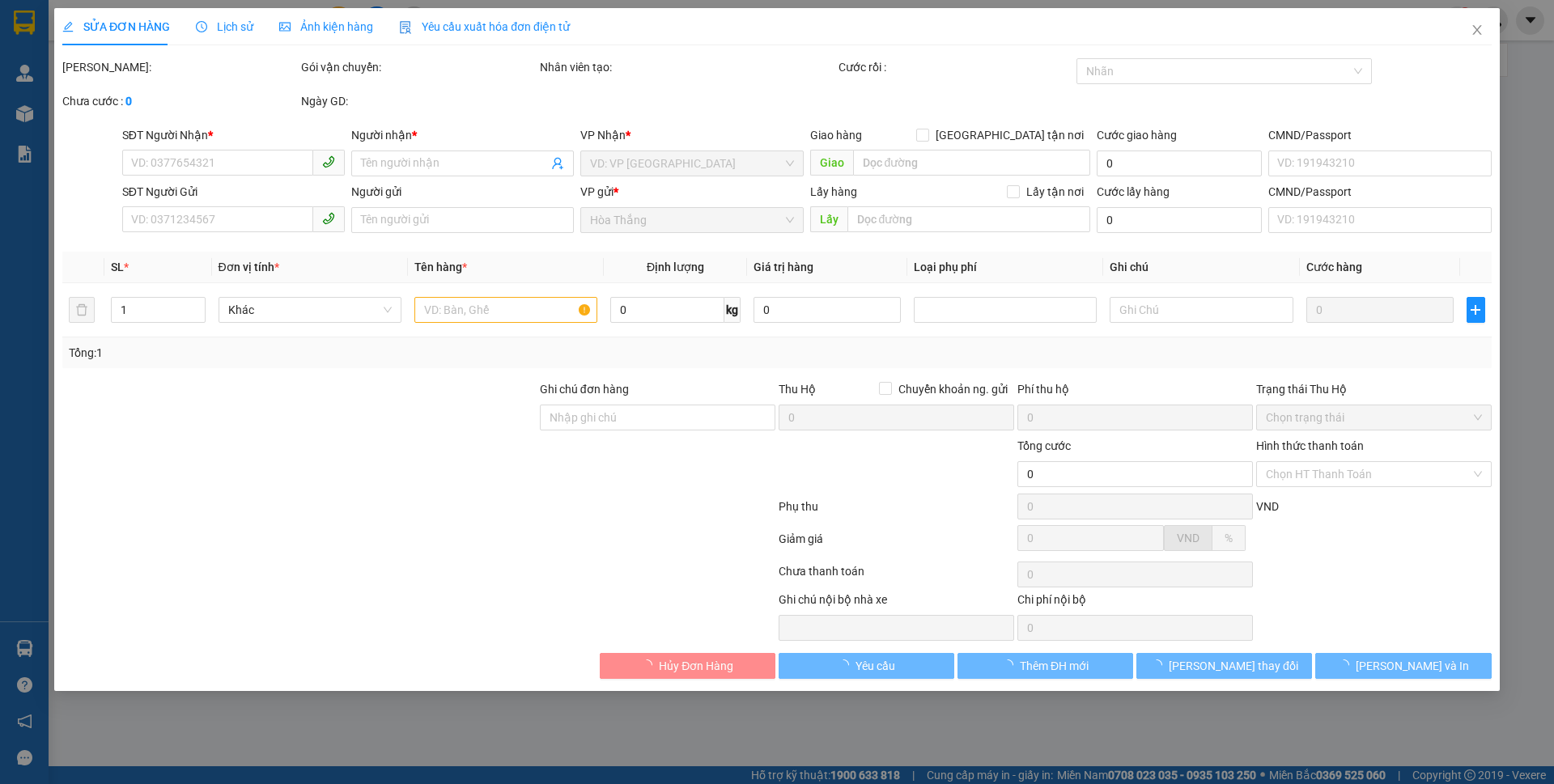
type input "0905369151"
type input "A PHƯỚC"
type input "0905369151"
type input "300.000"
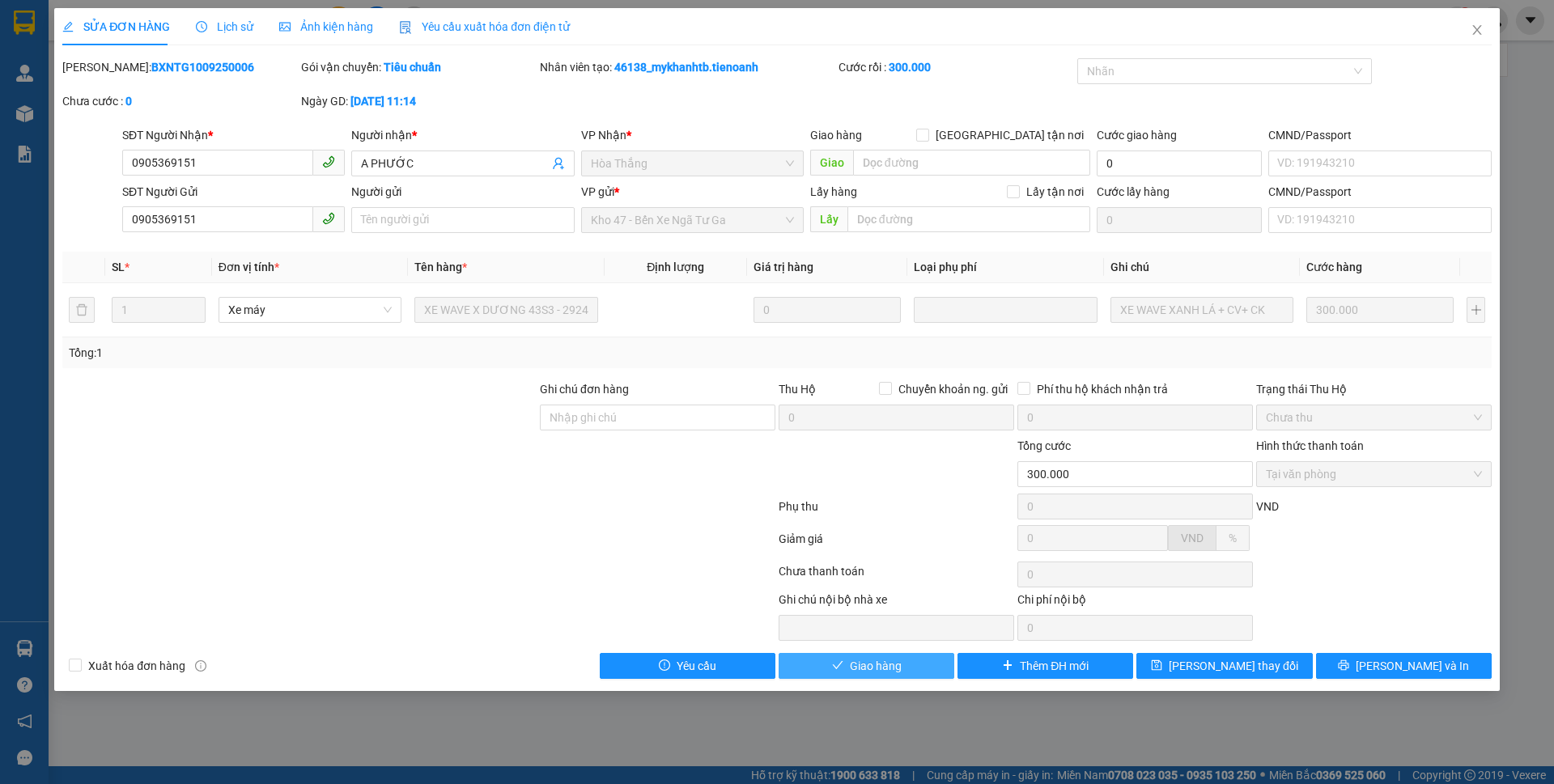
click at [816, 666] on button "Giao hàng" at bounding box center [866, 666] width 175 height 26
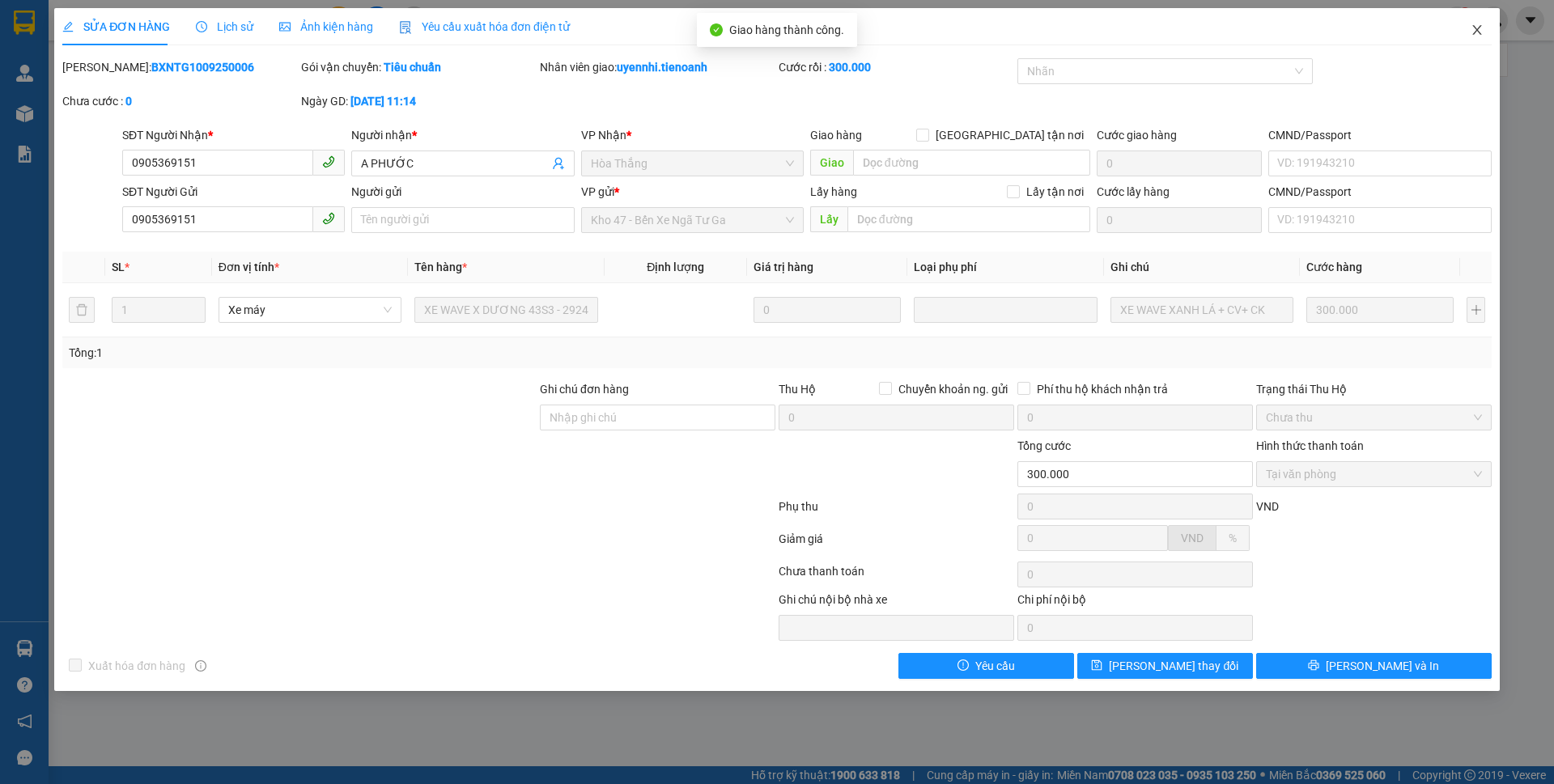
click at [1479, 35] on icon "close" at bounding box center [1477, 30] width 13 height 13
